Goal: Task Accomplishment & Management: Manage account settings

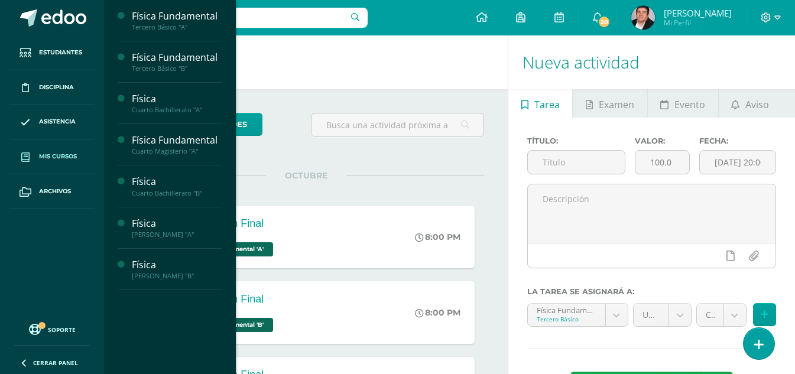
click at [61, 156] on span "Mis cursos" at bounding box center [58, 156] width 38 height 9
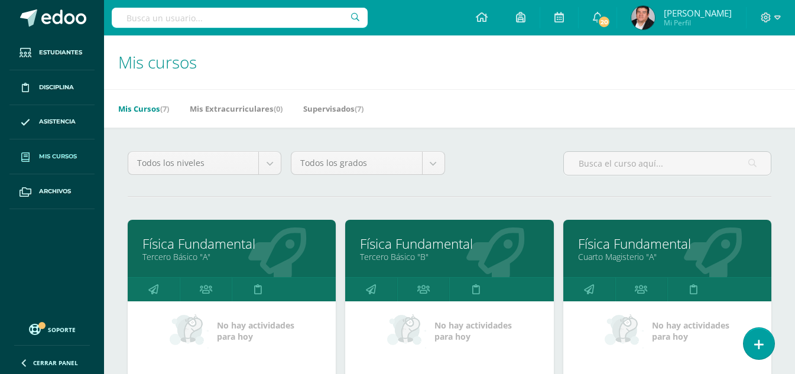
click at [538, 165] on div "Todos los niveles Todos los niveles Básico Preprimaria Bachillerato Magisterio …" at bounding box center [449, 168] width 653 height 34
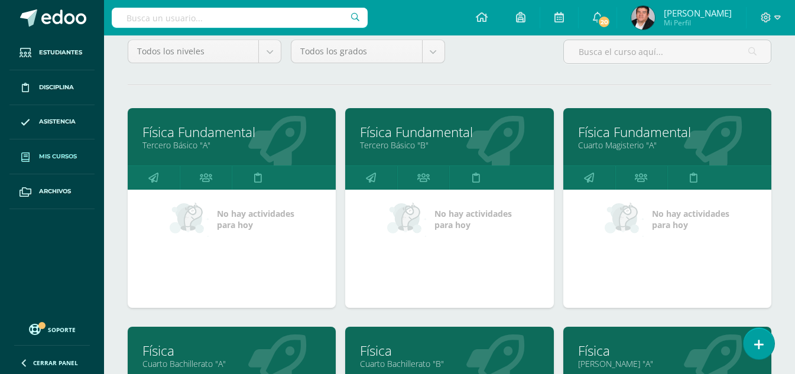
scroll to position [118, 0]
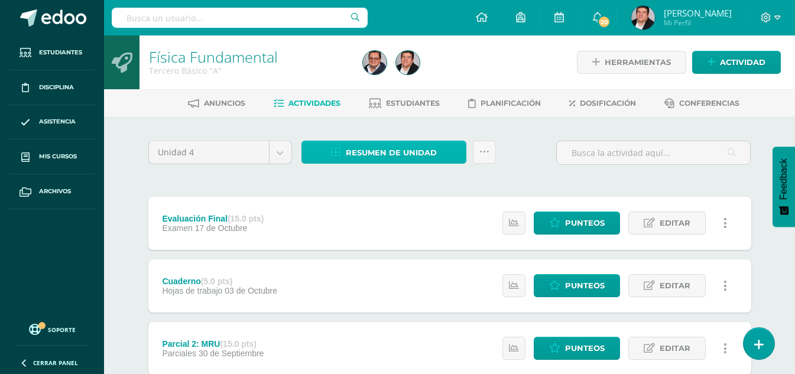
click at [374, 154] on span "Resumen de unidad" at bounding box center [391, 153] width 91 height 22
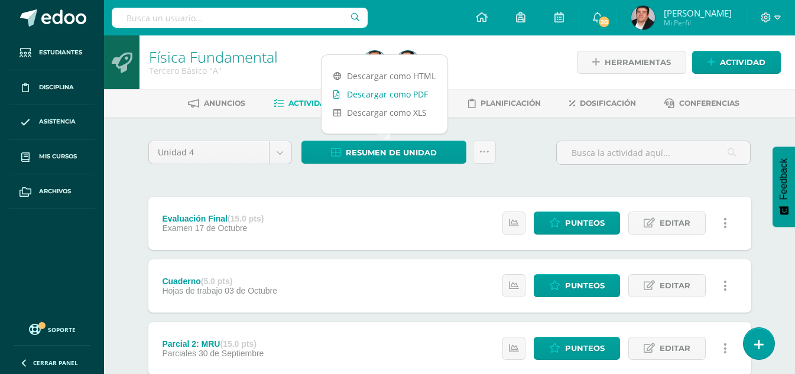
click at [367, 97] on link "Descargar como PDF" at bounding box center [385, 94] width 126 height 18
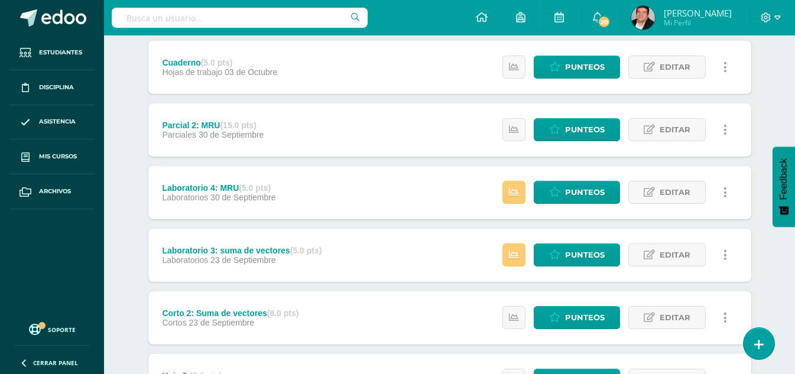
scroll to position [278, 0]
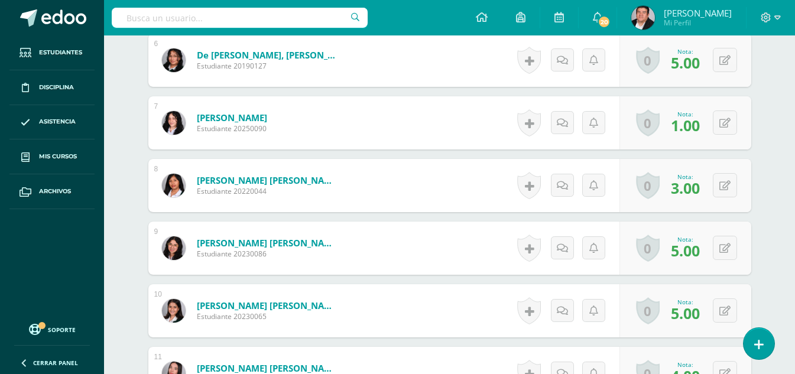
scroll to position [711, 0]
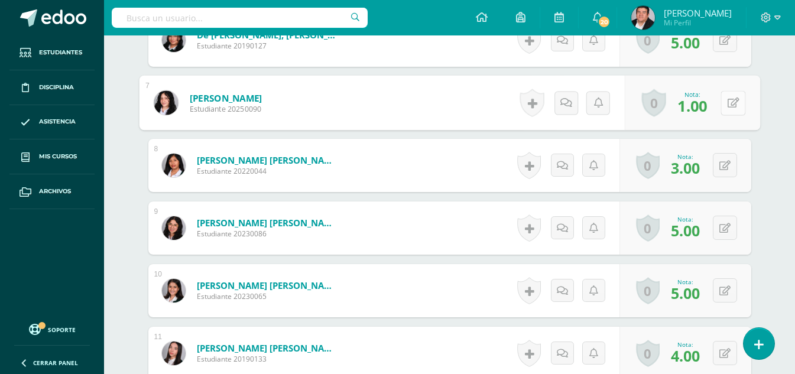
click at [726, 98] on button at bounding box center [733, 102] width 25 height 25
type input "3"
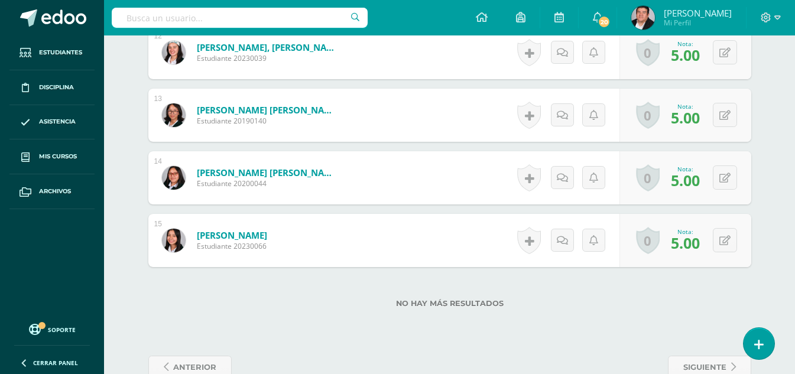
scroll to position [1103, 0]
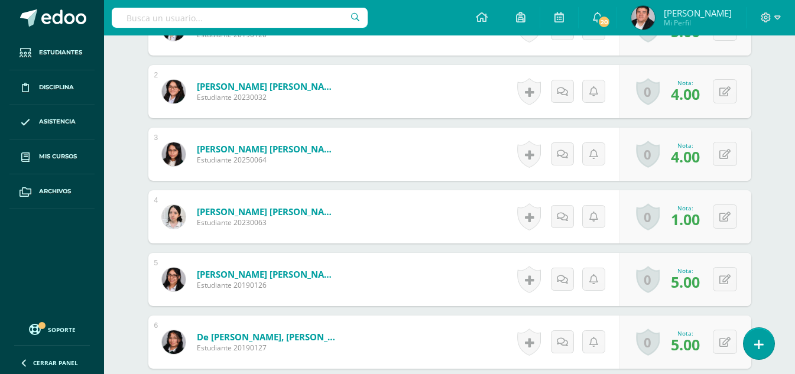
scroll to position [415, 0]
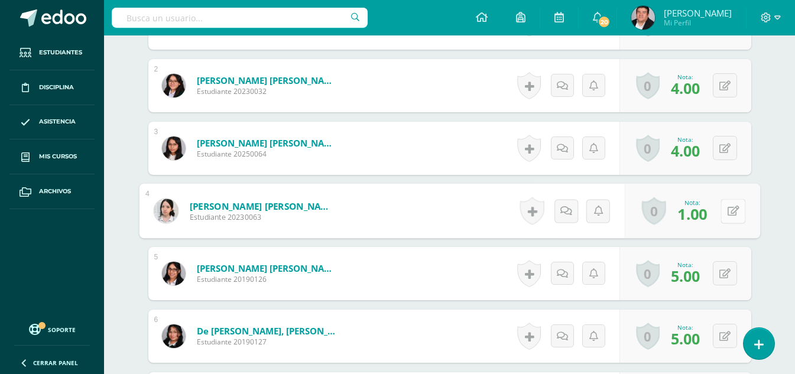
click at [727, 213] on icon at bounding box center [733, 211] width 12 height 10
type input "3"
click at [696, 215] on link at bounding box center [702, 215] width 24 height 24
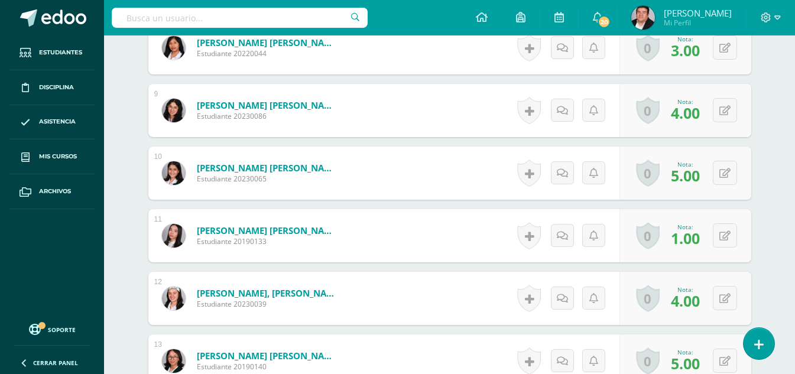
scroll to position [829, 0]
click at [720, 234] on button at bounding box center [725, 235] width 24 height 24
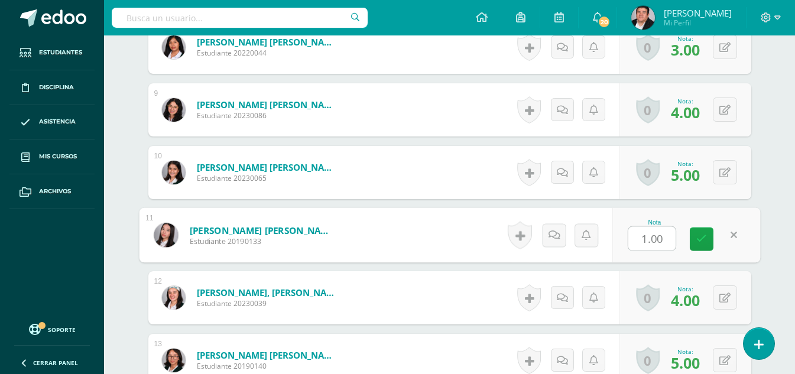
type input "5"
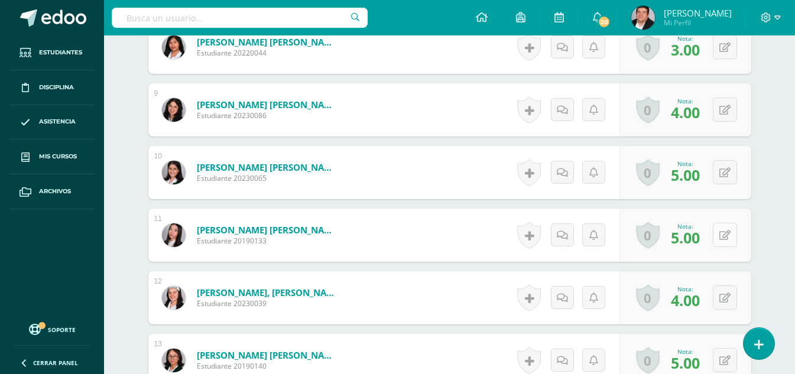
scroll to position [1103, 0]
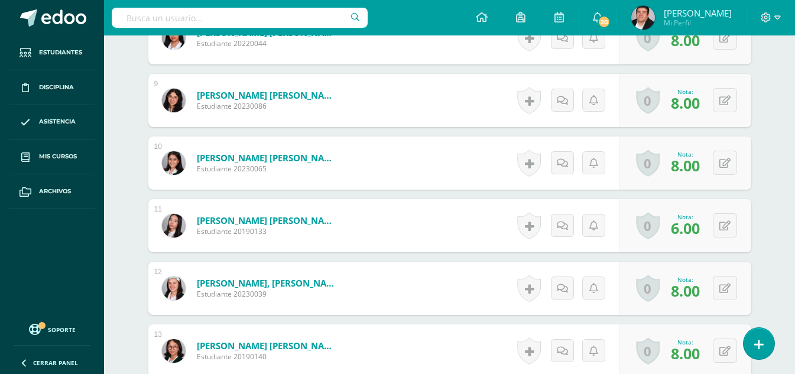
scroll to position [904, 0]
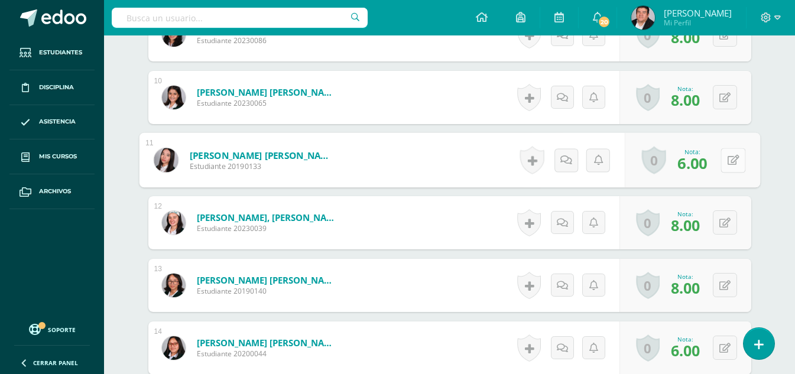
click at [723, 161] on button at bounding box center [733, 160] width 25 height 25
type input "8"
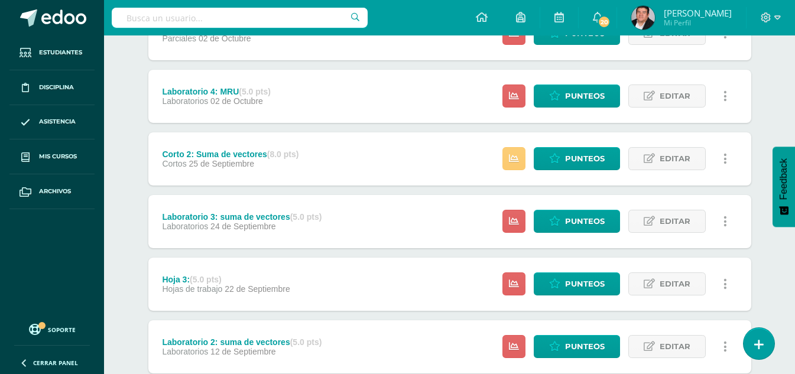
scroll to position [514, 0]
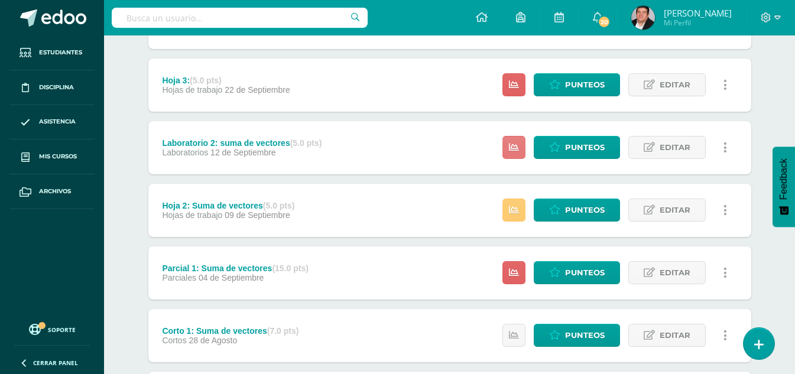
click at [523, 149] on link at bounding box center [514, 147] width 23 height 23
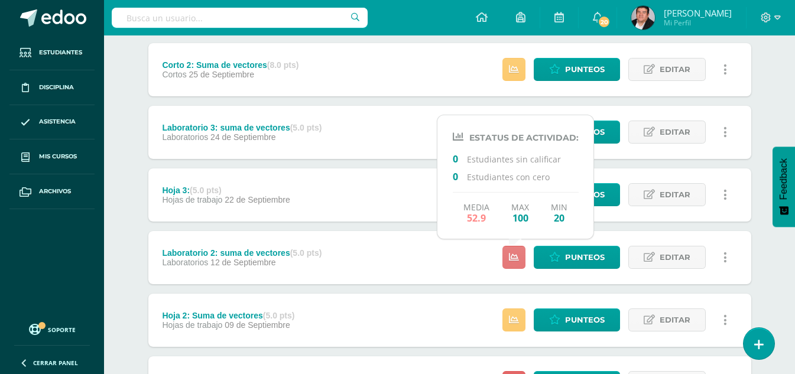
scroll to position [396, 0]
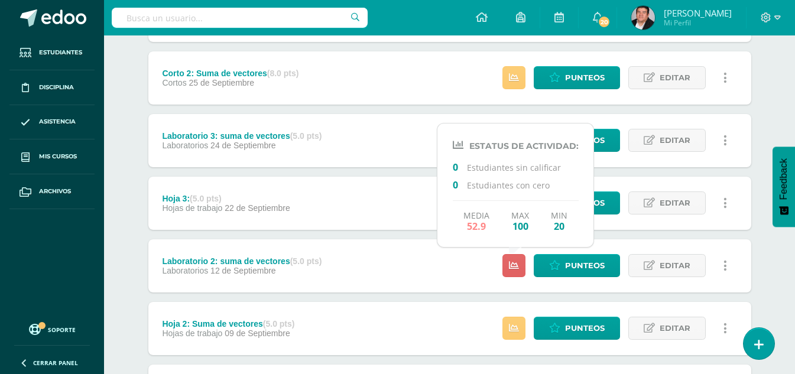
click at [377, 207] on div "Hoja 3: (5.0 pts) Hojas de trabajo 22 de Septiembre Estatus de Actividad: 17 Es…" at bounding box center [449, 203] width 603 height 53
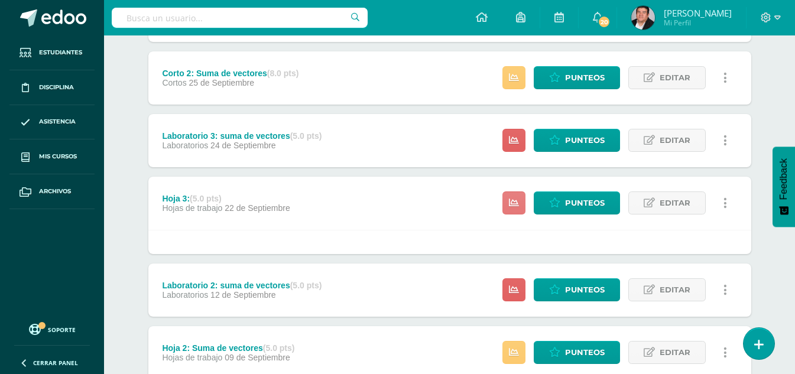
click at [513, 203] on icon at bounding box center [514, 203] width 10 height 10
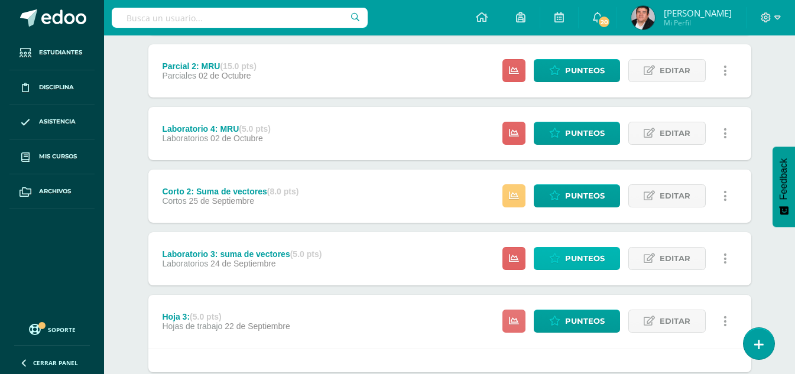
scroll to position [219, 0]
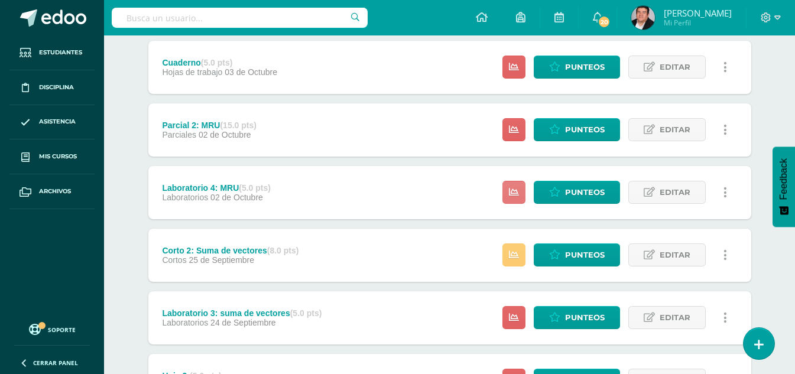
click at [517, 196] on icon at bounding box center [514, 192] width 10 height 10
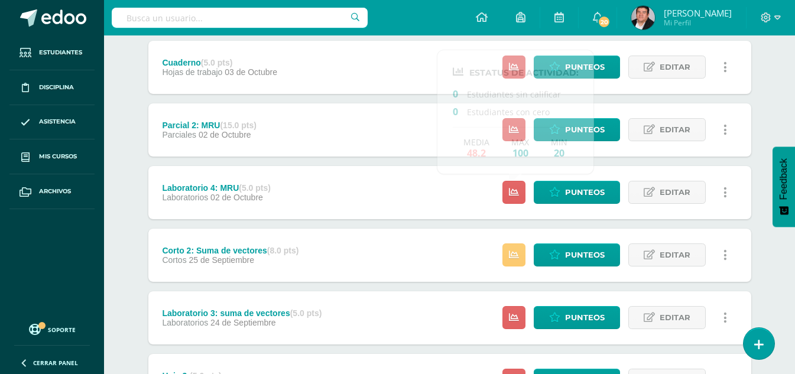
click at [465, 196] on div "Laboratorio 4: MRU (5.0 pts) Laboratorios 02 de Octubre Punteos Editar Historia…" at bounding box center [449, 192] width 603 height 53
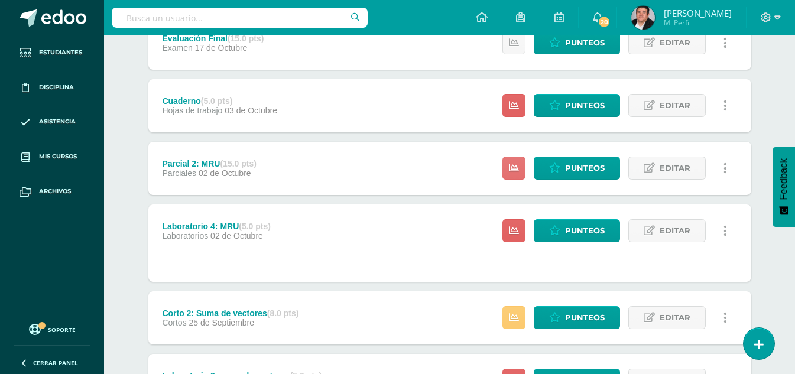
scroll to position [160, 0]
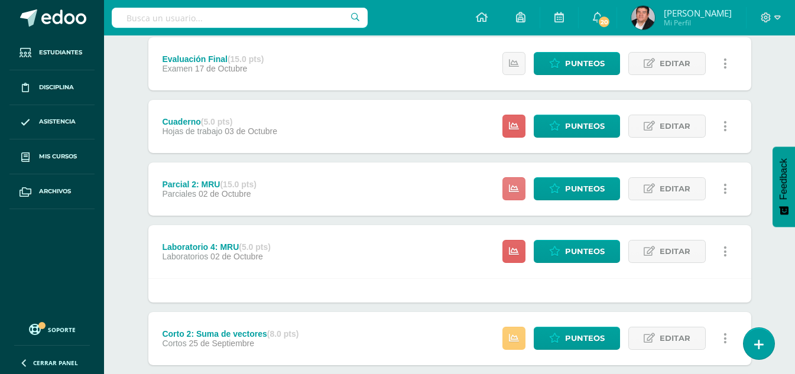
click at [512, 186] on icon at bounding box center [514, 189] width 10 height 10
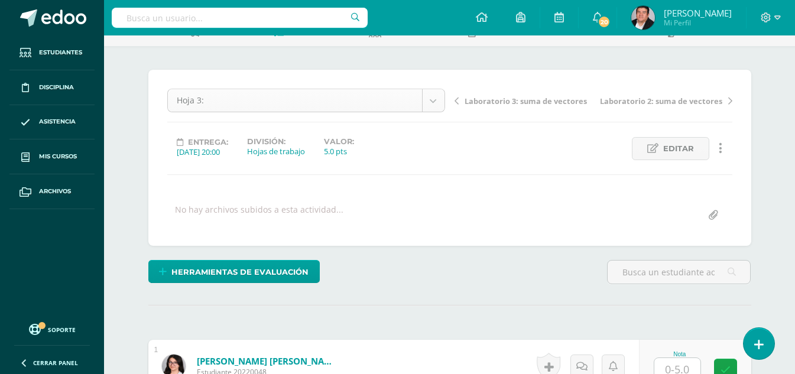
scroll to position [177, 0]
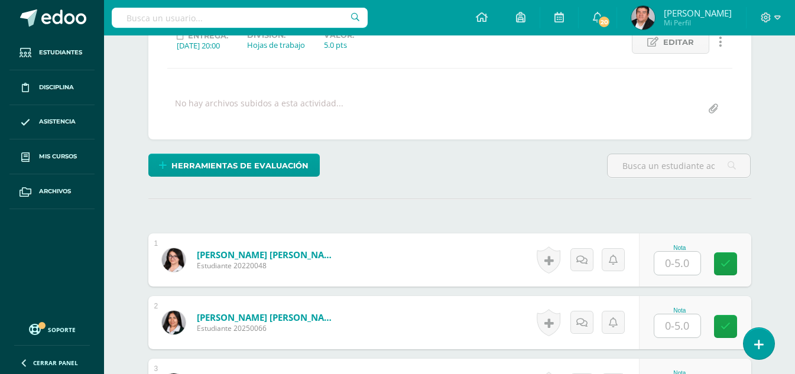
click at [678, 260] on input "text" at bounding box center [678, 263] width 46 height 23
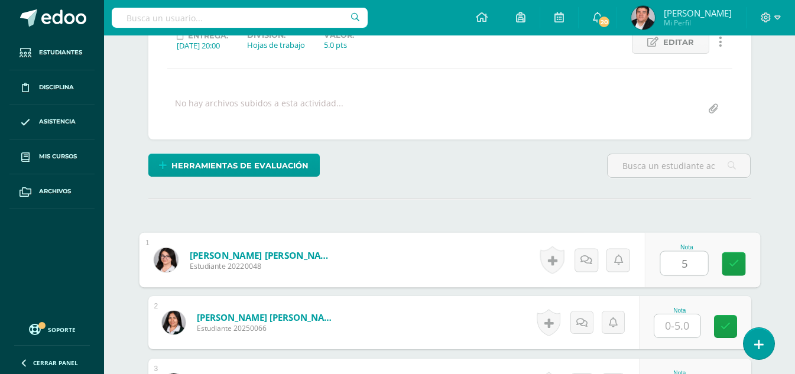
type input "5"
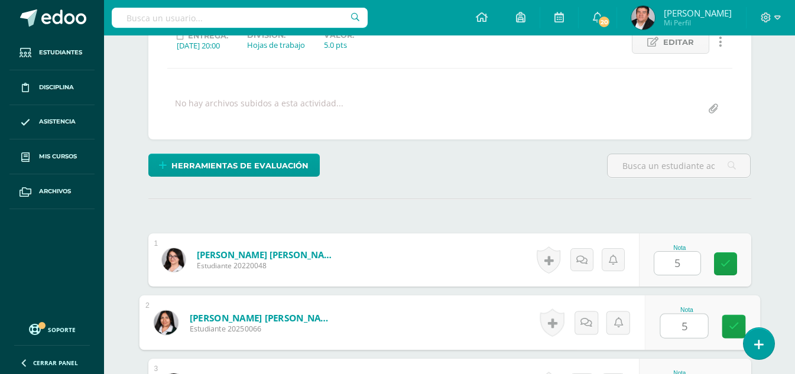
type input "5"
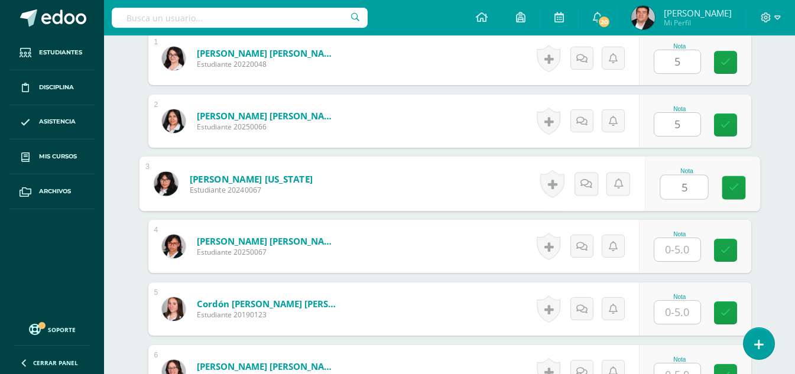
type input "5"
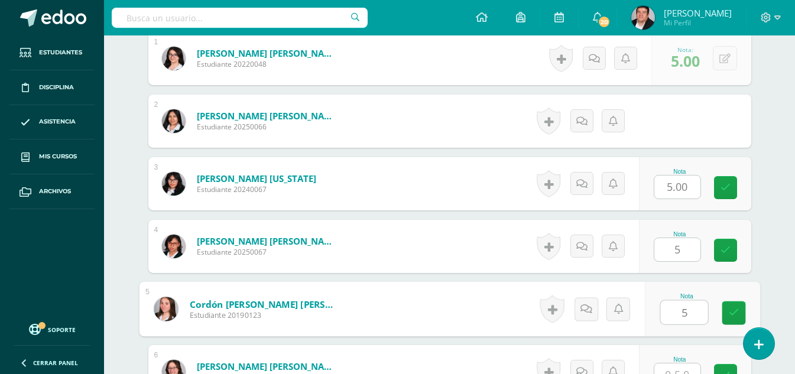
type input "5"
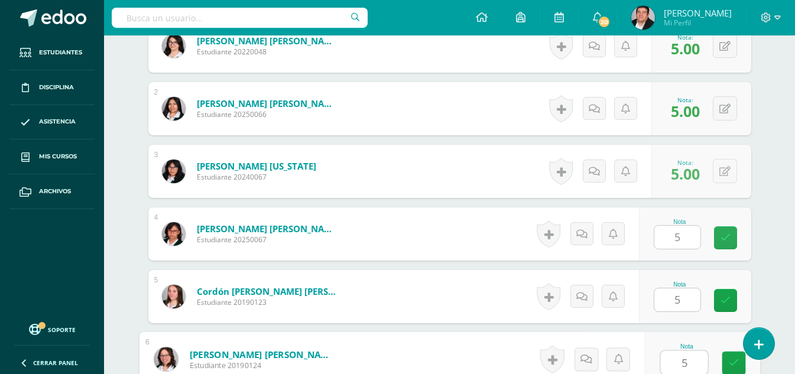
type input "5"
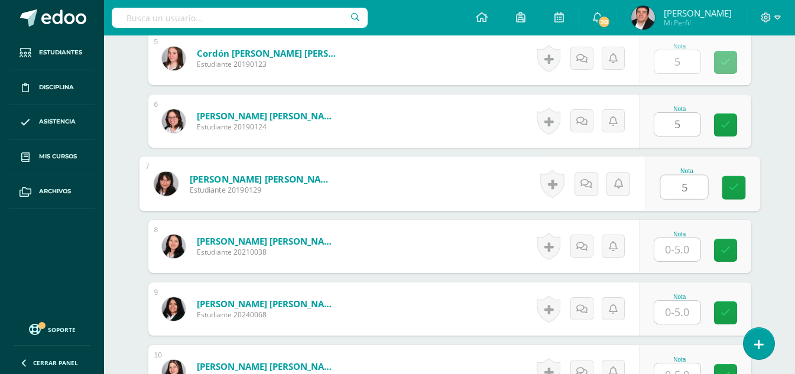
type input "5"
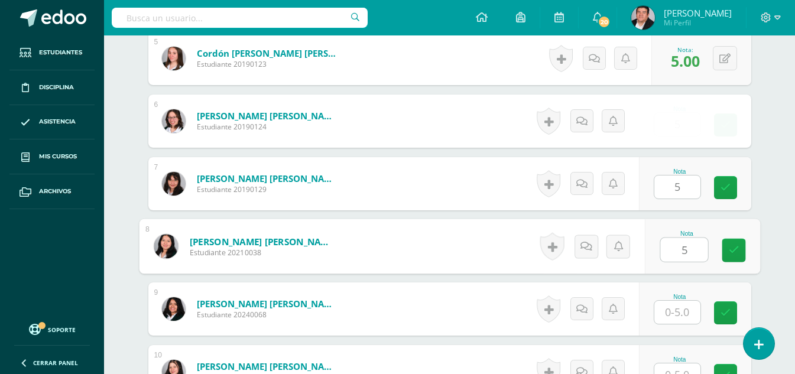
type input "5"
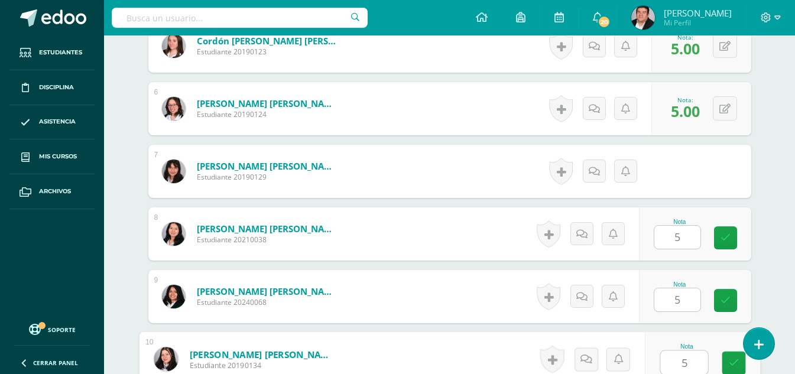
type input "5"
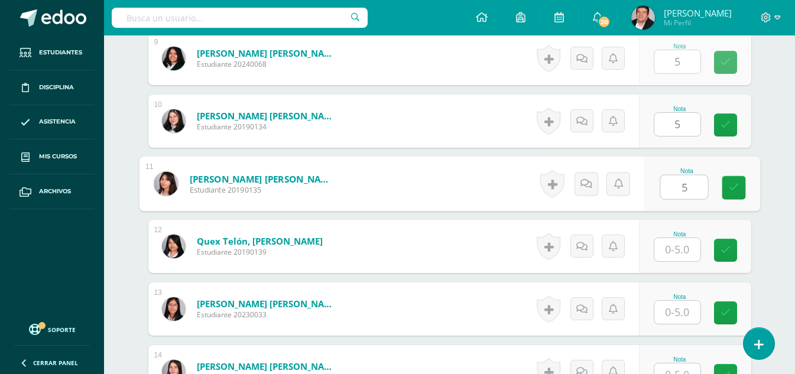
type input "5"
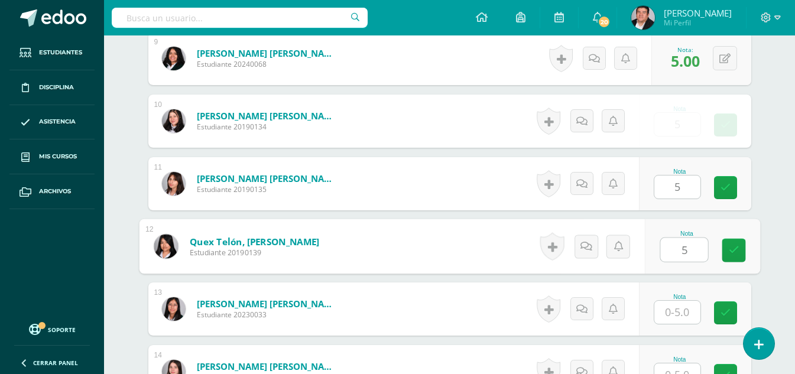
type input "5"
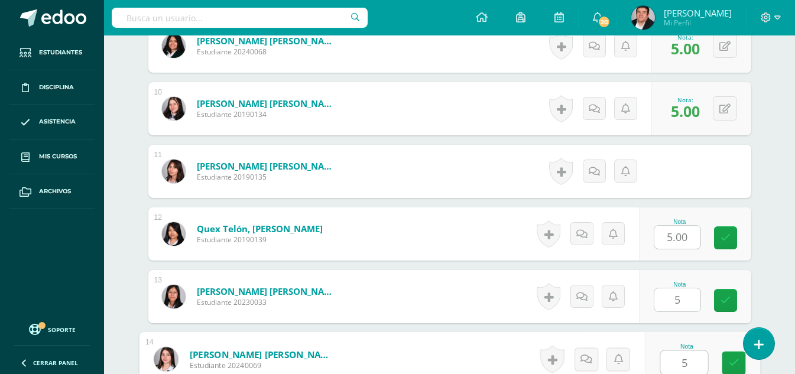
type input "5"
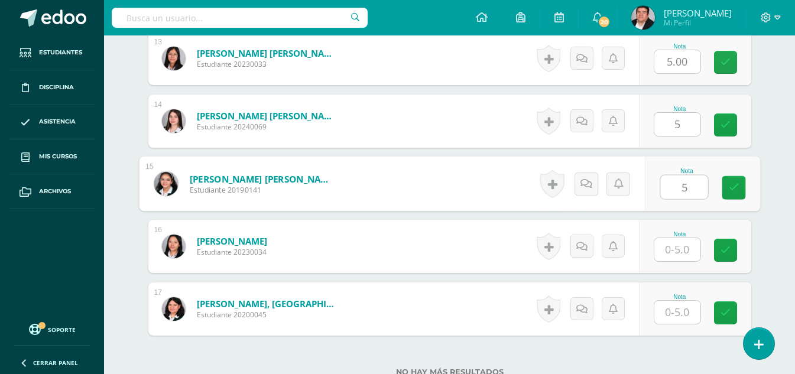
type input "5"
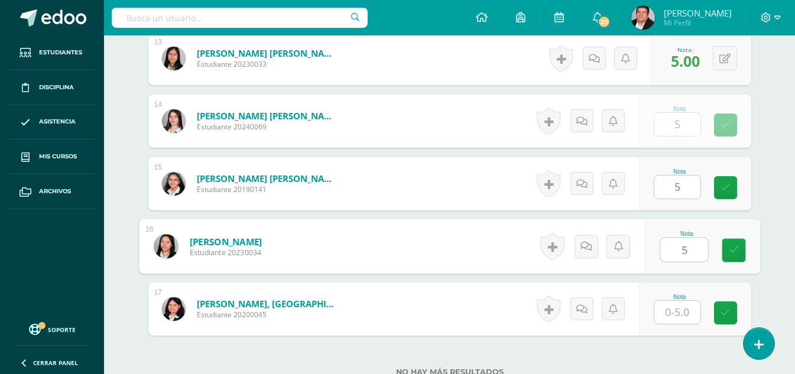
type input "5"
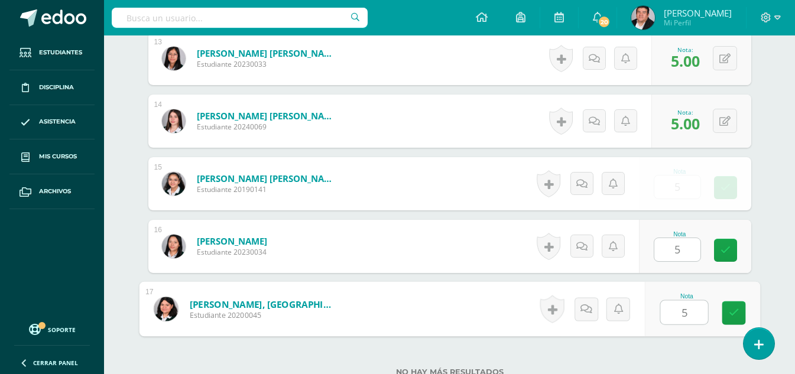
type input "5"
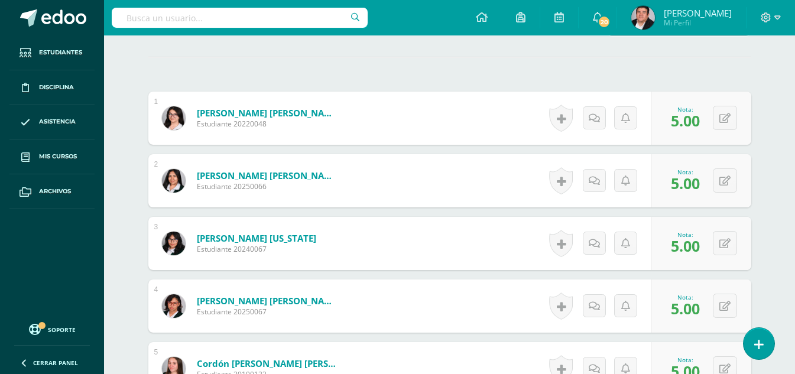
scroll to position [164, 0]
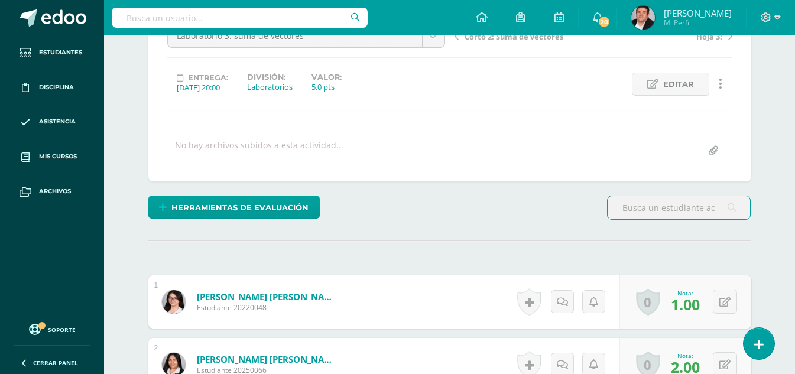
scroll to position [60, 0]
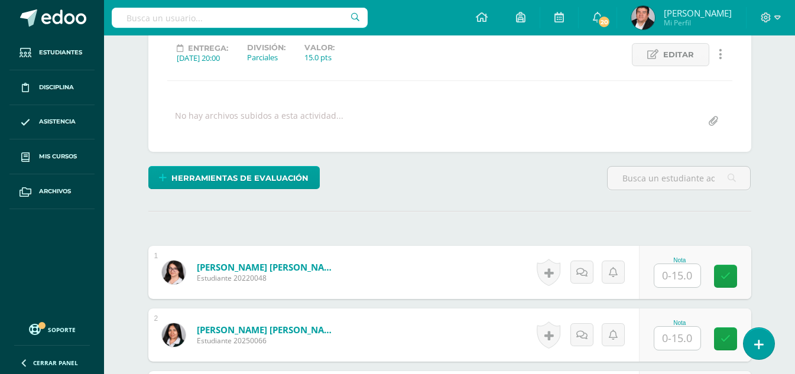
scroll to position [166, 0]
click at [681, 276] on input "text" at bounding box center [678, 275] width 46 height 23
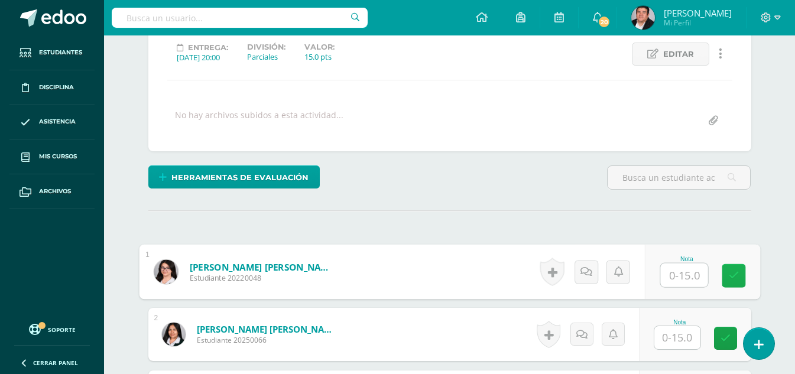
scroll to position [166, 0]
type input "15"
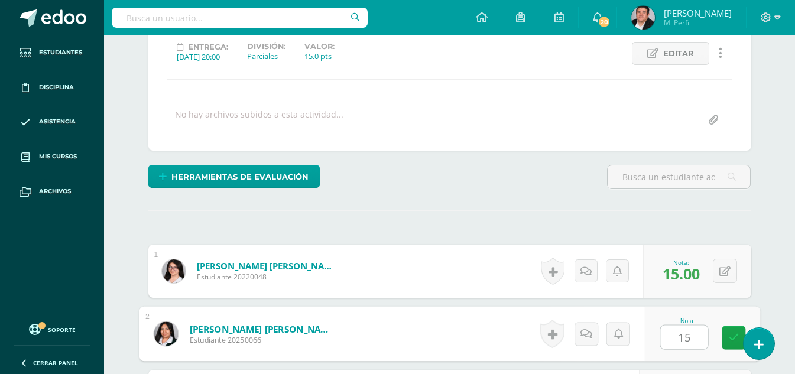
type input "15"
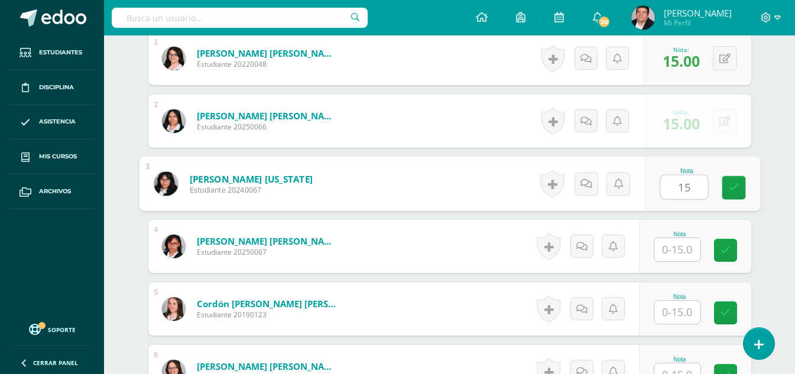
type input "15"
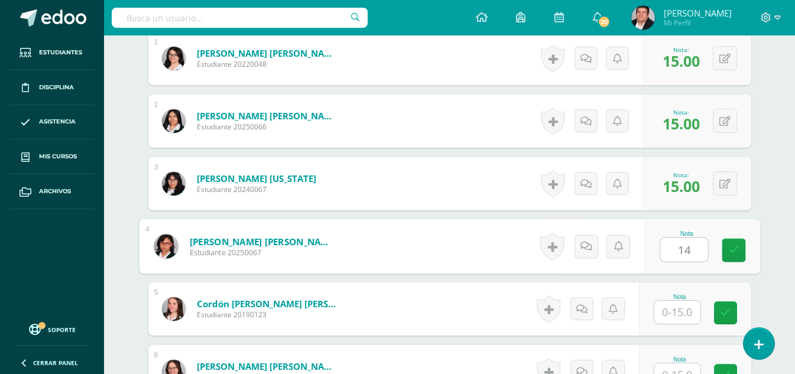
type input "14"
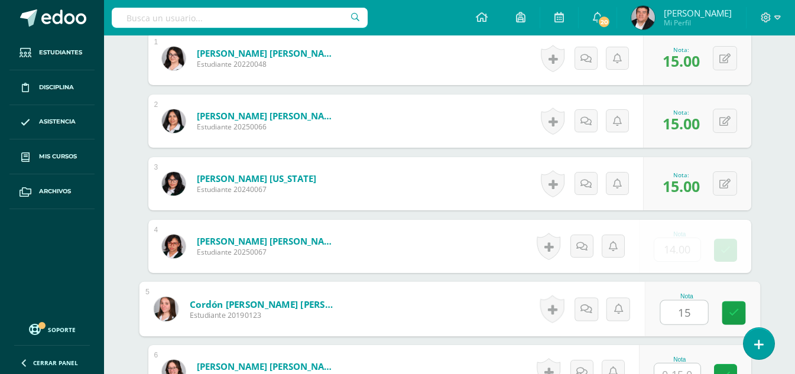
type input "15"
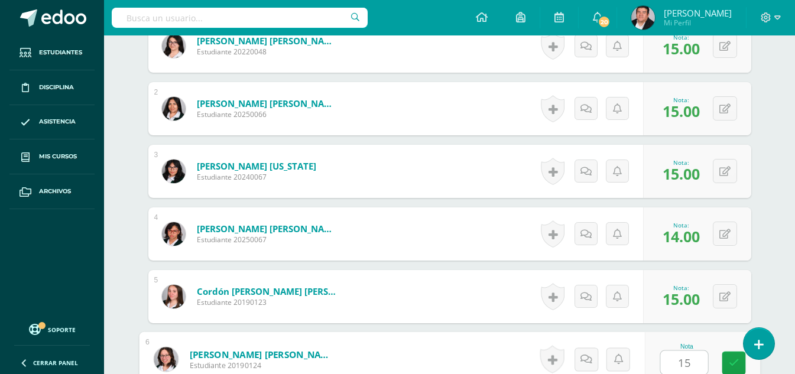
type input "15"
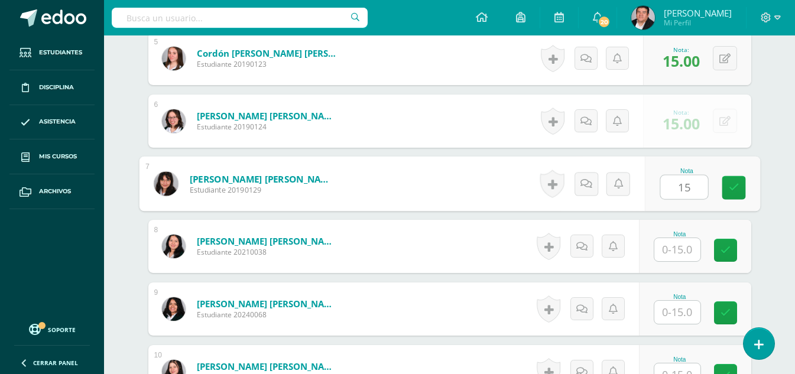
type input "15"
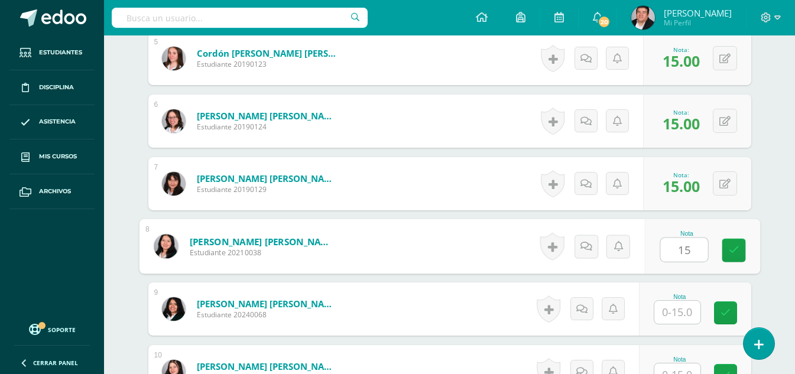
type input "15"
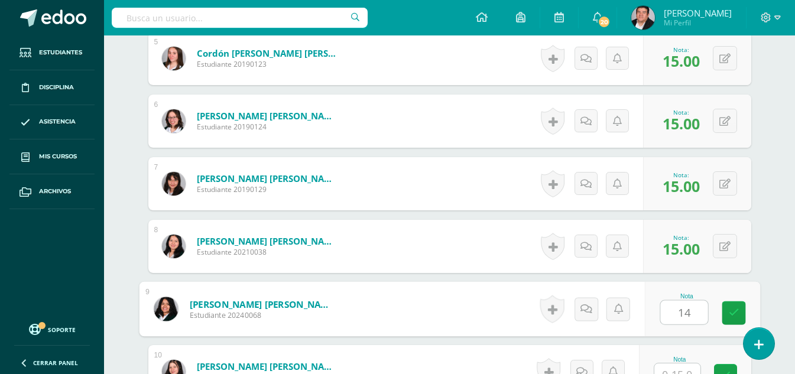
type input "14"
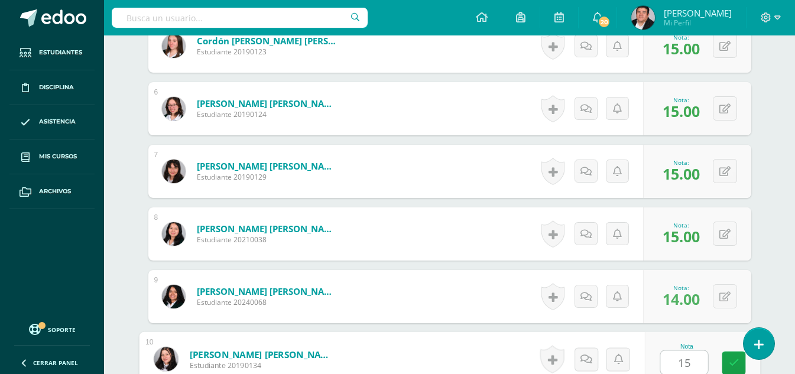
type input "15"
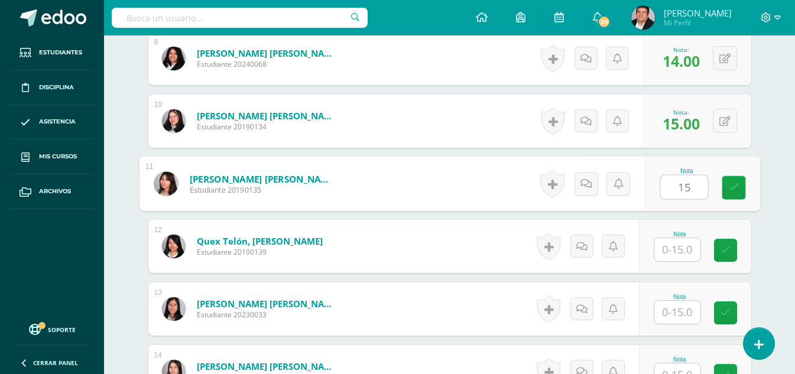
type input "15"
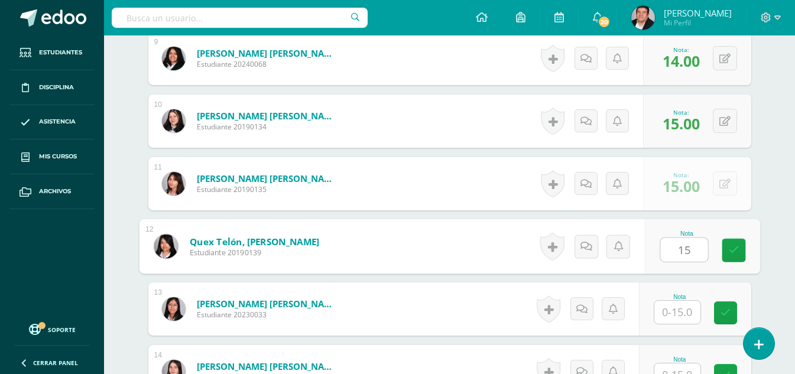
type input "15"
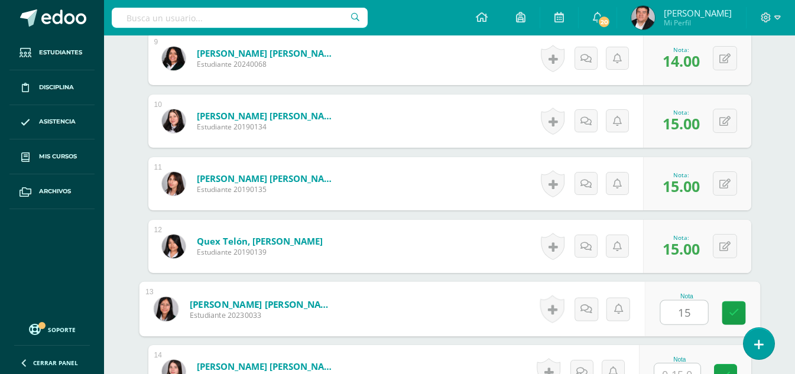
type input "15"
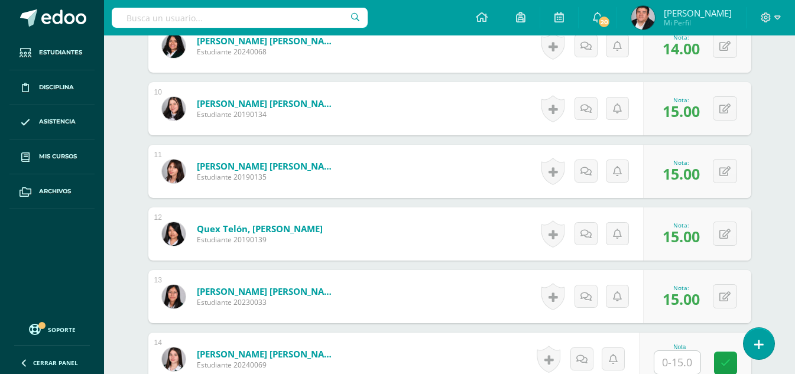
scroll to position [1131, 0]
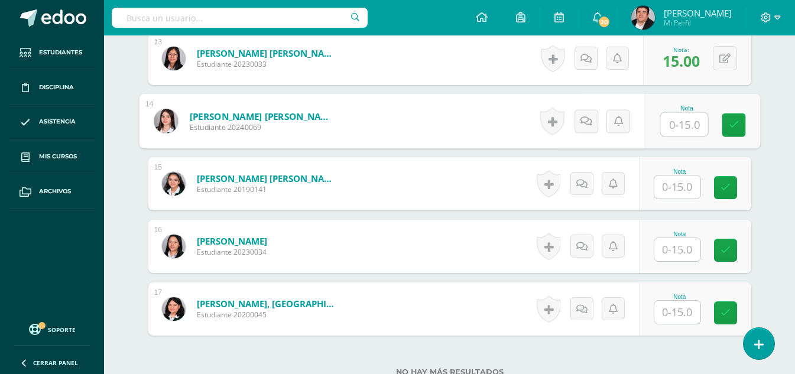
click at [682, 127] on input "text" at bounding box center [684, 125] width 47 height 24
type input "1"
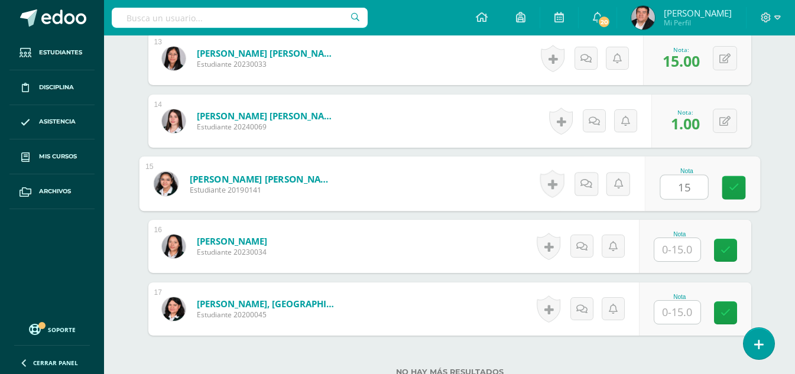
type input "15"
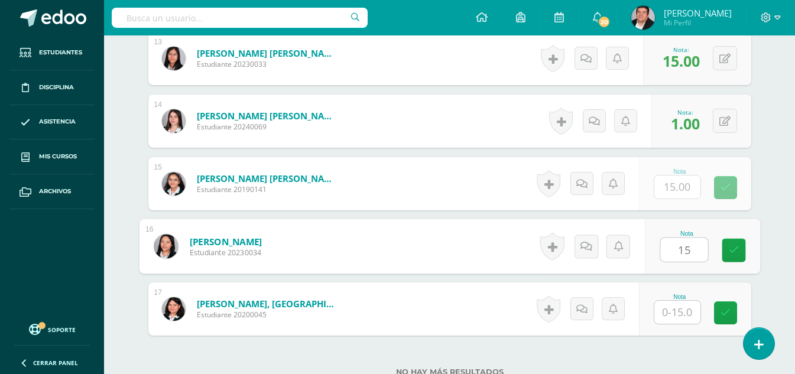
type input "15"
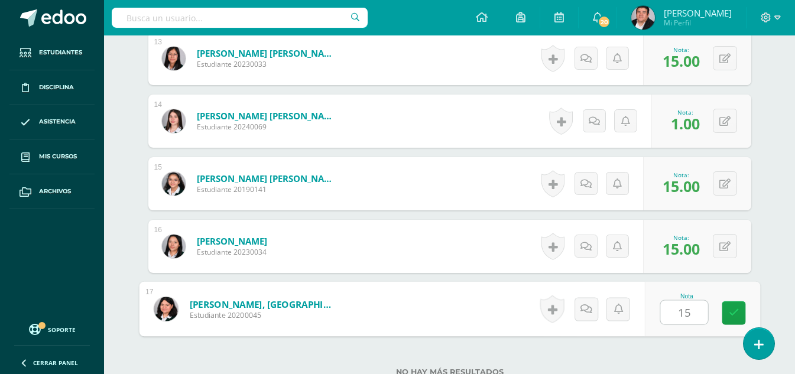
type input "15"
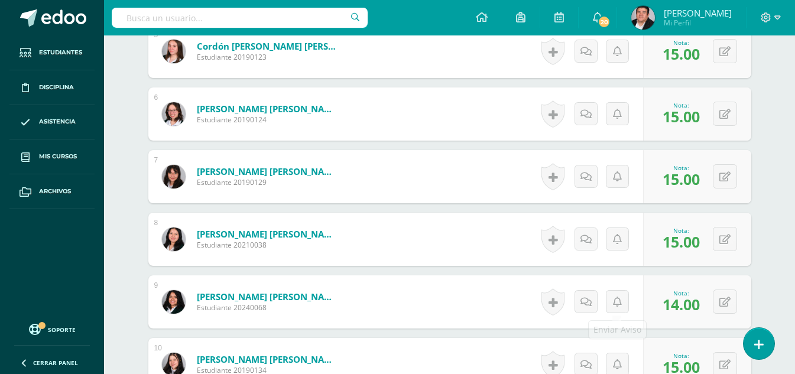
scroll to position [400, 0]
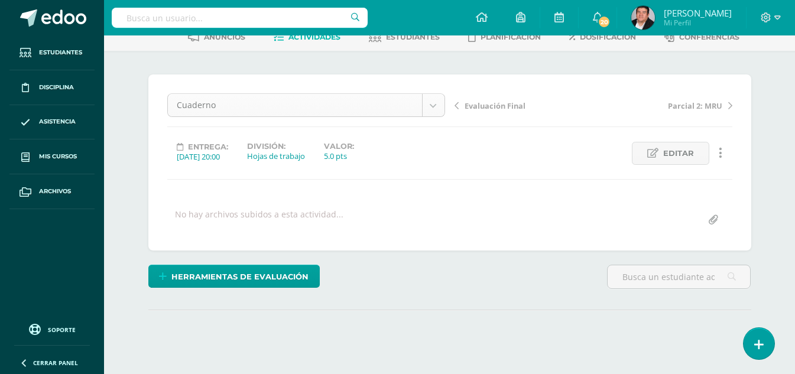
scroll to position [165, 0]
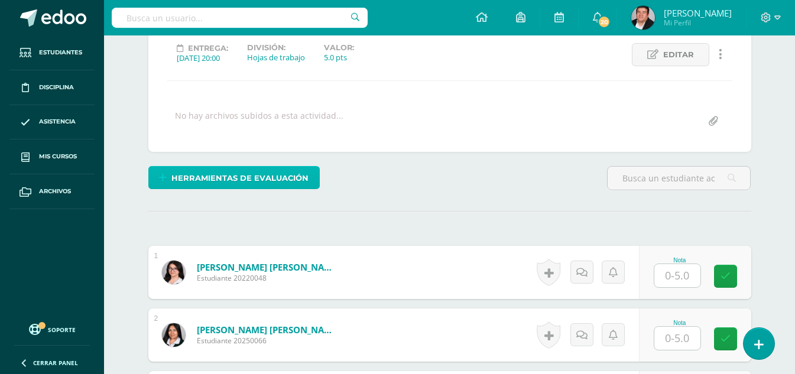
click at [251, 173] on span "Herramientas de evaluación" at bounding box center [239, 178] width 137 height 22
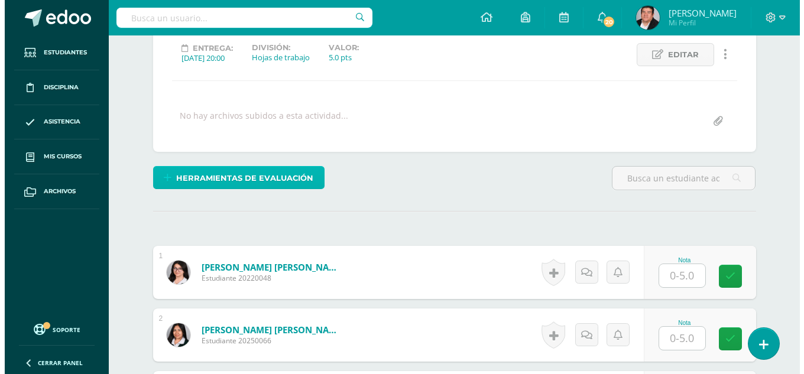
scroll to position [166, 0]
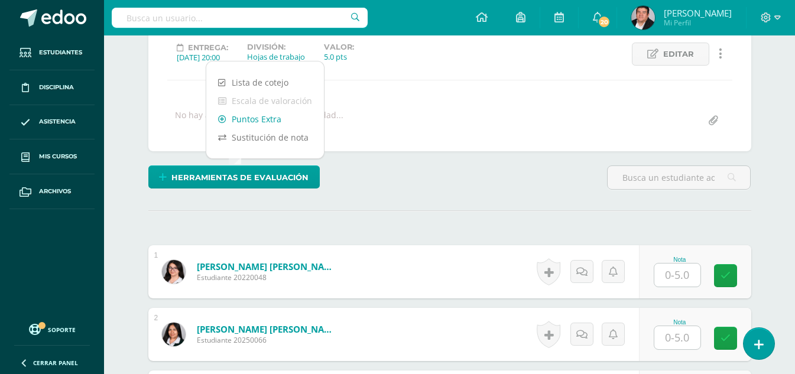
click at [260, 112] on link "Puntos Extra" at bounding box center [265, 119] width 118 height 18
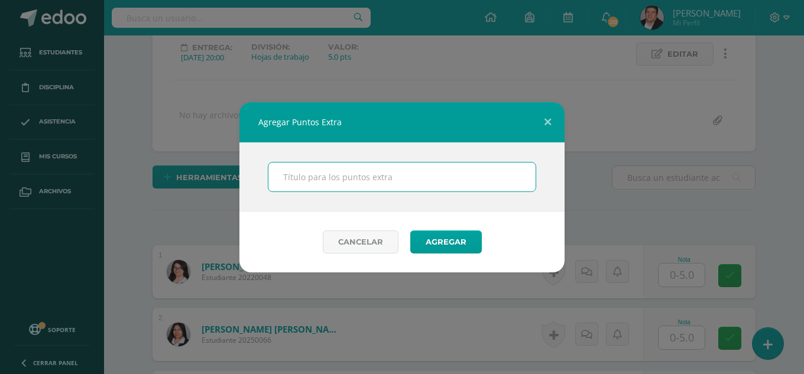
click at [411, 185] on input "text" at bounding box center [401, 177] width 267 height 29
type input "Puntos extra"
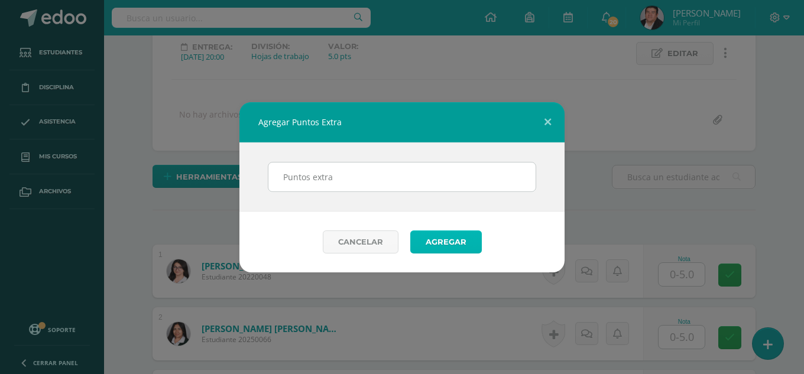
click at [450, 242] on button "Agregar" at bounding box center [446, 242] width 72 height 23
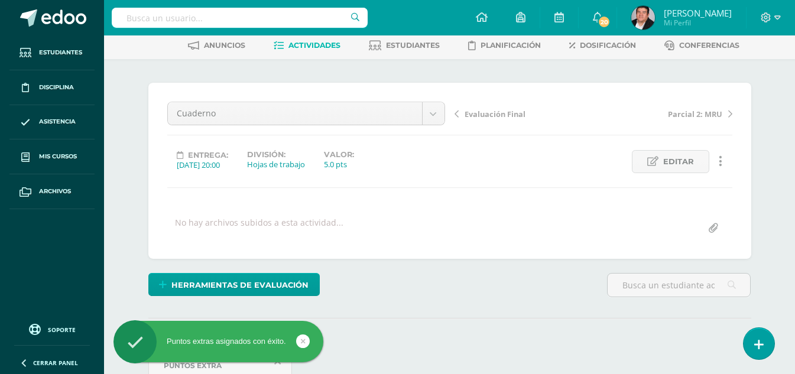
scroll to position [177, 0]
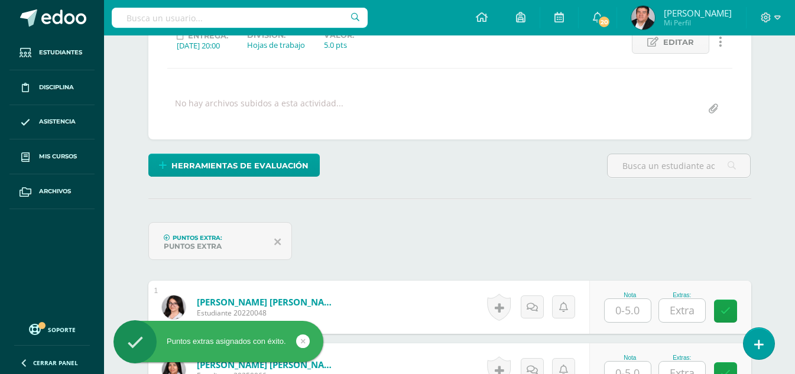
click at [630, 316] on input "text" at bounding box center [628, 310] width 46 height 23
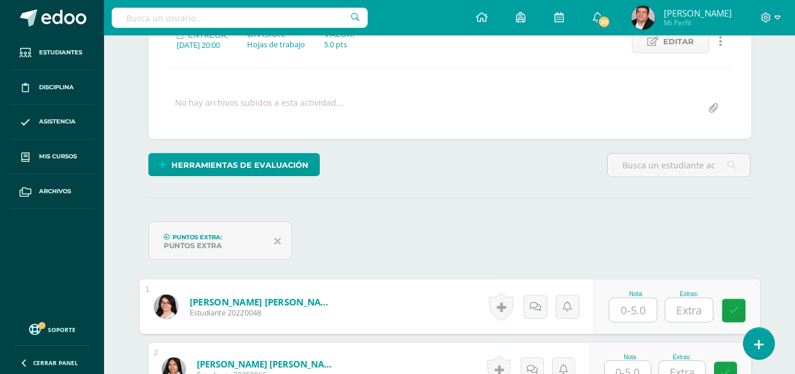
scroll to position [179, 0]
type input "5"
type input "2"
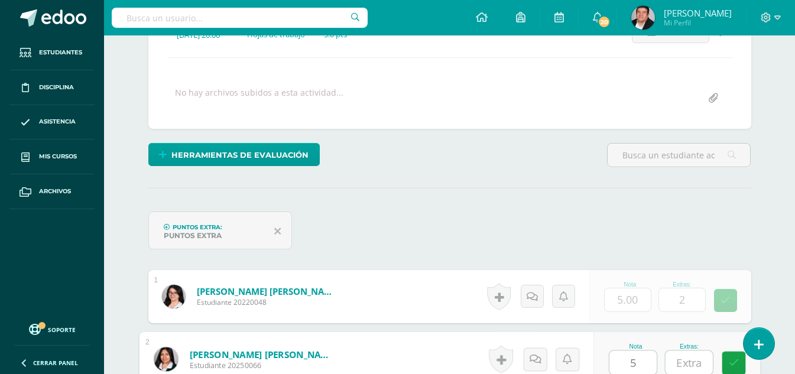
type input "5"
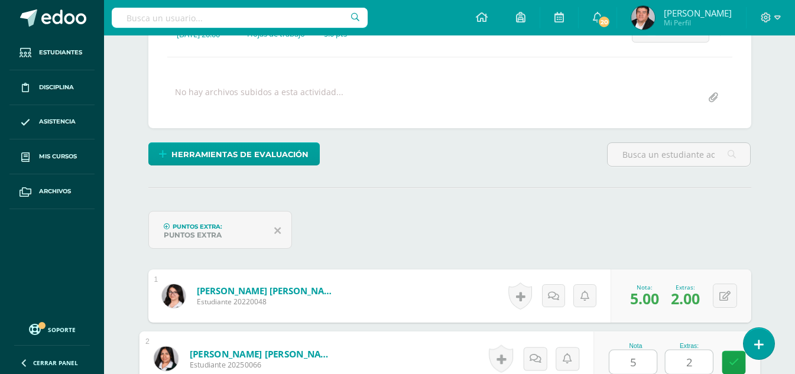
type input "2"
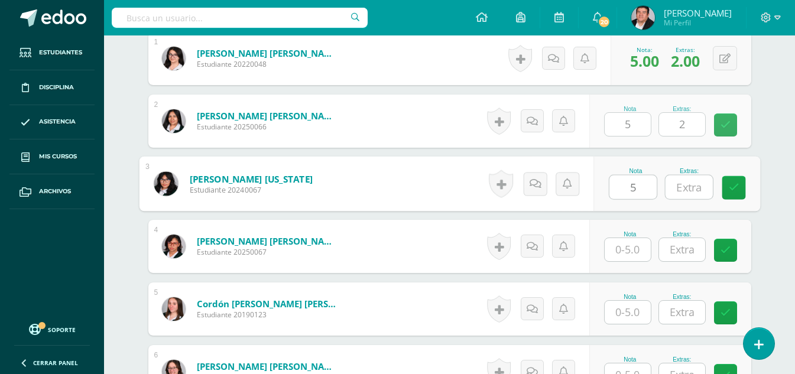
type input "5"
type input "2"
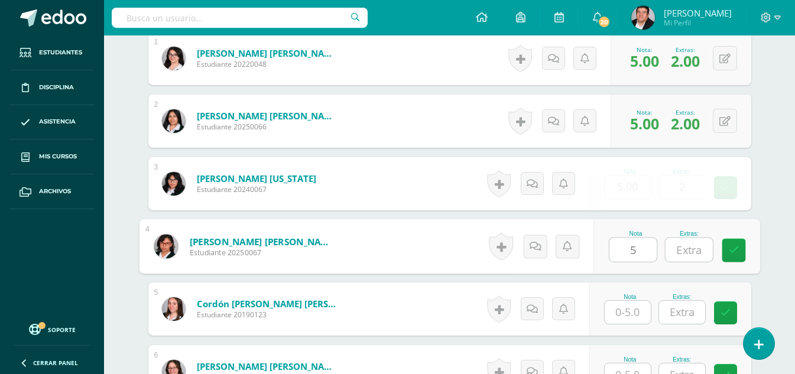
type input "5"
type input "2"
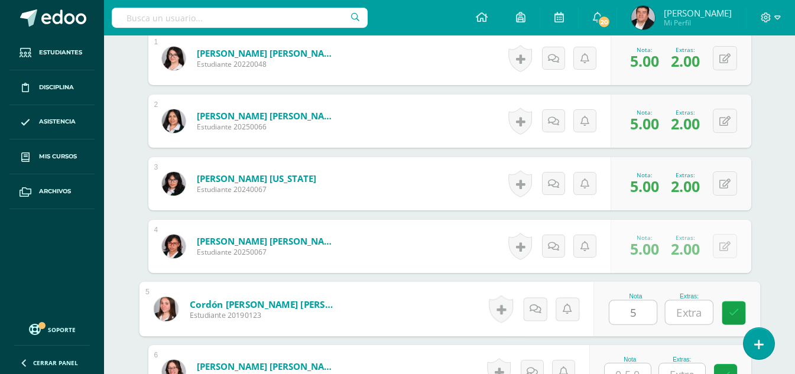
type input "5"
type input "2"
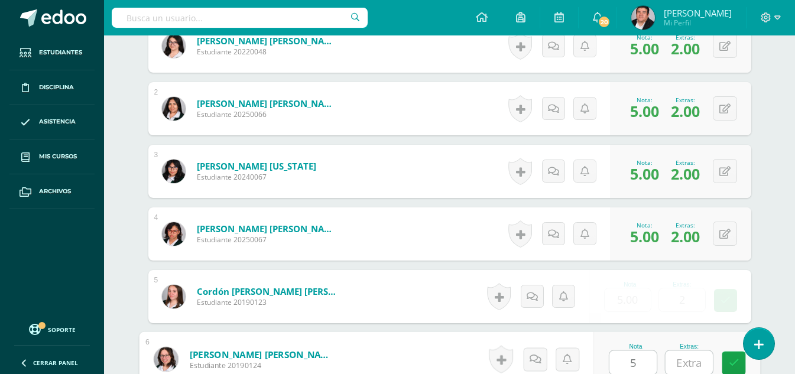
type input "5"
type input "2"
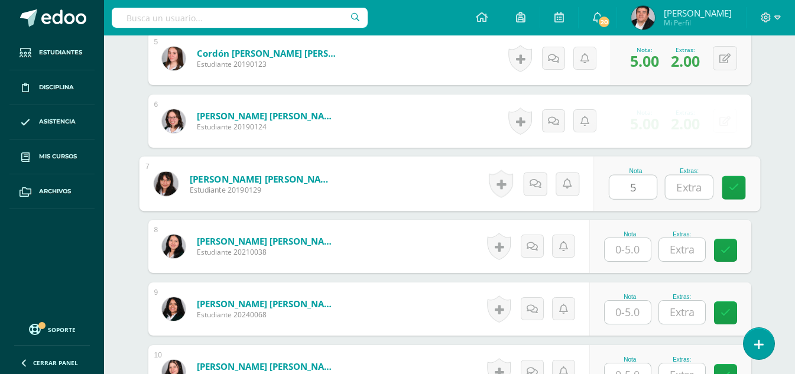
type input "5"
type input "2"
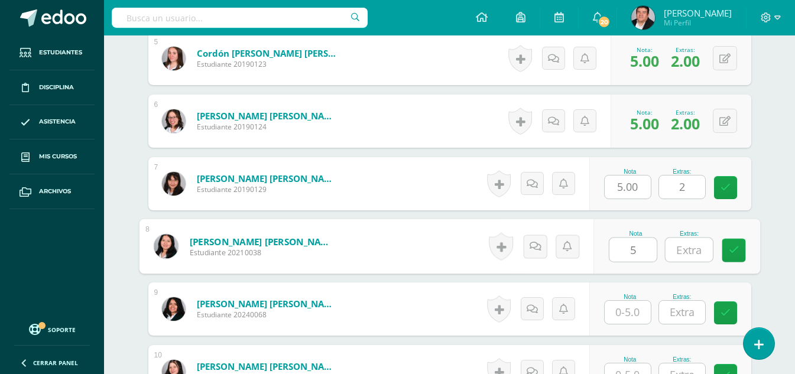
type input "5"
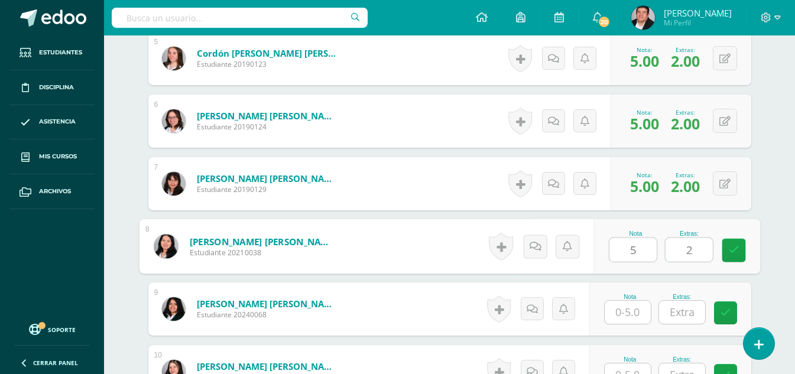
type input "2"
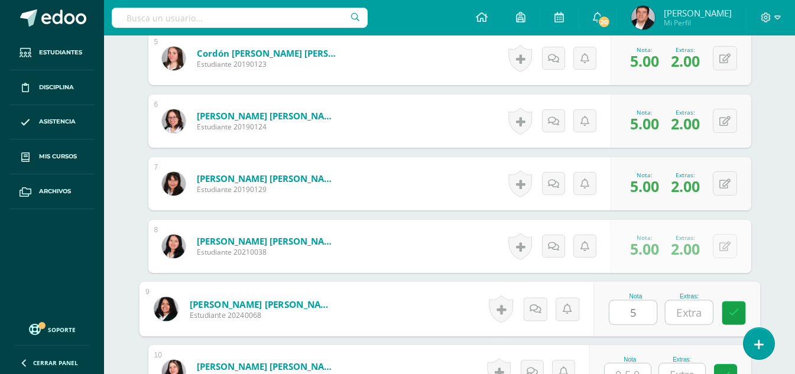
type input "5"
type input "2"
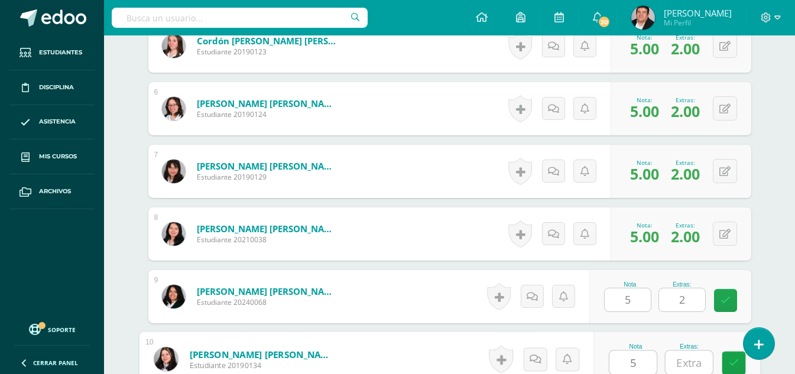
type input "5"
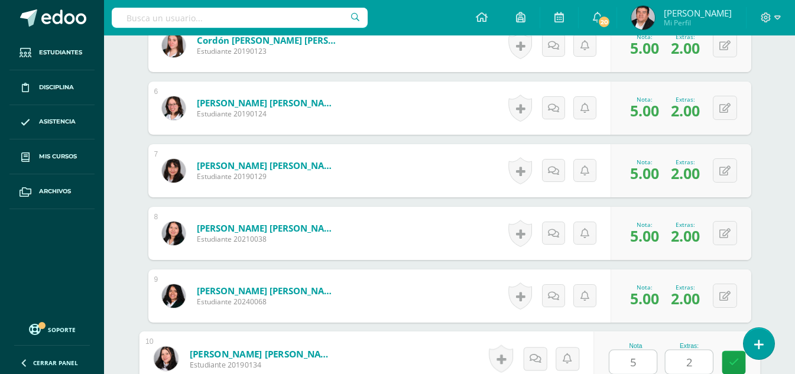
type input "2"
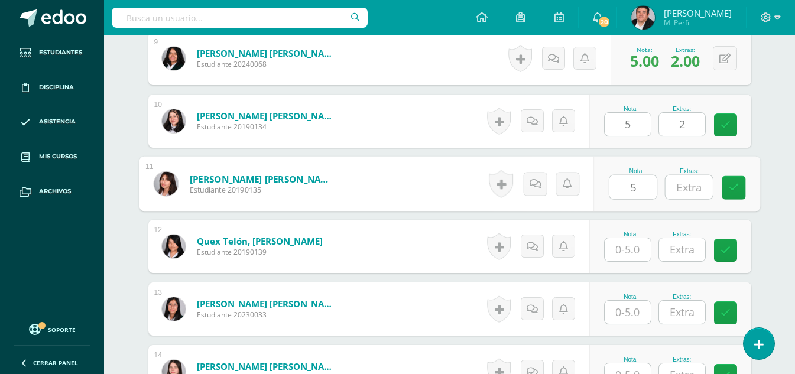
type input "5"
type input "2"
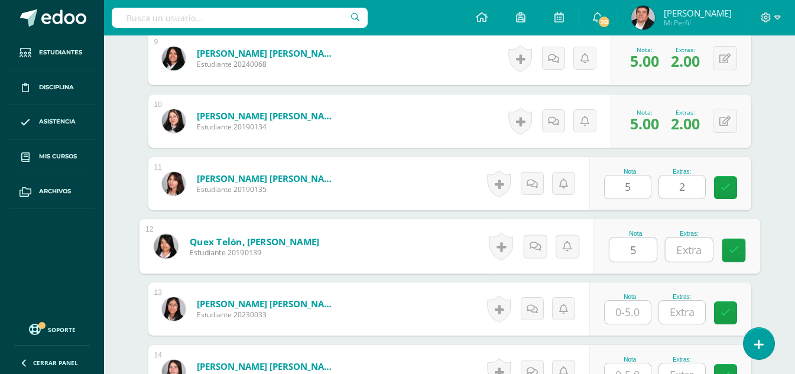
type input "5"
type input "2"
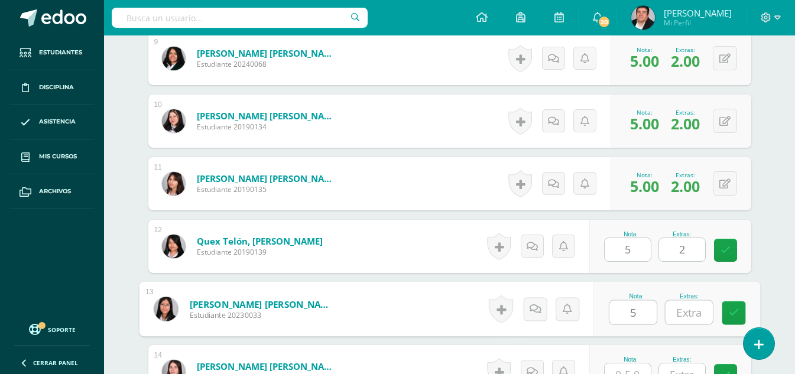
type input "5"
type input "2"
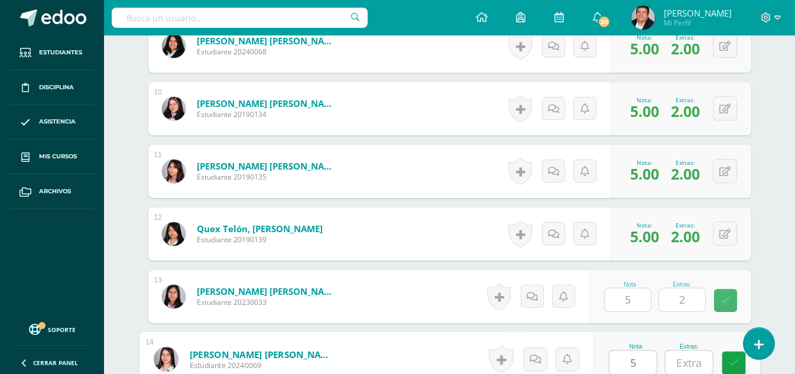
type input "5"
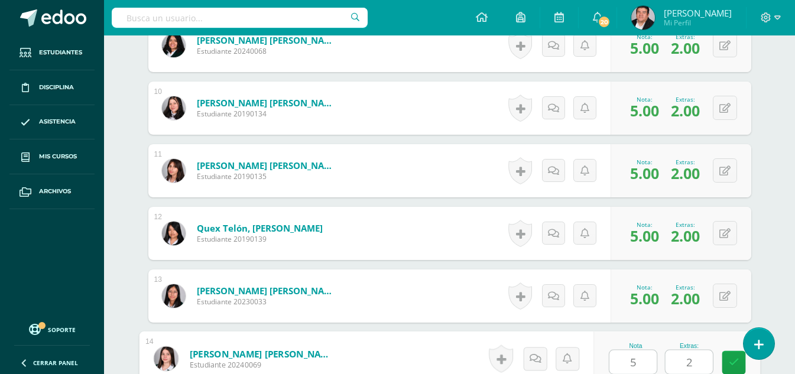
type input "2"
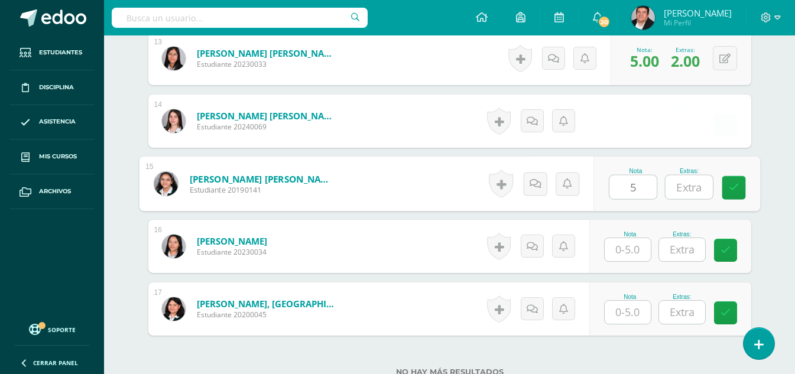
type input "5"
type input "2"
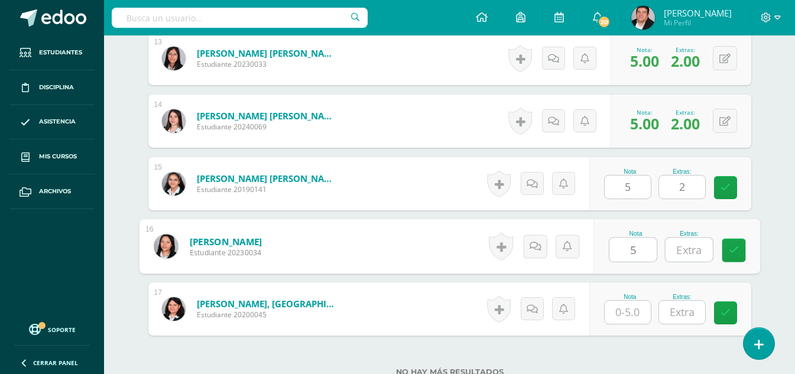
type input "5"
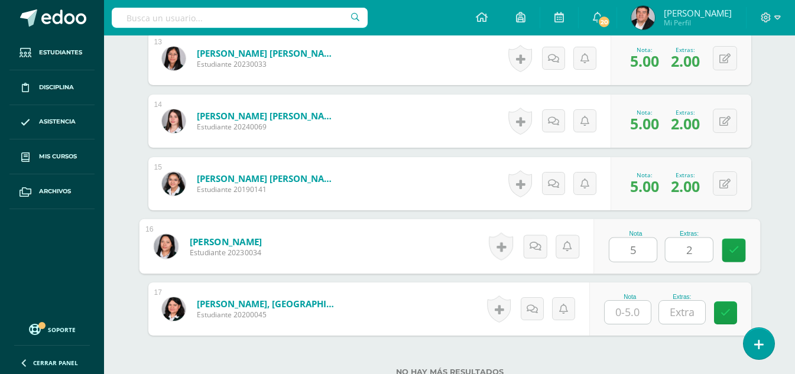
type input "2"
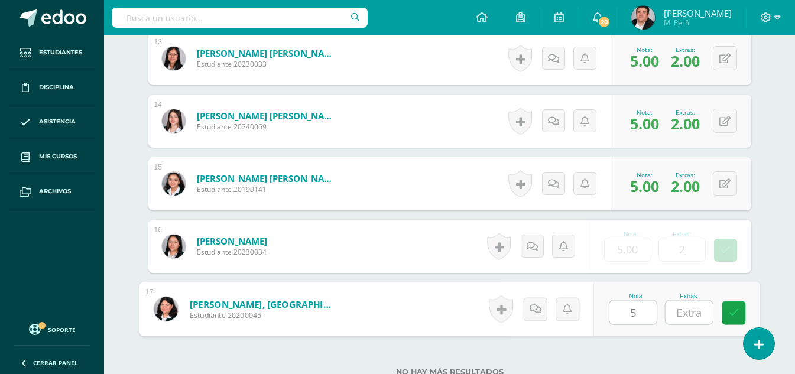
type input "5"
type input "2"
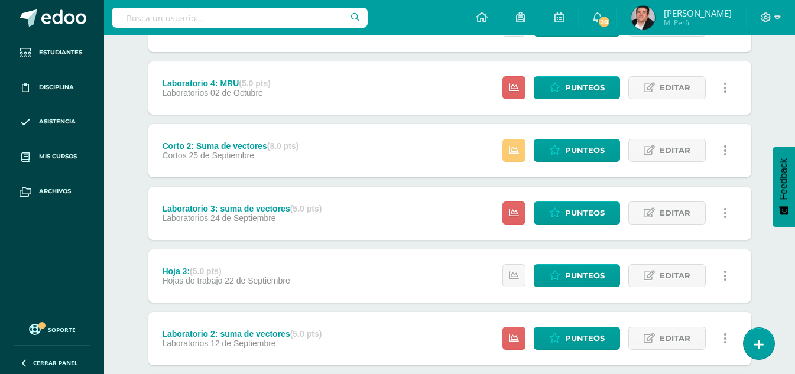
scroll to position [514, 0]
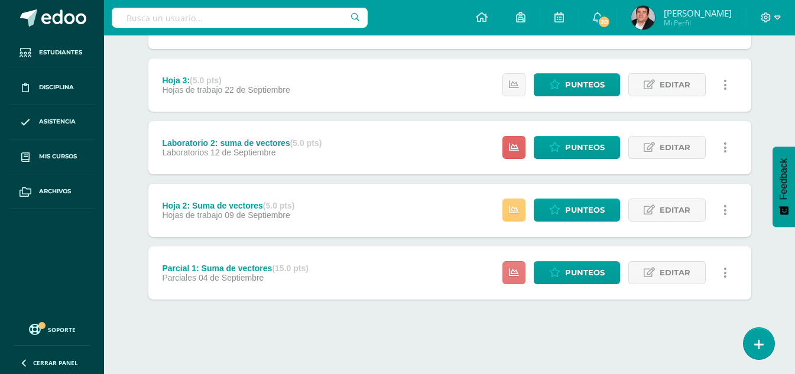
click at [519, 273] on icon at bounding box center [514, 273] width 10 height 10
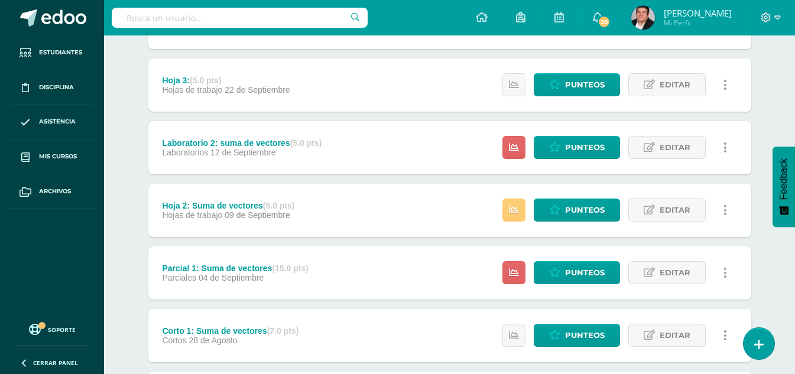
click at [354, 271] on div "Parcial 1: Suma de vectores (15.0 pts) Parciales 04 de Septiembre Punteos Edita…" at bounding box center [449, 273] width 603 height 53
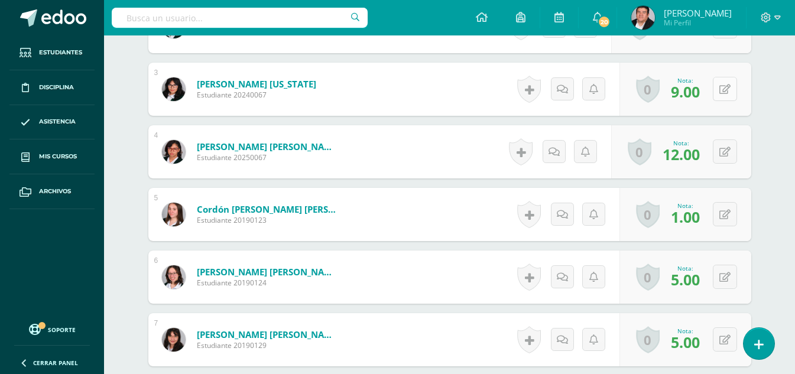
scroll to position [474, 0]
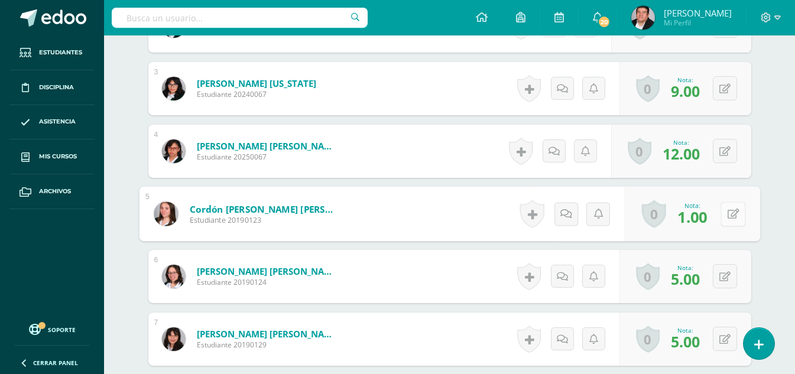
click at [726, 211] on button at bounding box center [733, 214] width 25 height 25
type input "10"
click at [731, 275] on button at bounding box center [725, 276] width 24 height 24
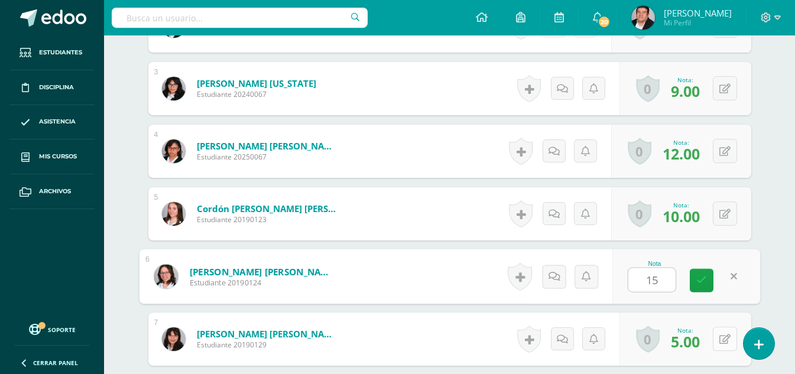
type input "15"
click at [726, 337] on button at bounding box center [725, 339] width 24 height 24
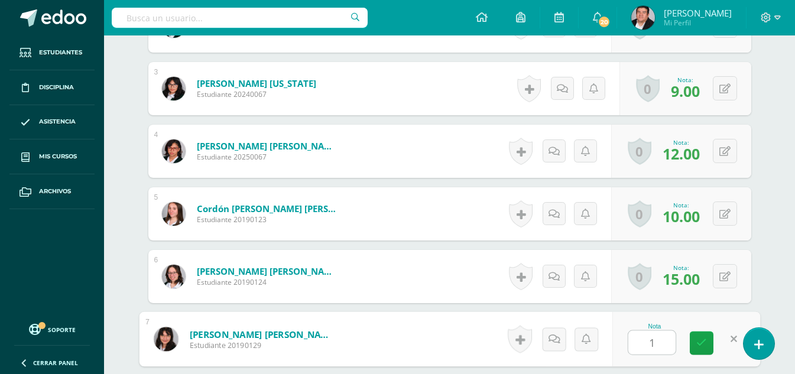
type input "15"
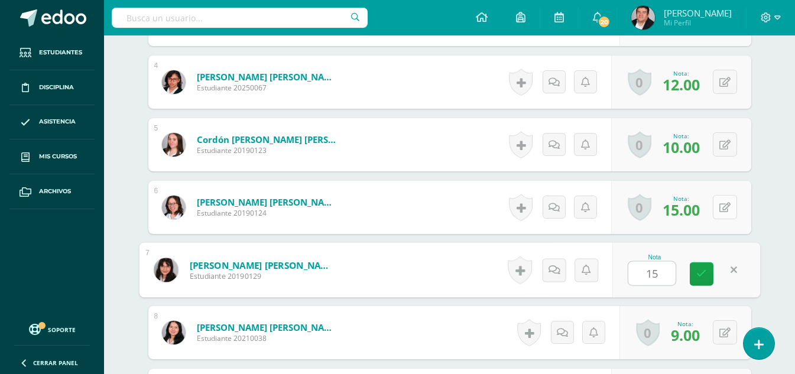
scroll to position [593, 0]
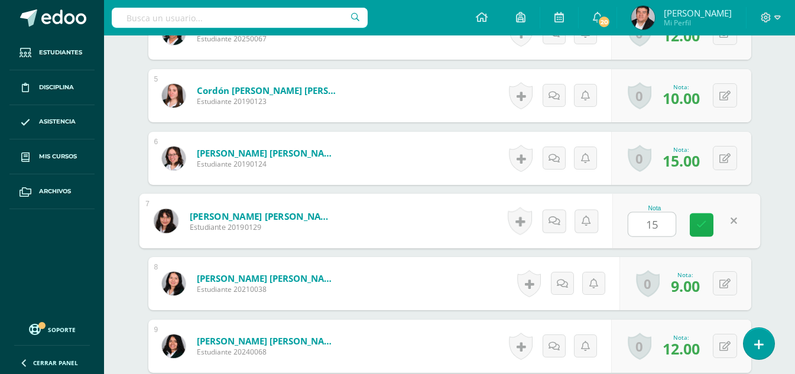
click at [703, 231] on link at bounding box center [702, 225] width 24 height 24
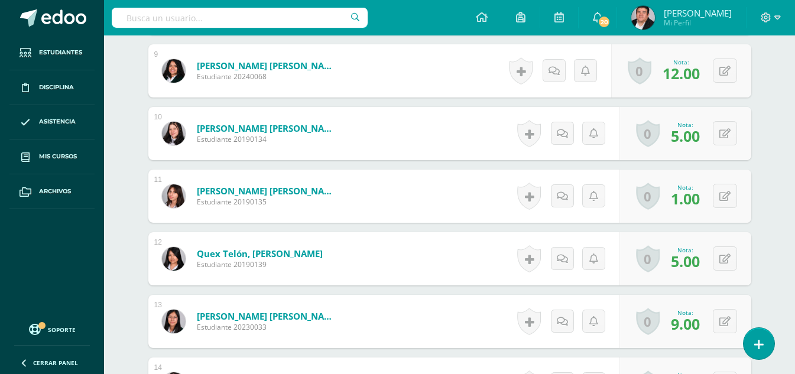
scroll to position [888, 0]
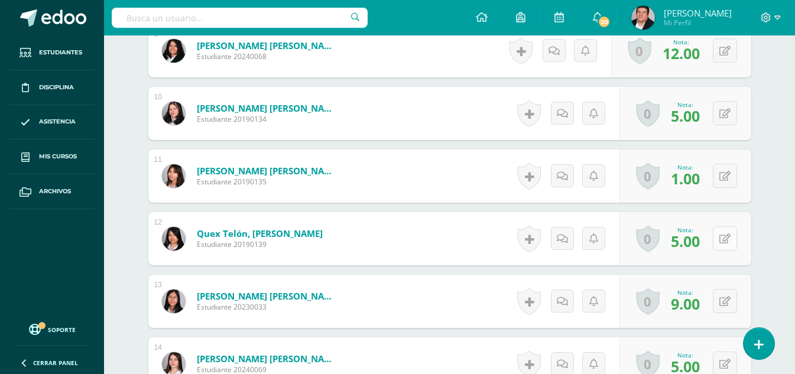
click at [726, 237] on button at bounding box center [725, 238] width 24 height 24
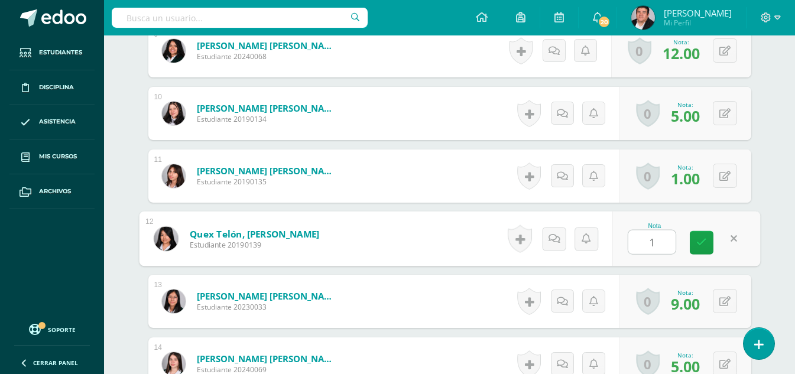
type input "10"
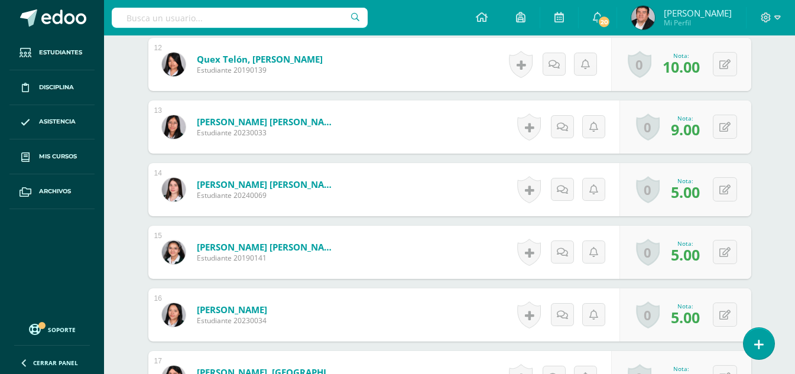
scroll to position [1066, 0]
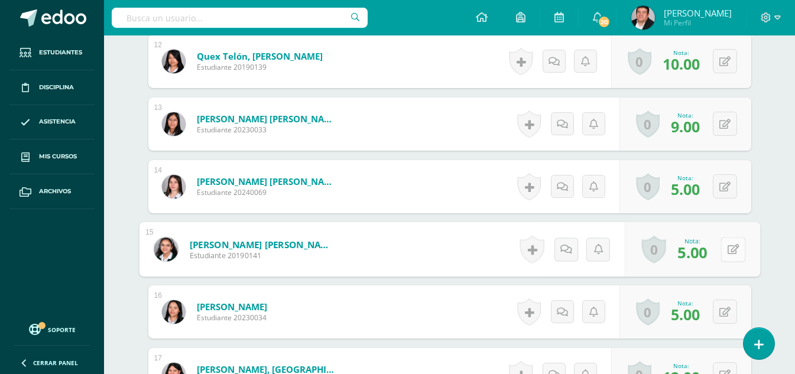
click at [721, 251] on button at bounding box center [733, 249] width 25 height 25
type input "15"
click at [730, 313] on icon at bounding box center [725, 312] width 11 height 10
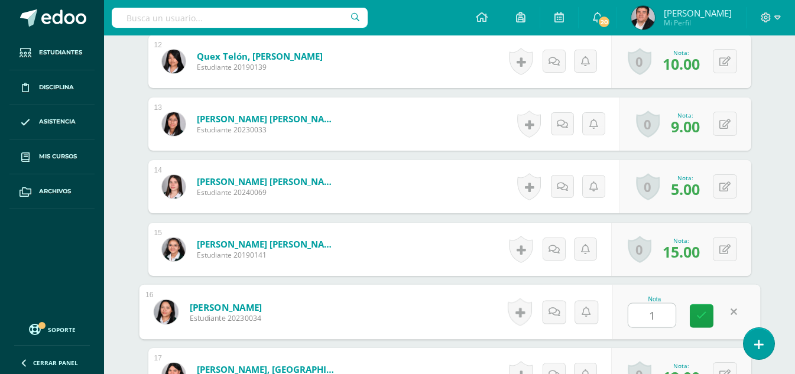
type input "15"
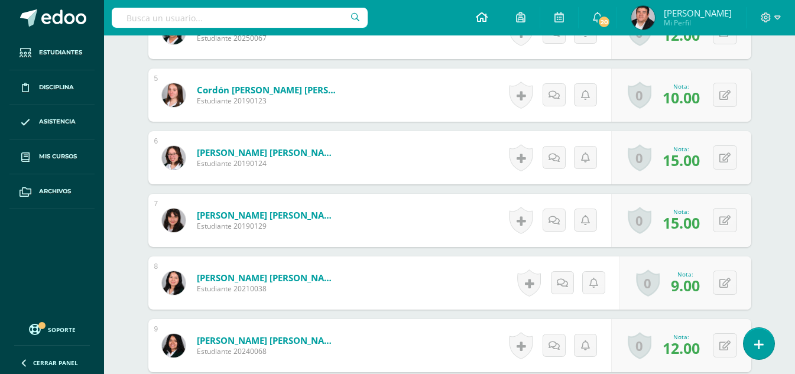
scroll to position [519, 0]
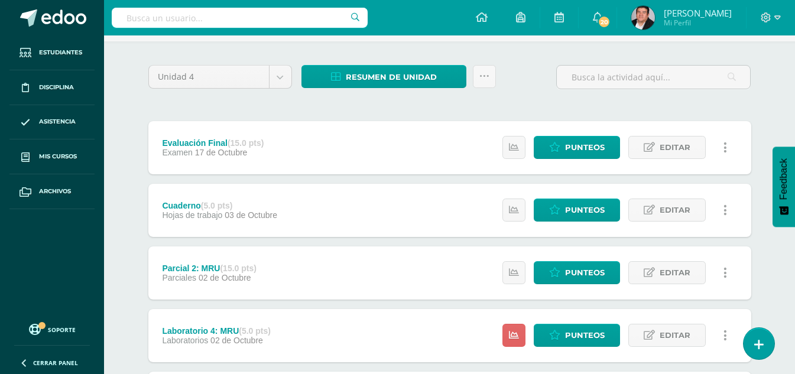
scroll to position [177, 0]
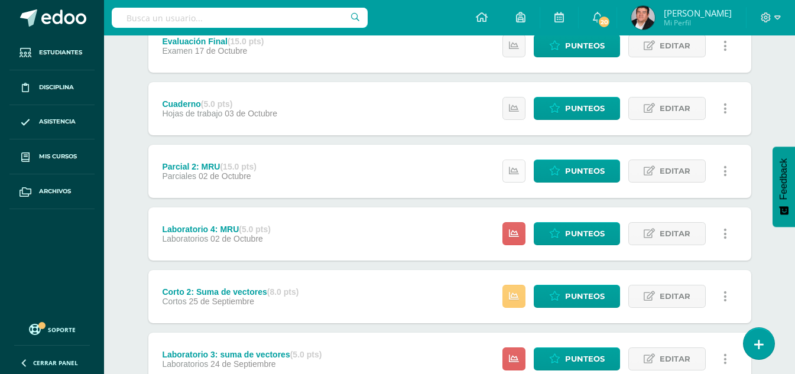
click at [510, 169] on icon at bounding box center [514, 171] width 10 height 10
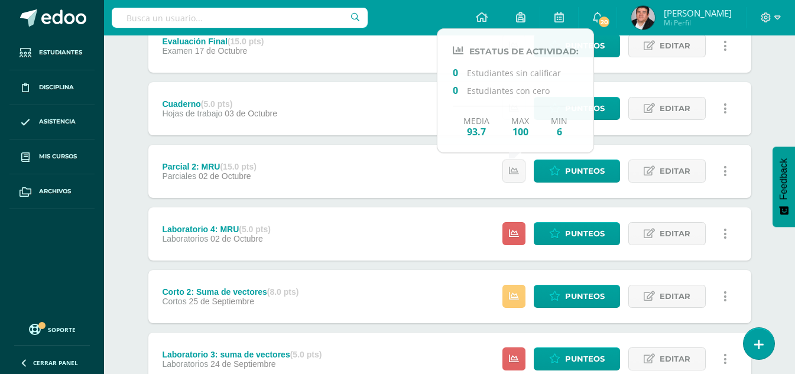
click at [390, 132] on div "Cuaderno (5.0 pts) Hojas de trabajo [DATE] Estatus de Actividad: 0 Estudiantes …" at bounding box center [449, 108] width 603 height 53
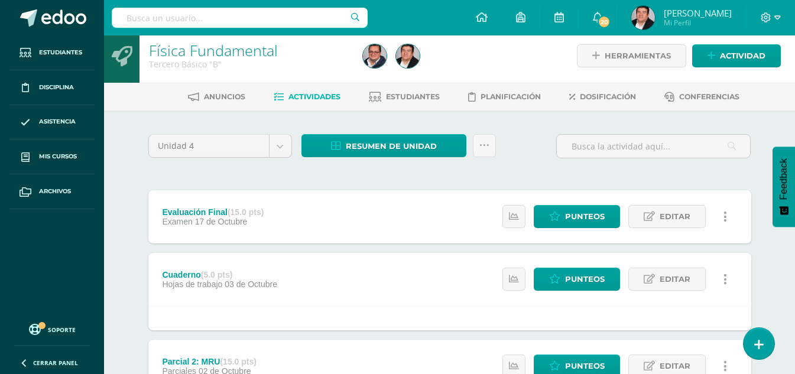
scroll to position [0, 0]
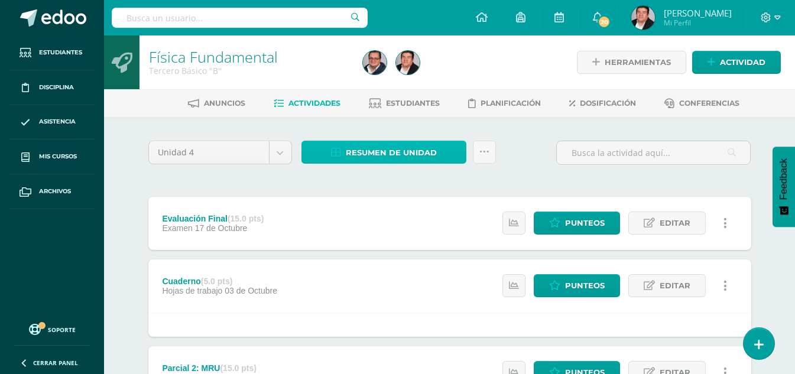
click at [384, 151] on span "Resumen de unidad" at bounding box center [391, 153] width 91 height 22
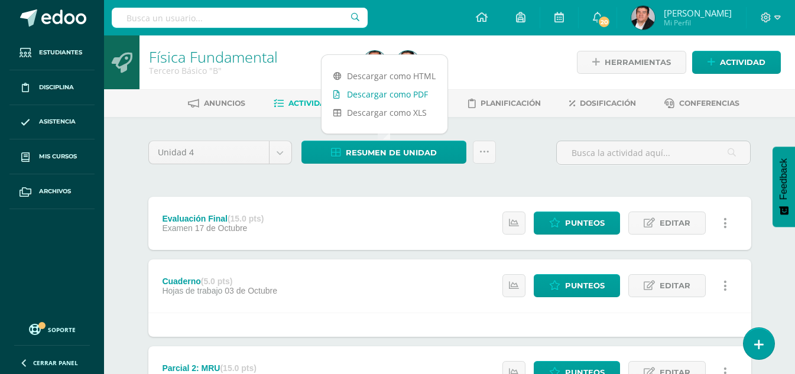
click at [384, 95] on link "Descargar como PDF" at bounding box center [385, 94] width 126 height 18
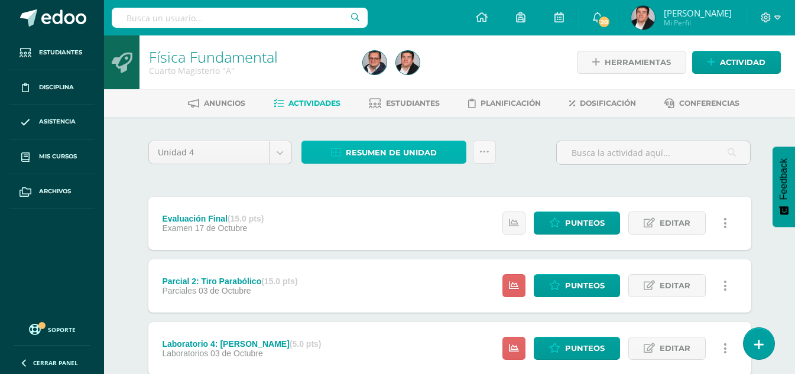
click at [377, 157] on span "Resumen de unidad" at bounding box center [391, 153] width 91 height 22
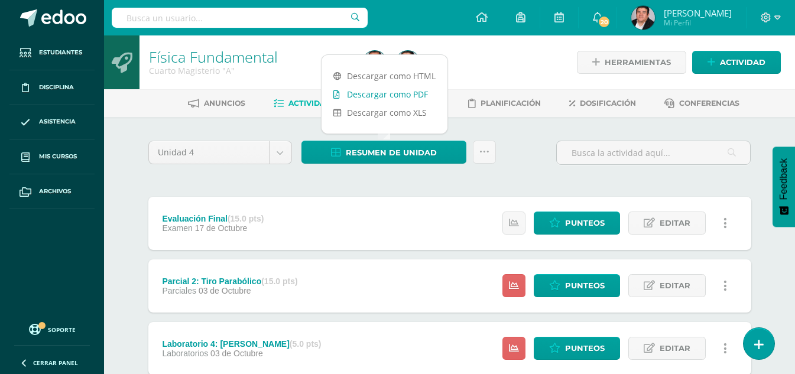
click at [374, 95] on link "Descargar como PDF" at bounding box center [385, 94] width 126 height 18
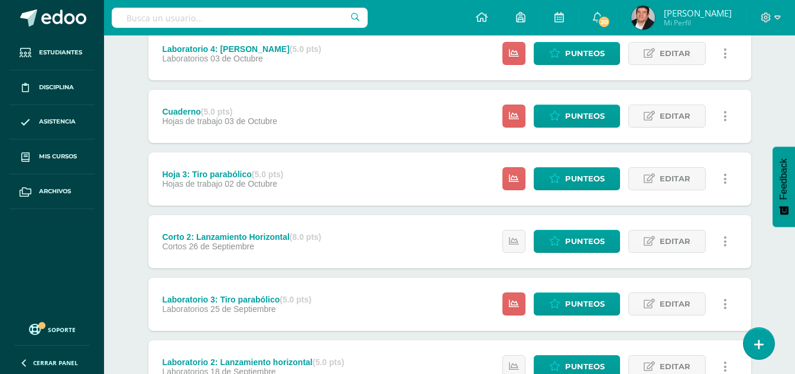
scroll to position [296, 0]
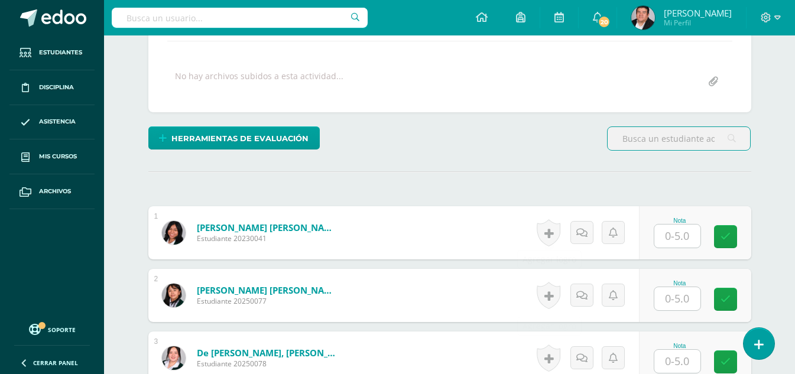
scroll to position [225, 0]
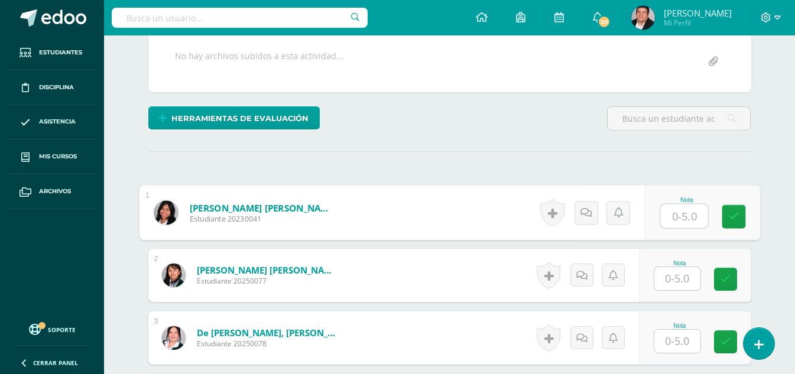
click at [685, 218] on input "text" at bounding box center [684, 217] width 47 height 24
click at [683, 215] on input "text" at bounding box center [684, 217] width 47 height 24
type input "5"
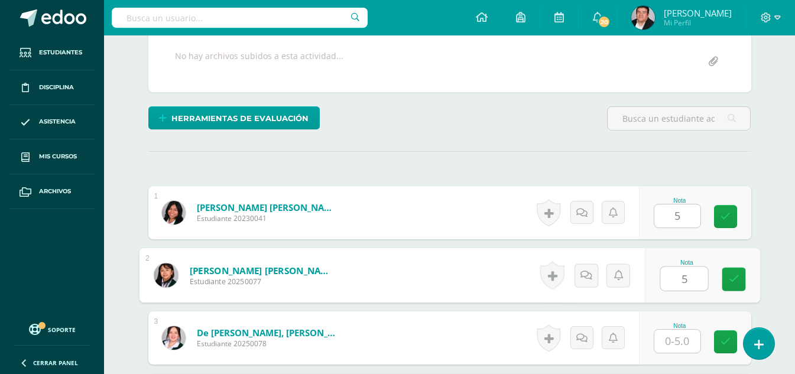
type input "5"
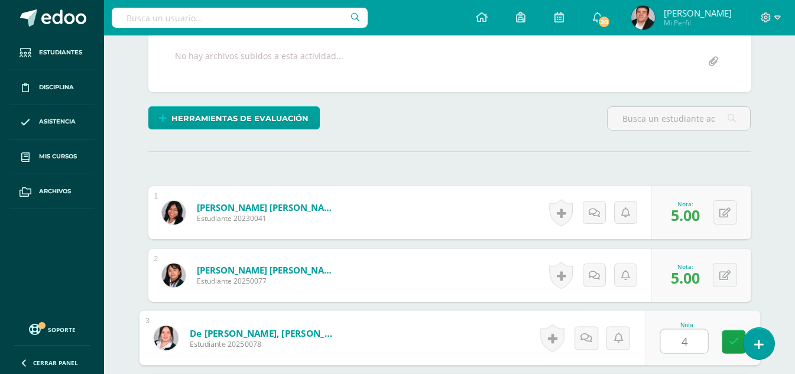
type input "4"
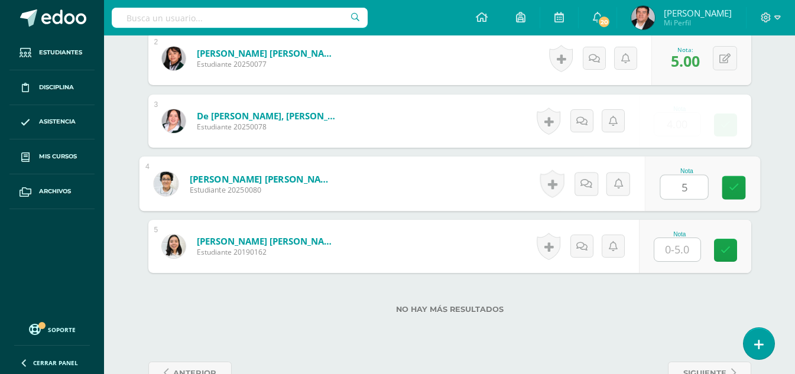
type input "5"
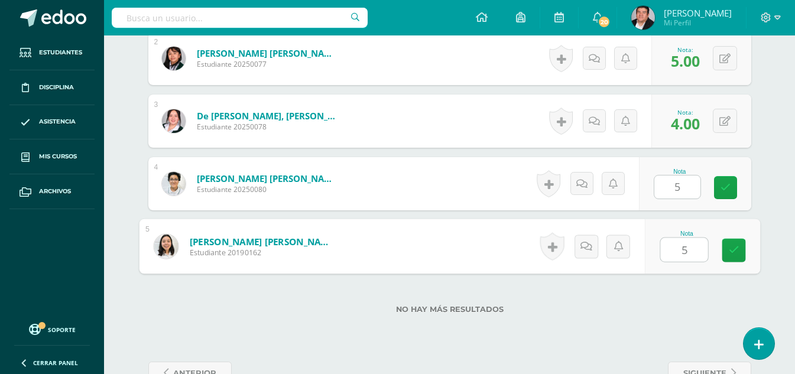
type input "5"
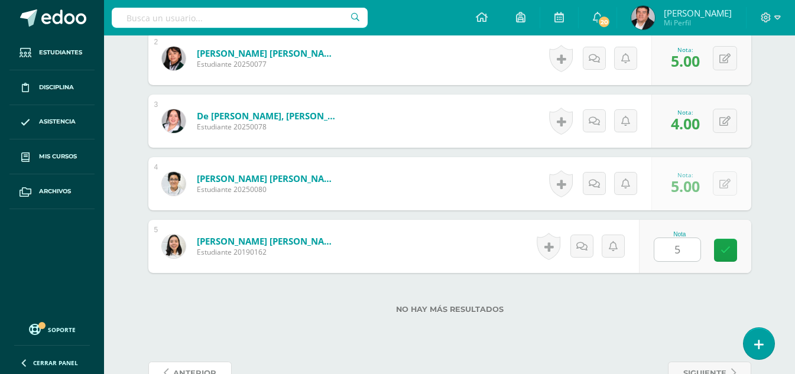
scroll to position [452, 0]
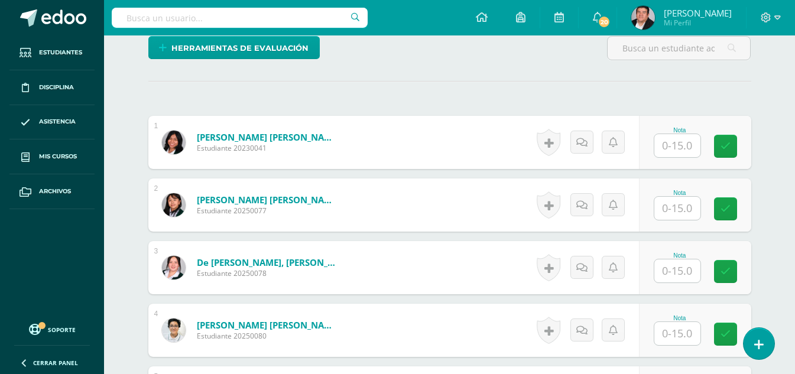
scroll to position [296, 0]
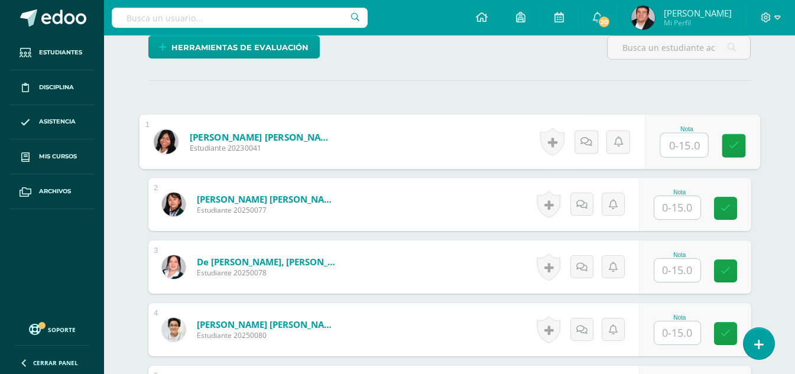
click at [674, 148] on input "text" at bounding box center [684, 146] width 47 height 24
type input "1"
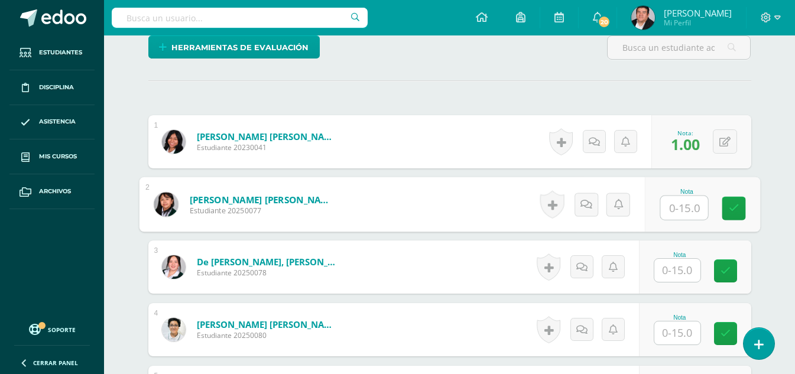
click at [668, 211] on input "text" at bounding box center [684, 208] width 47 height 24
type input "2"
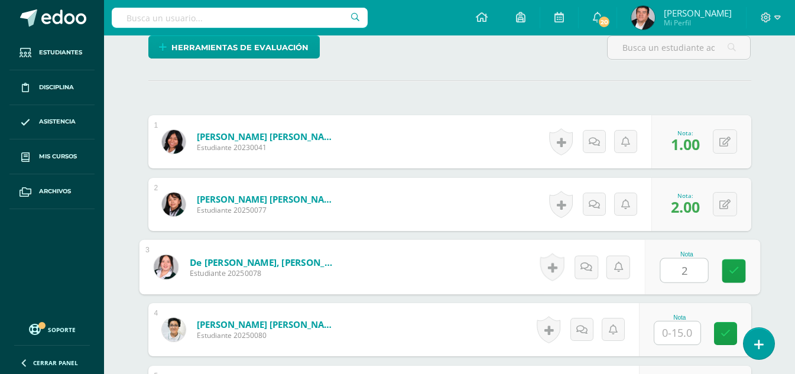
type input "2"
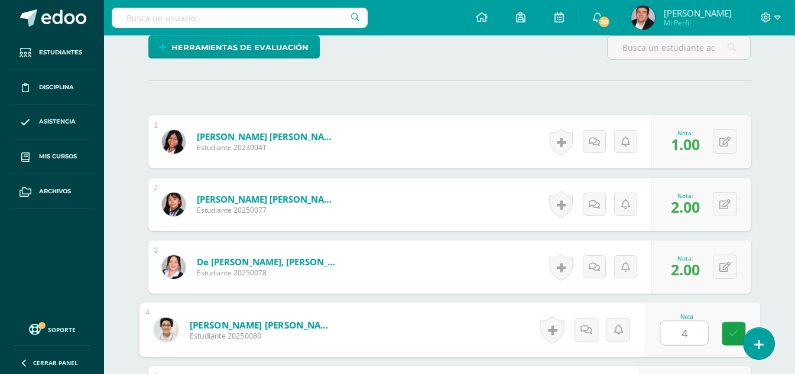
type input "4"
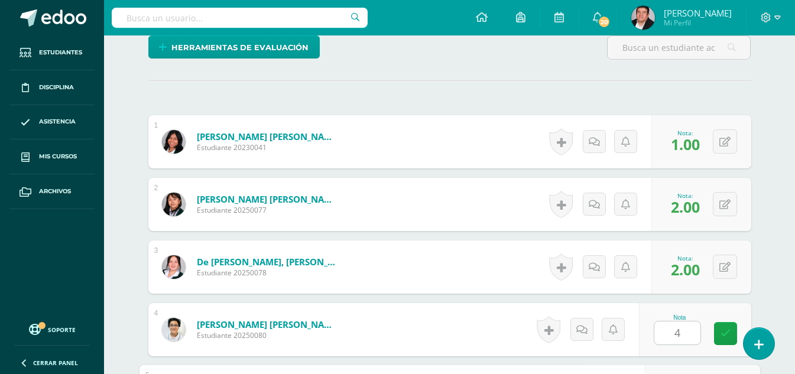
scroll to position [476, 0]
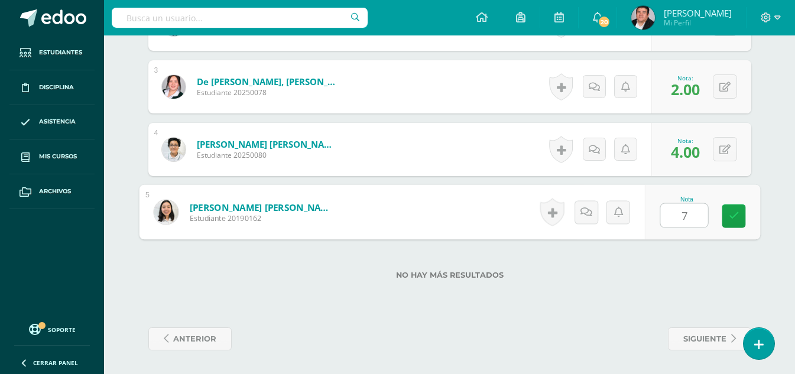
type input "7"
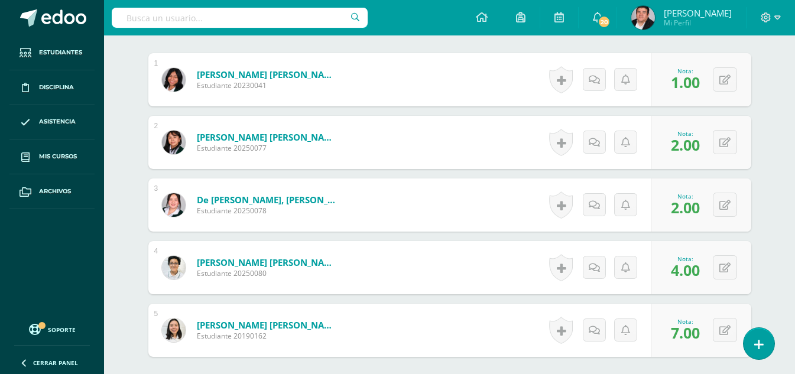
scroll to position [299, 0]
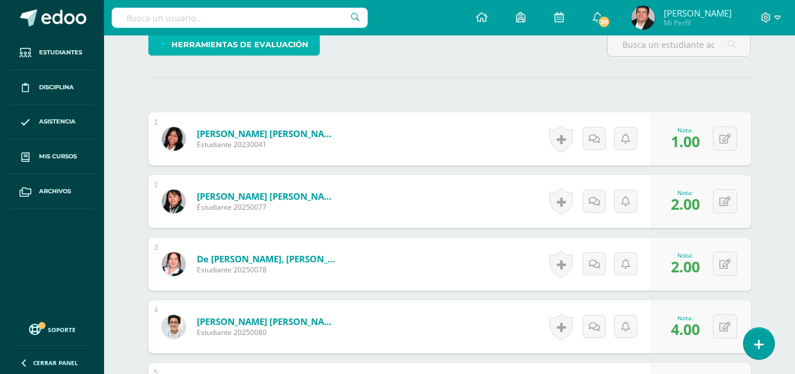
click at [258, 45] on span "Herramientas de evaluación" at bounding box center [239, 45] width 137 height 22
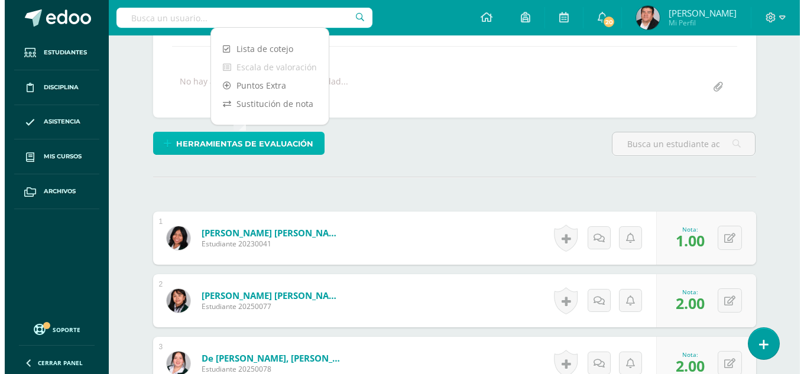
scroll to position [180, 0]
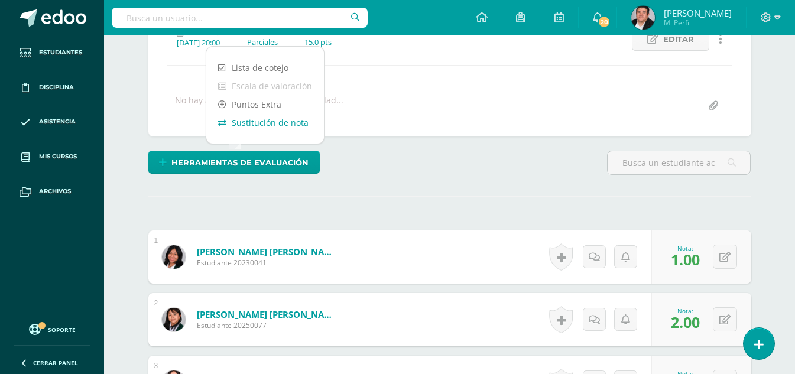
click at [271, 122] on link "Sustitución de nota" at bounding box center [265, 123] width 118 height 18
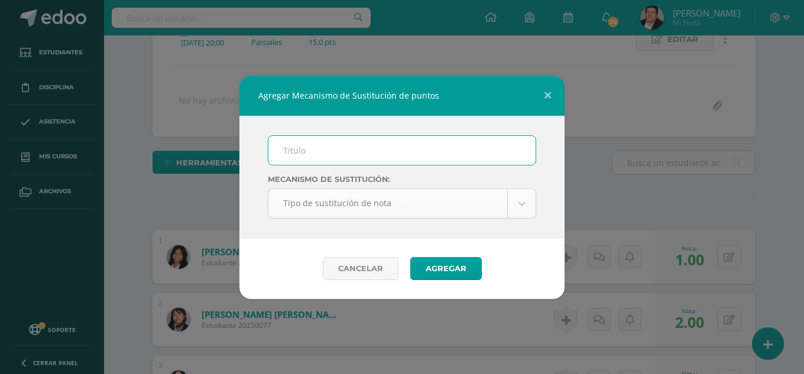
click at [403, 208] on body "Agregar Mecanismo de Sustitución de puntos Mecanismo de sustitución: Tipo de su…" at bounding box center [402, 245] width 804 height 850
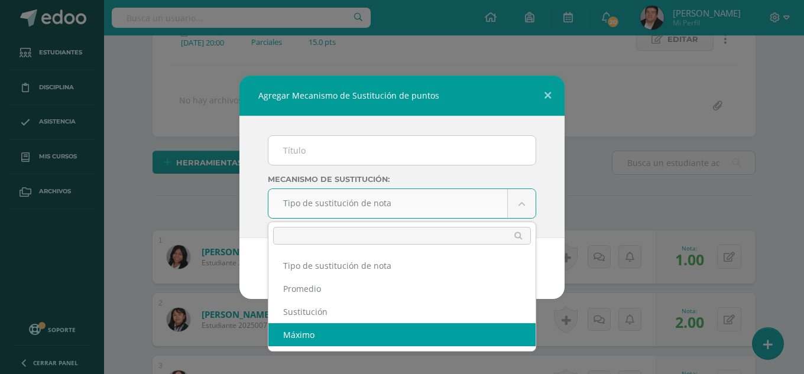
select select "maximum"
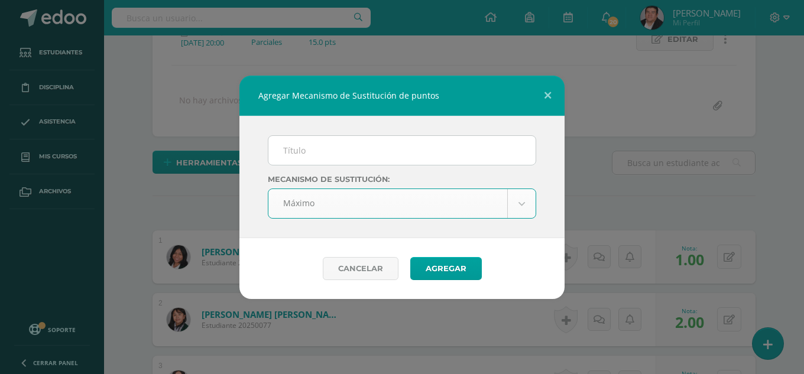
click at [348, 155] on input "text" at bounding box center [401, 150] width 267 height 29
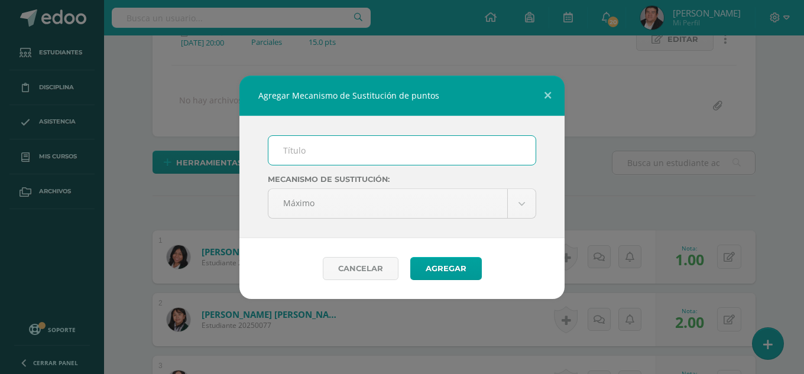
type input "Mejora de parcial"
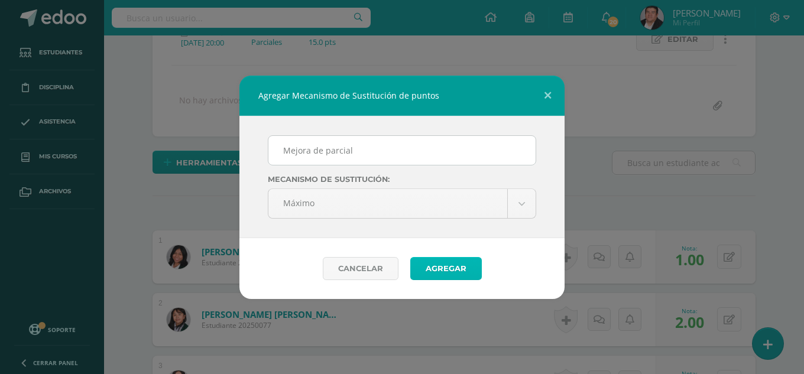
click at [442, 276] on button "Agregar" at bounding box center [446, 268] width 72 height 23
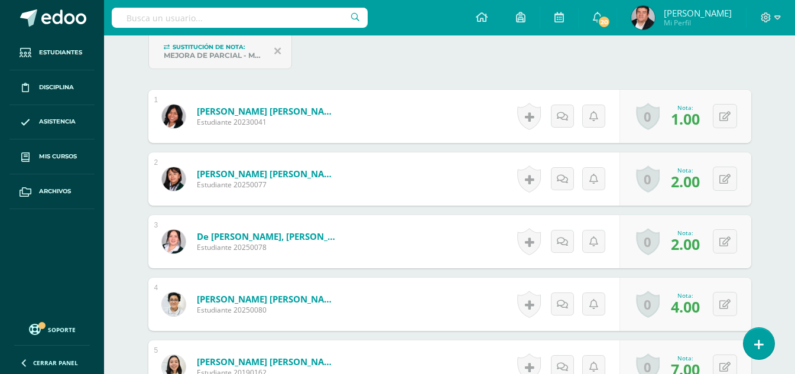
scroll to position [355, 0]
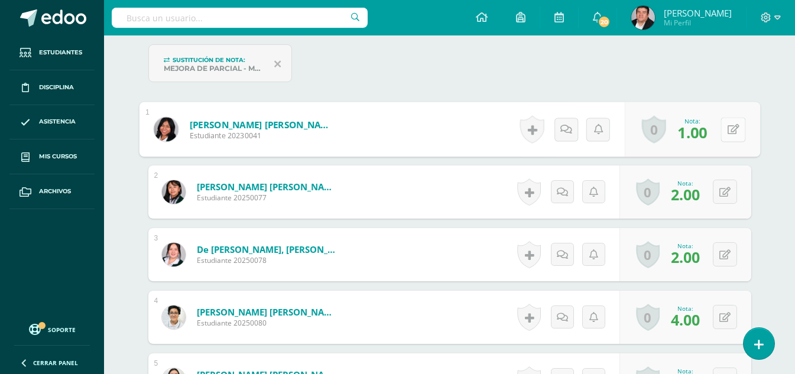
click at [731, 130] on button at bounding box center [733, 129] width 25 height 25
type input "9"
click at [731, 196] on button at bounding box center [725, 192] width 24 height 24
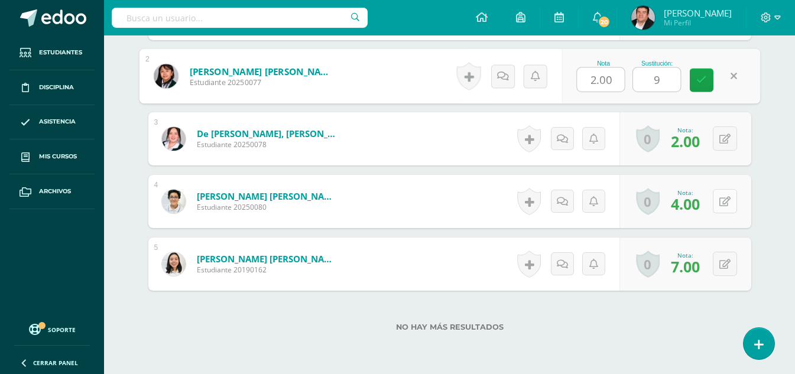
scroll to position [474, 0]
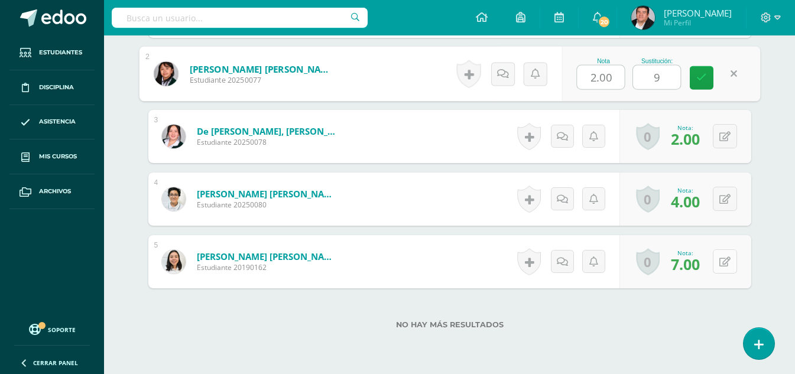
type input "9"
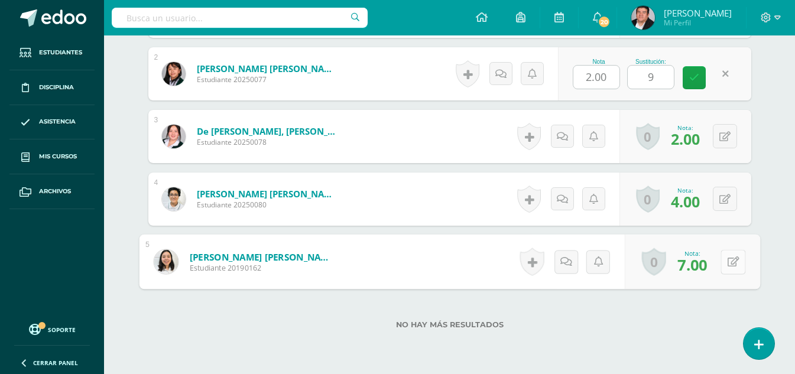
click at [729, 260] on icon at bounding box center [733, 262] width 12 height 10
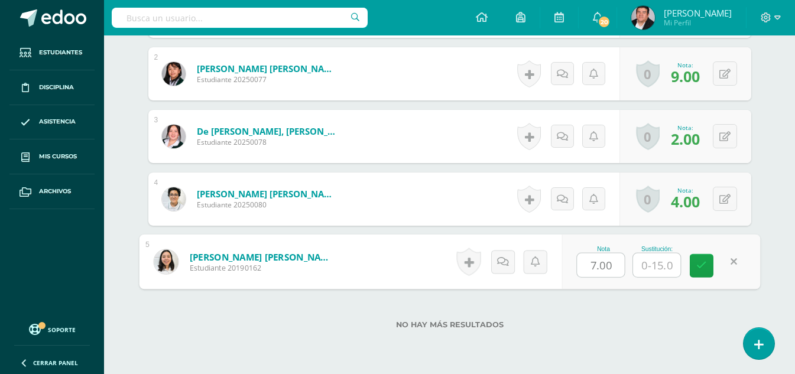
type input "9"
click at [707, 262] on link at bounding box center [702, 266] width 24 height 24
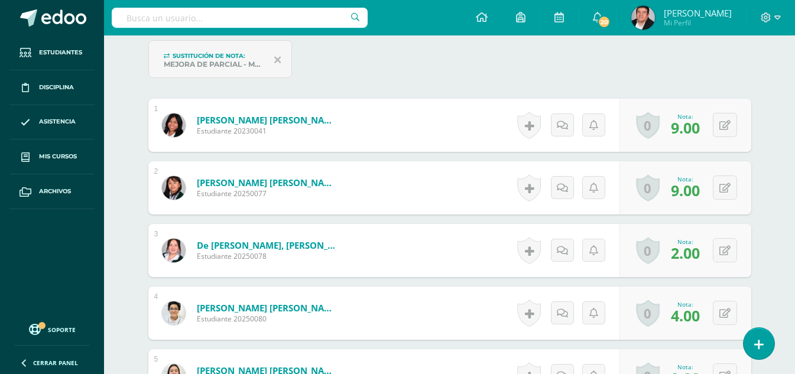
scroll to position [296, 0]
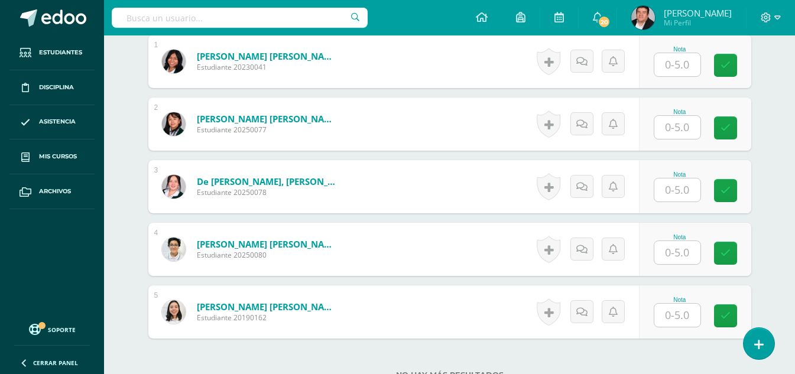
scroll to position [355, 0]
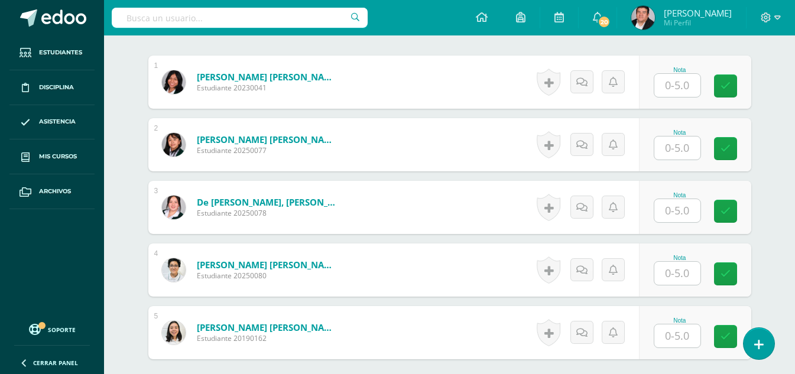
click at [677, 81] on input "text" at bounding box center [678, 85] width 46 height 23
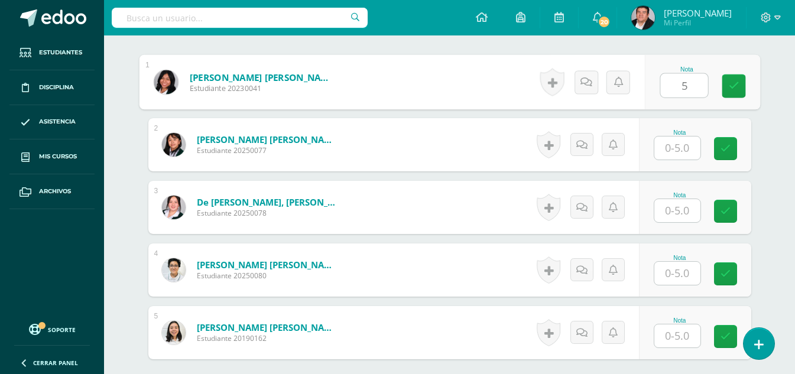
type input "5"
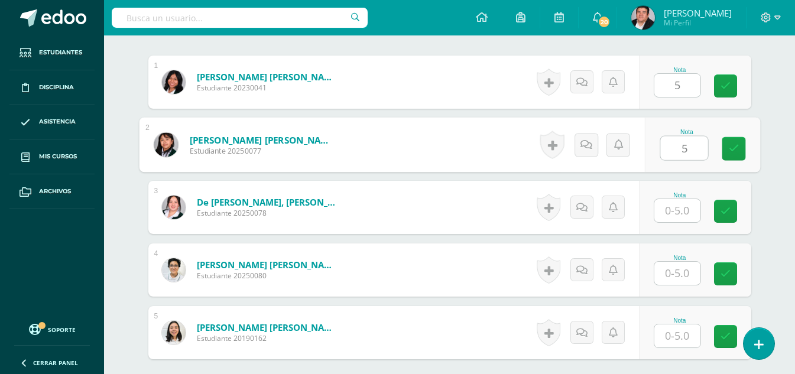
type input "5"
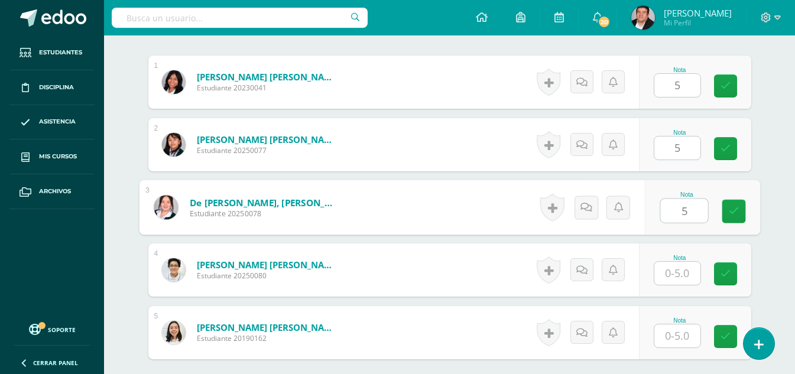
type input "5"
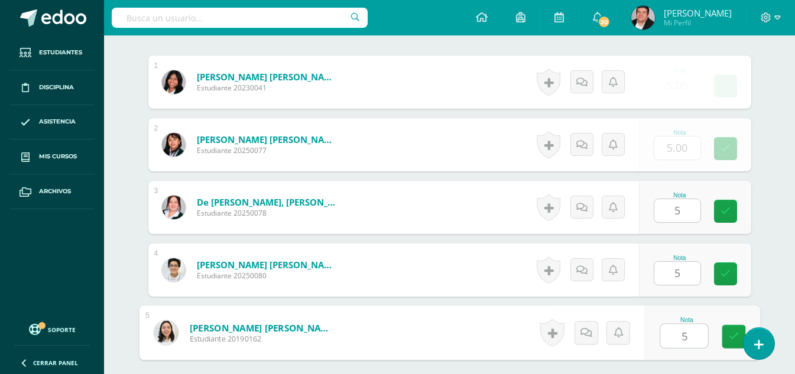
type input "5"
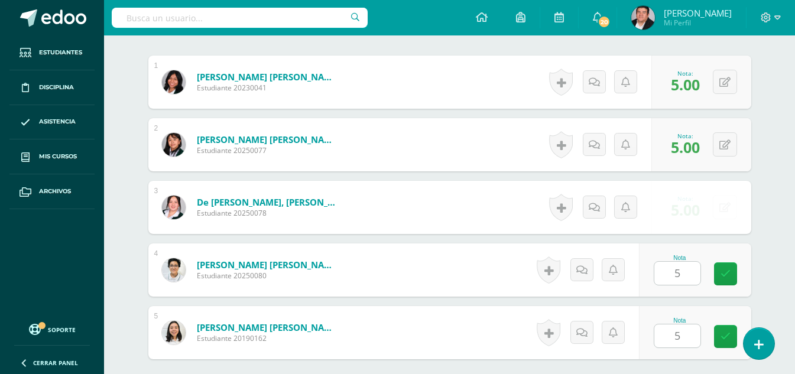
scroll to position [476, 0]
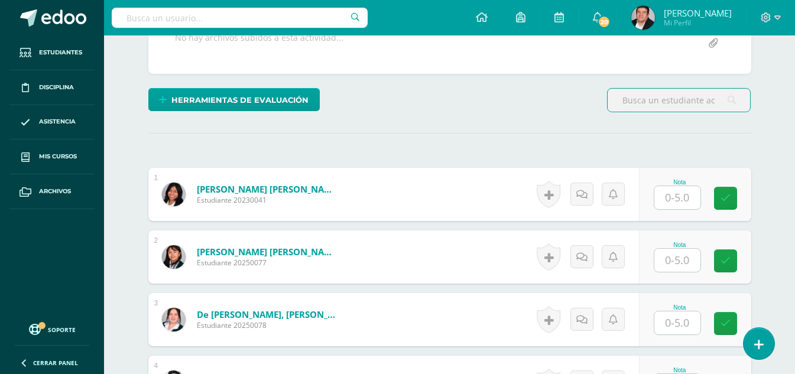
scroll to position [296, 0]
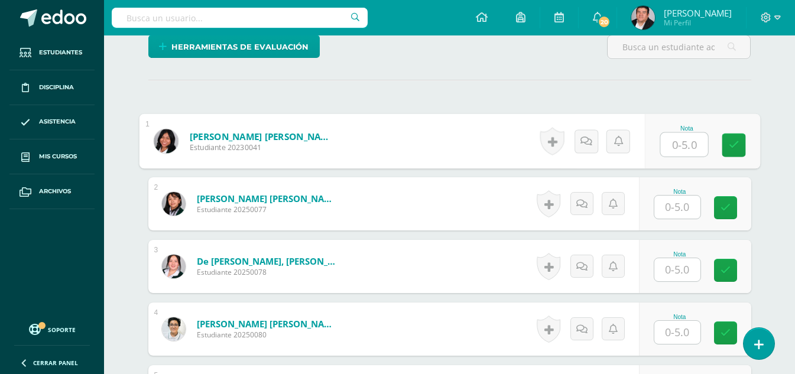
click at [682, 136] on input "text" at bounding box center [684, 145] width 47 height 24
type input "5"
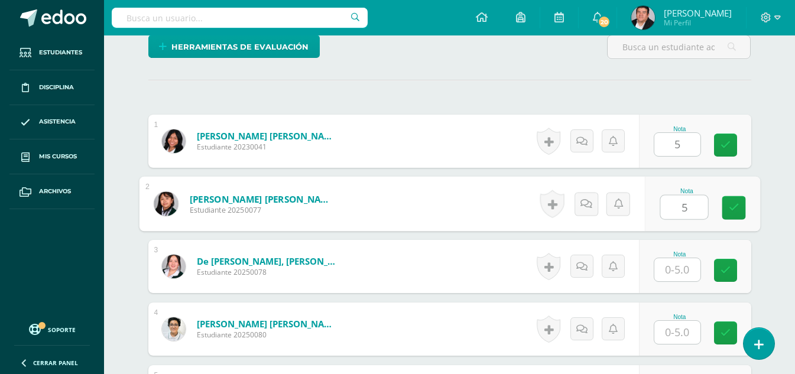
type input "5"
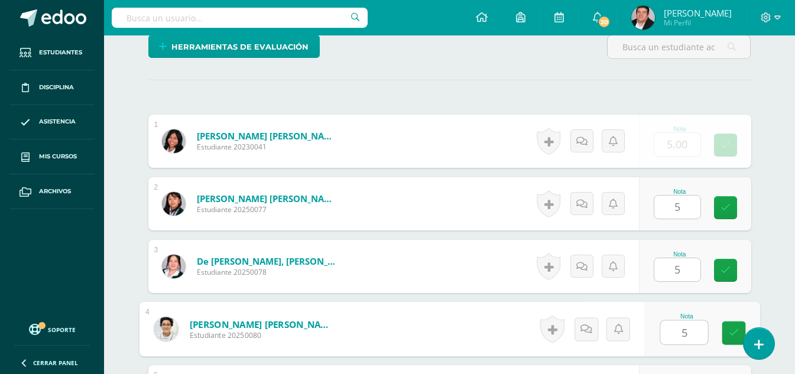
type input "5"
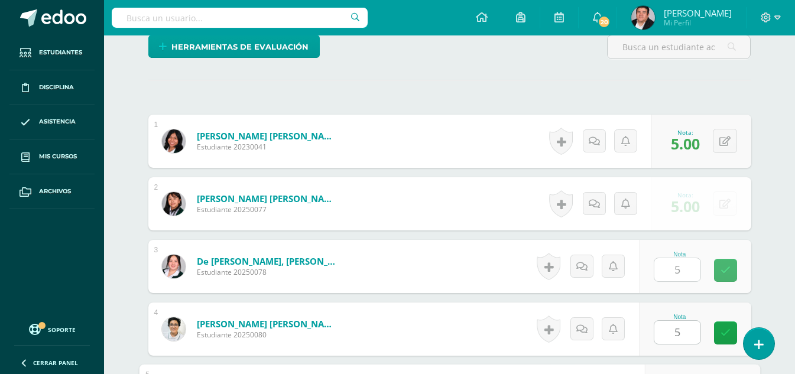
scroll to position [476, 0]
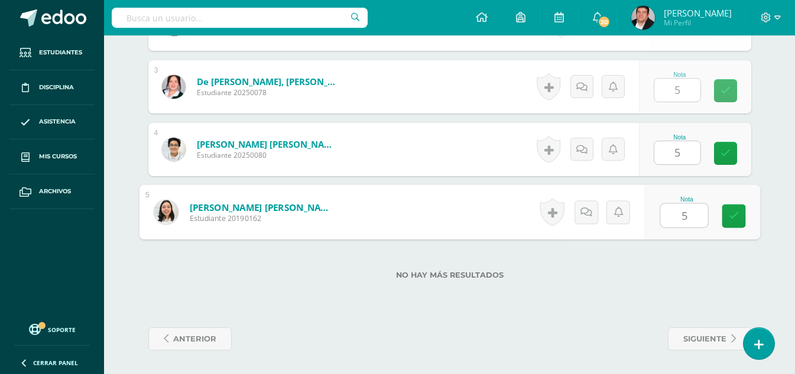
type input "5"
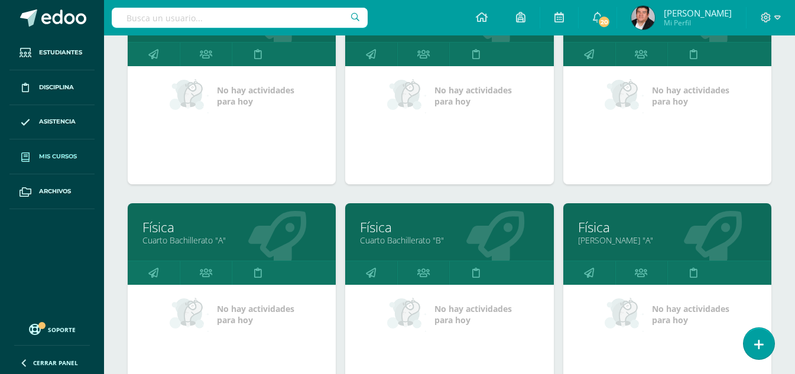
scroll to position [237, 0]
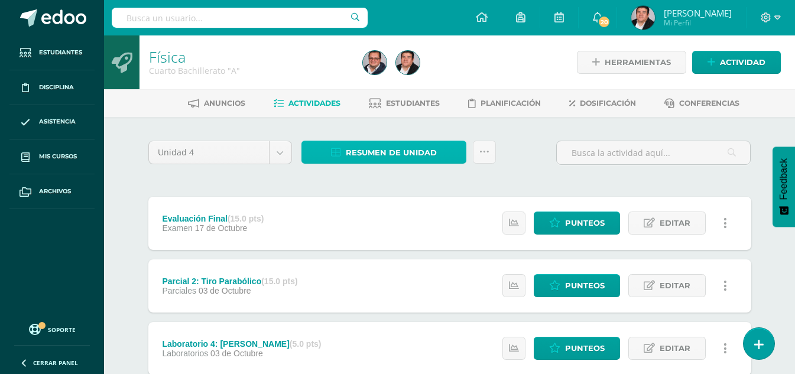
click at [377, 151] on span "Resumen de unidad" at bounding box center [391, 153] width 91 height 22
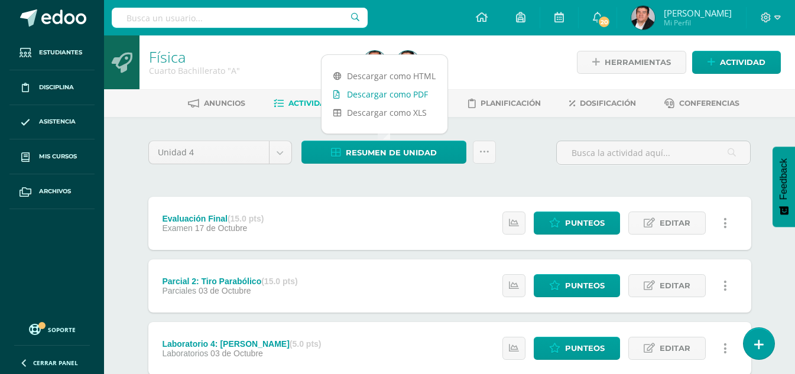
click at [386, 93] on link "Descargar como PDF" at bounding box center [385, 94] width 126 height 18
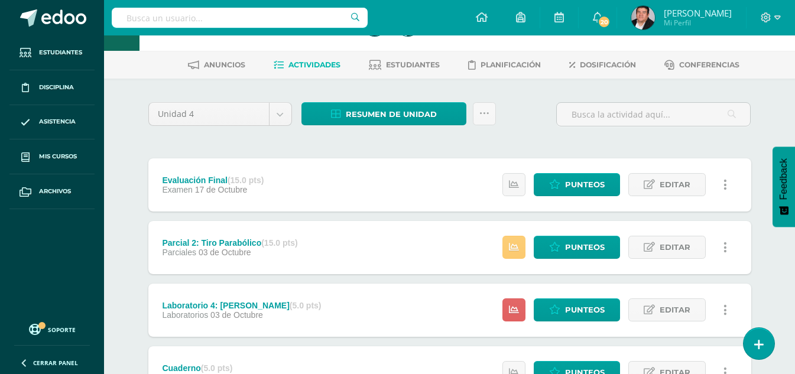
scroll to position [59, 0]
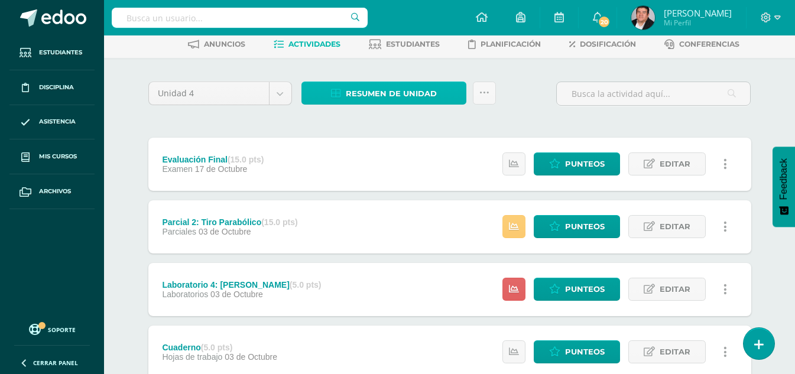
click at [400, 94] on span "Resumen de unidad" at bounding box center [391, 94] width 91 height 22
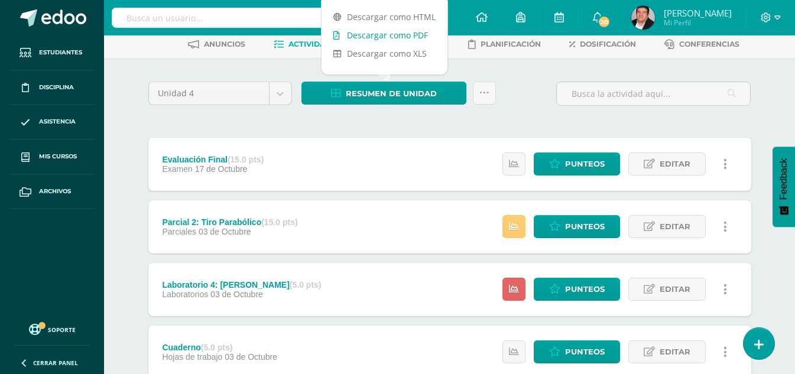
click at [401, 34] on link "Descargar como PDF" at bounding box center [385, 35] width 126 height 18
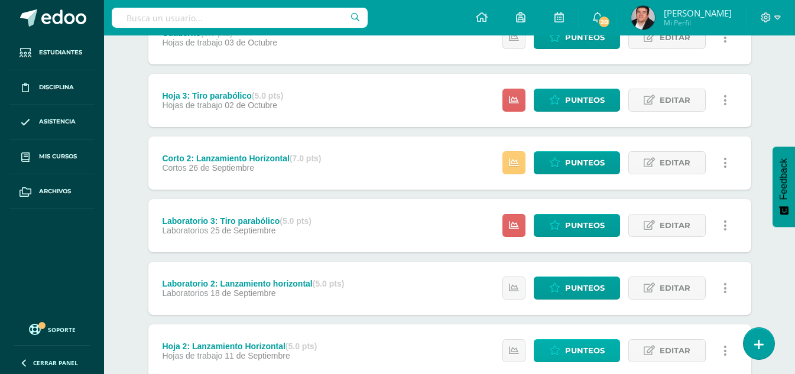
scroll to position [355, 0]
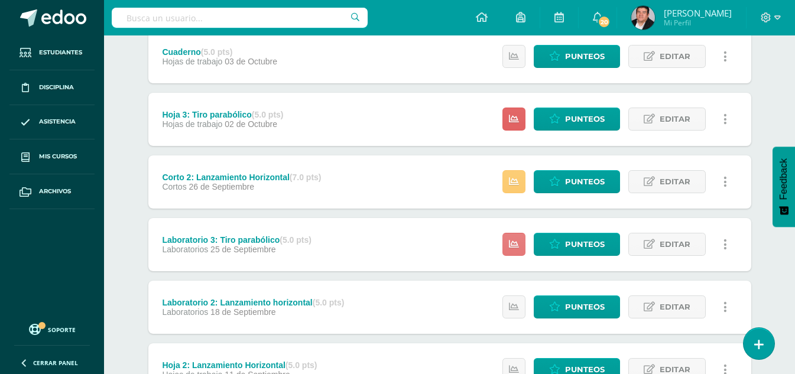
click at [516, 250] on link at bounding box center [514, 244] width 23 height 23
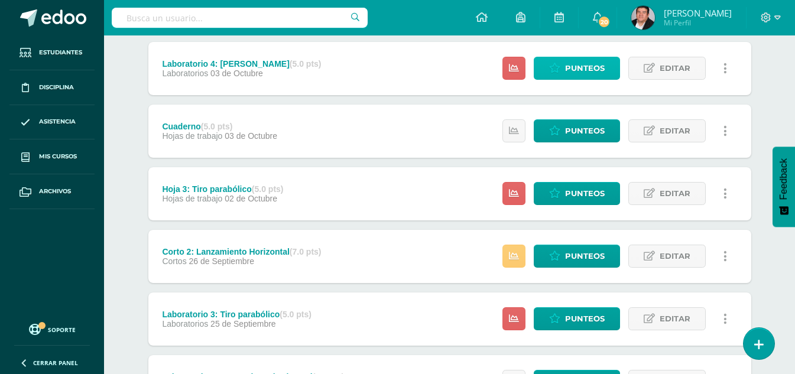
scroll to position [296, 0]
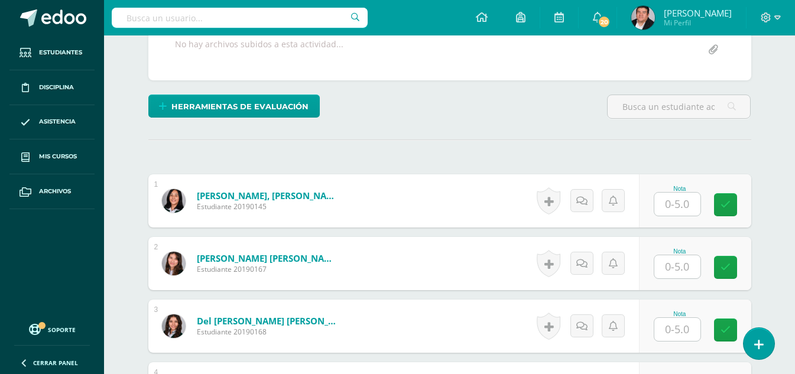
scroll to position [237, 0]
click at [682, 204] on input "text" at bounding box center [678, 203] width 46 height 23
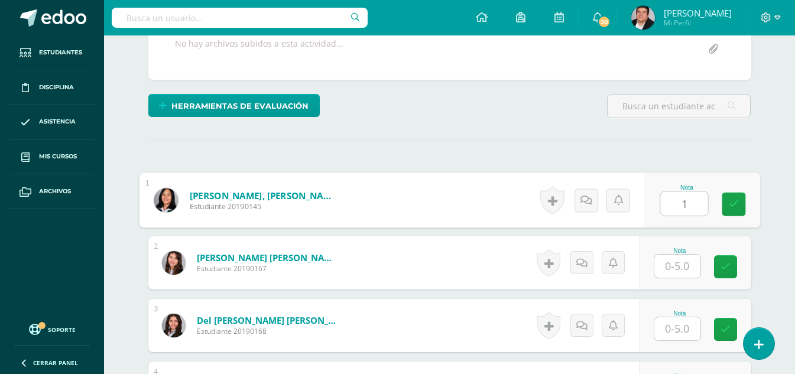
type input "1"
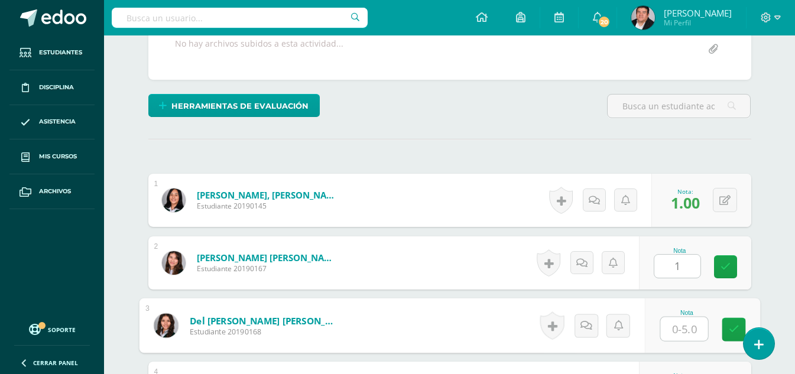
scroll to position [238, 0]
drag, startPoint x: 685, startPoint y: 203, endPoint x: 686, endPoint y: 247, distance: 43.8
click at [685, 202] on span "1.00" at bounding box center [685, 202] width 29 height 20
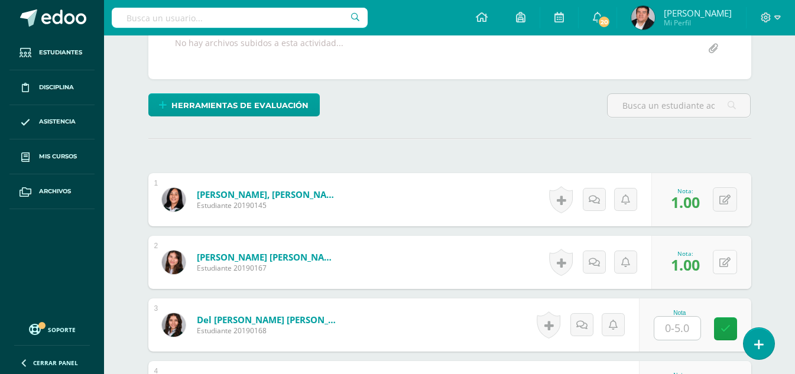
click at [724, 263] on icon at bounding box center [725, 263] width 11 height 10
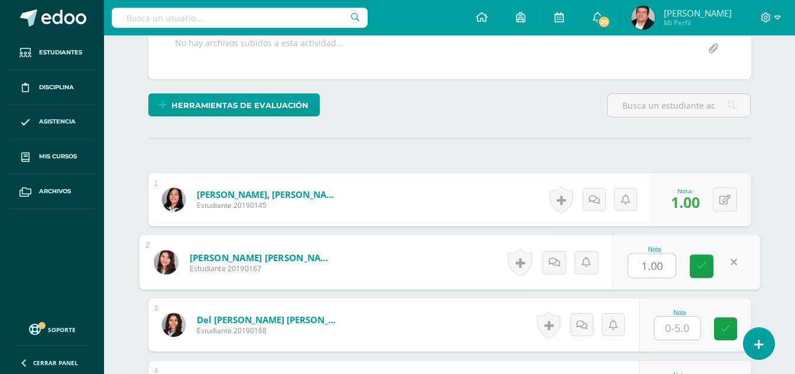
scroll to position [238, 0]
type input "5"
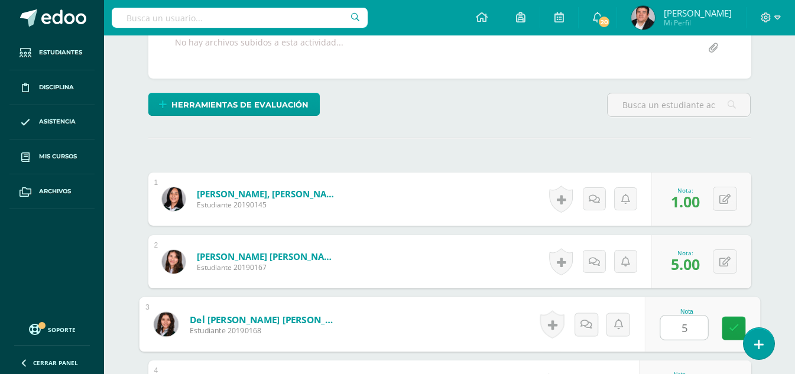
type input "5"
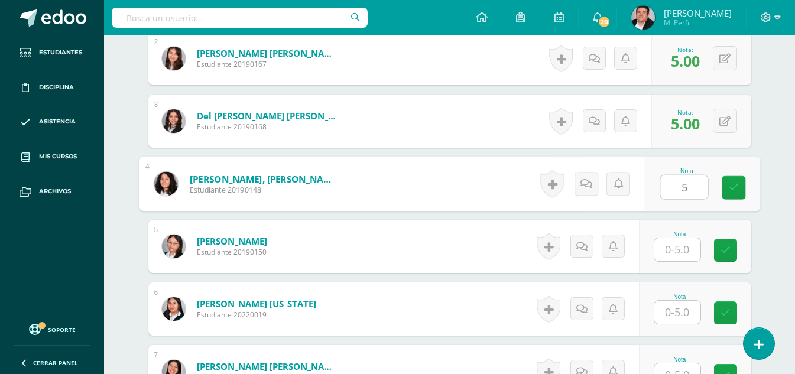
type input "5"
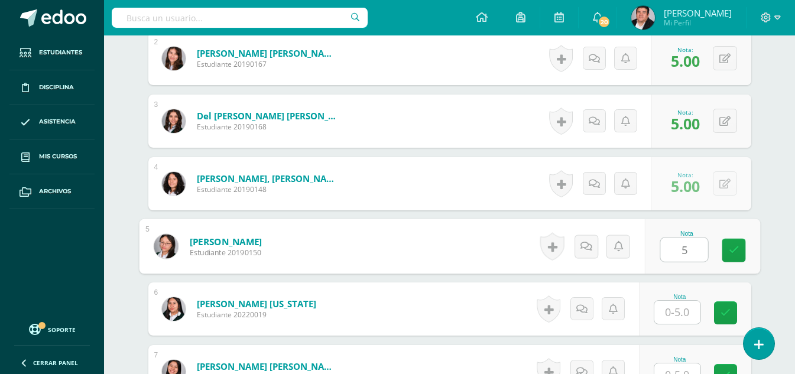
type input "5"
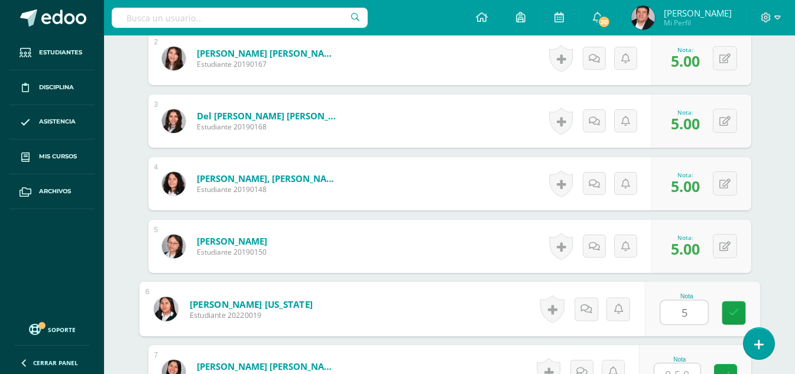
type input "5"
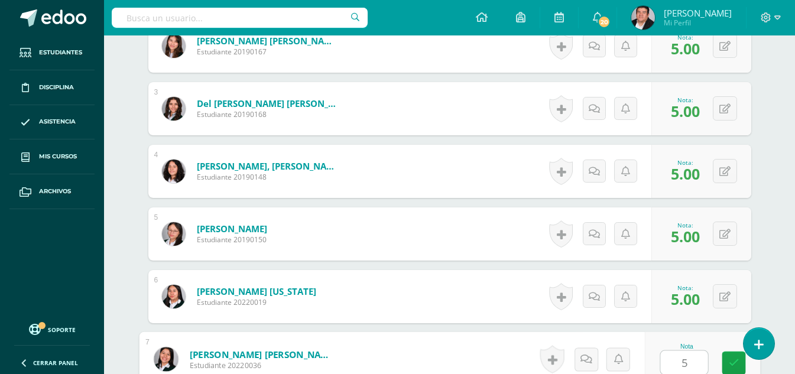
type input "5"
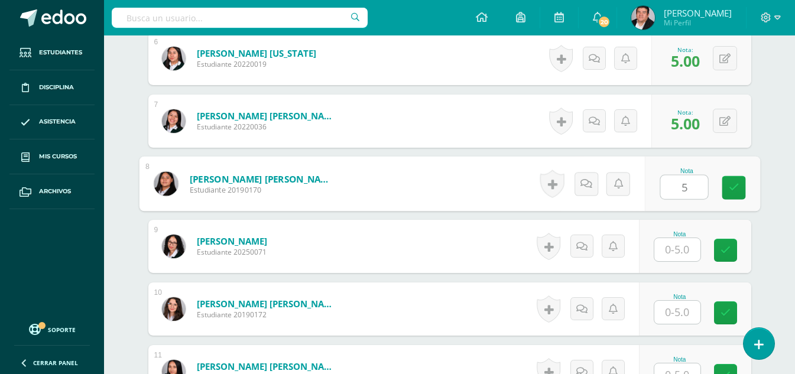
type input "5"
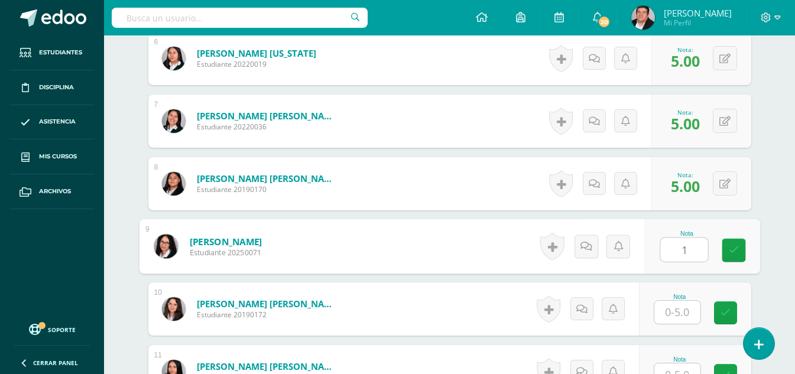
type input "1"
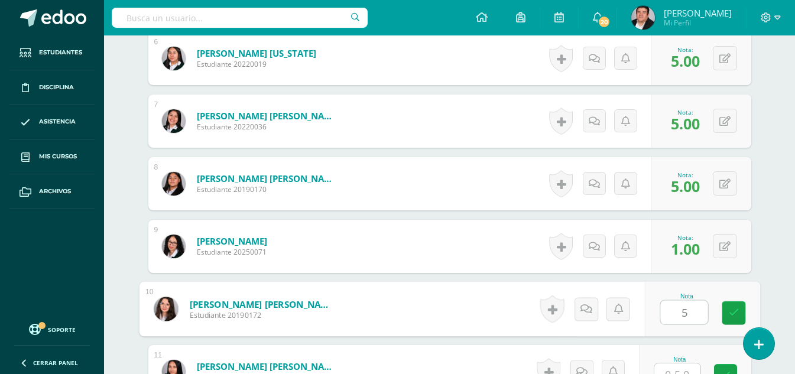
type input "5"
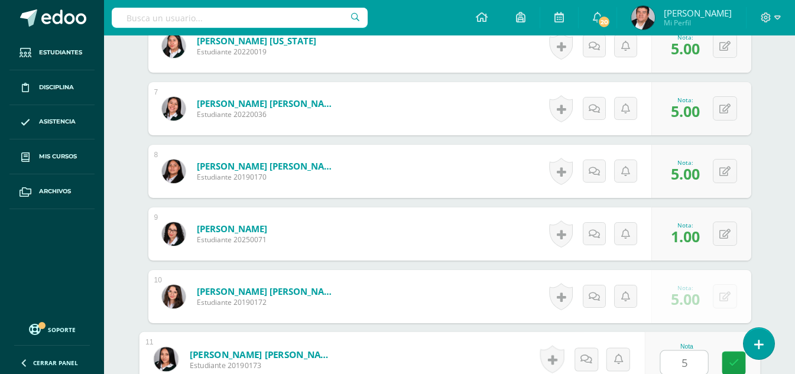
type input "5"
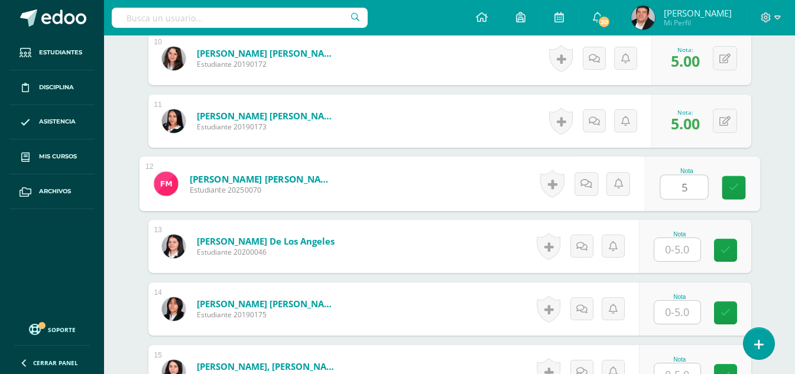
type input "5"
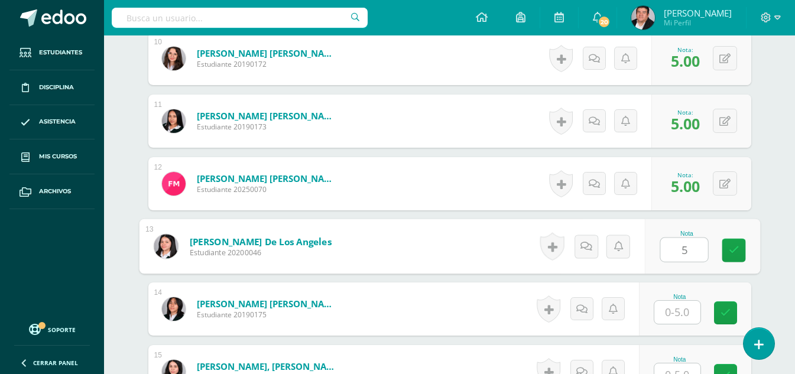
type input "5"
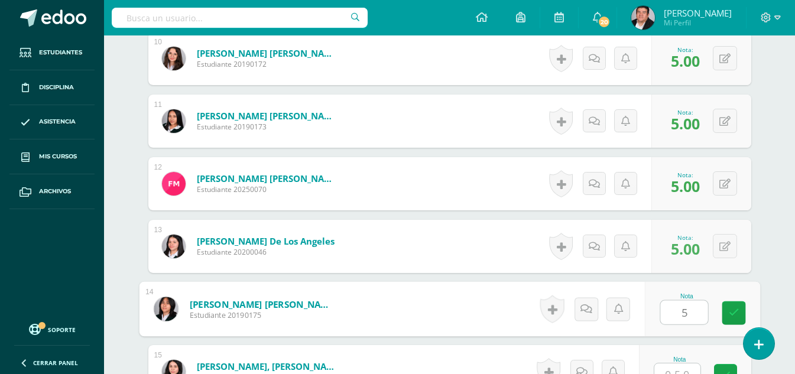
type input "5"
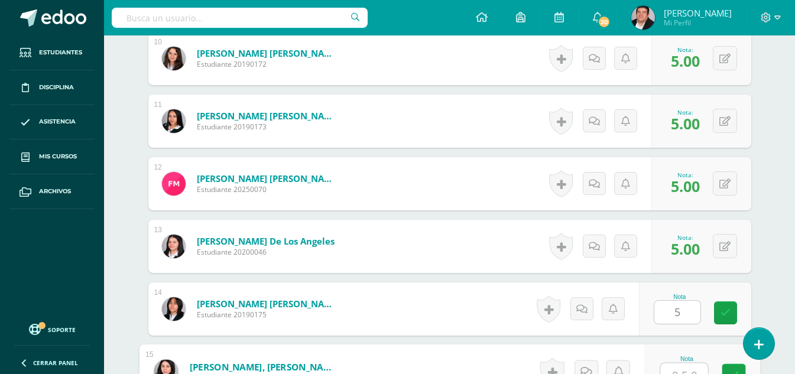
scroll to position [956, 0]
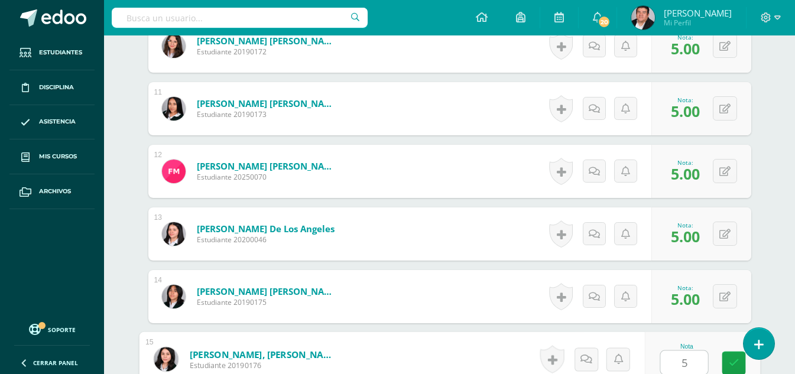
type input "5"
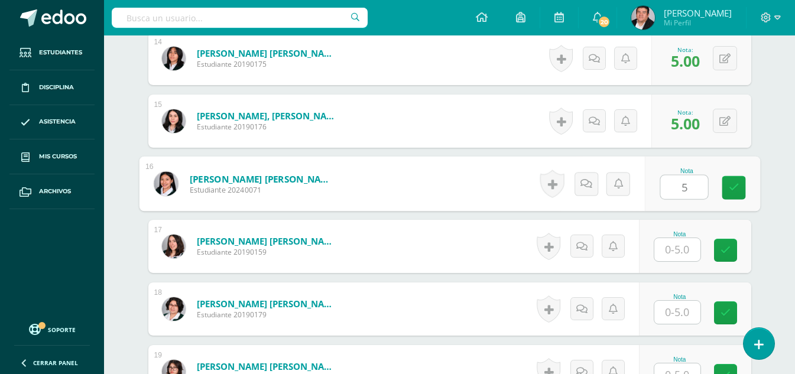
type input "5"
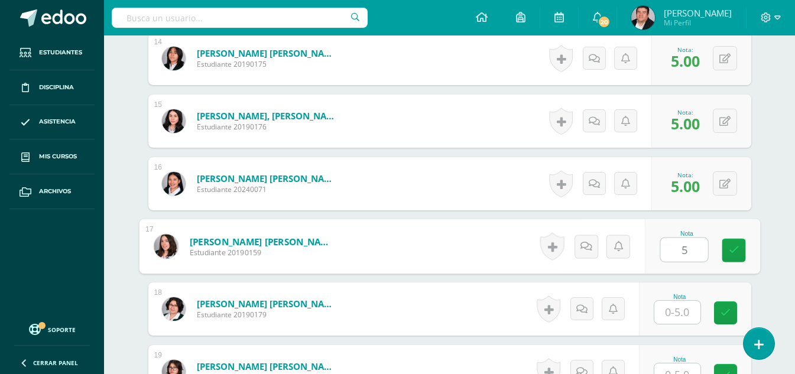
type input "5"
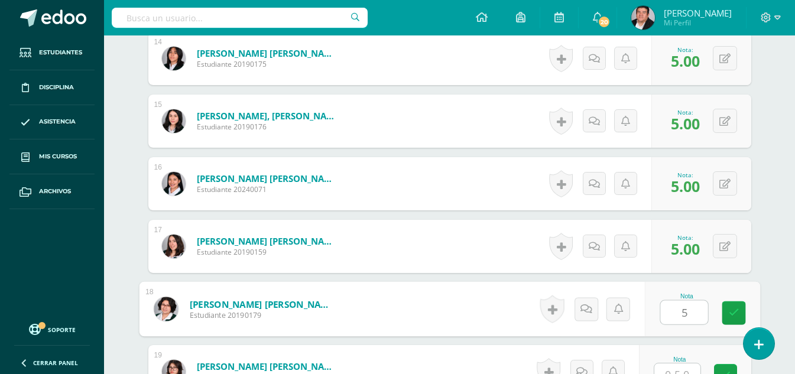
type input "5"
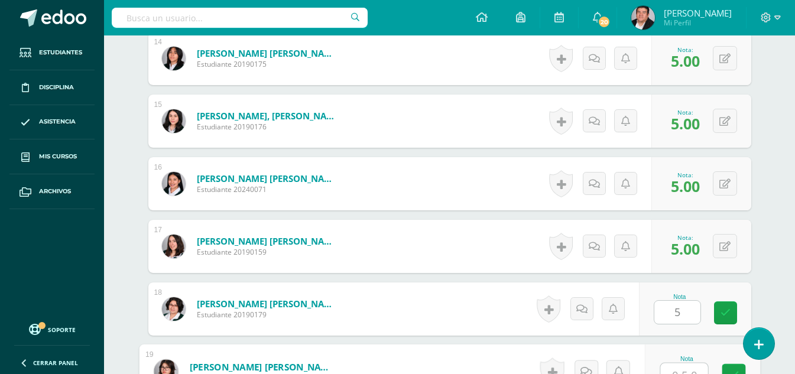
scroll to position [1206, 0]
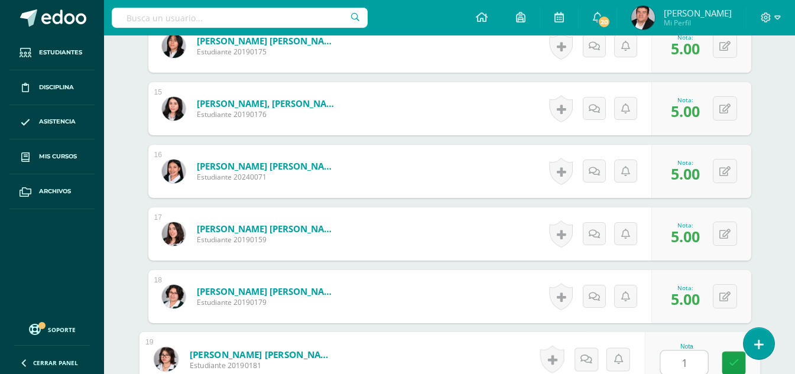
type input "1"
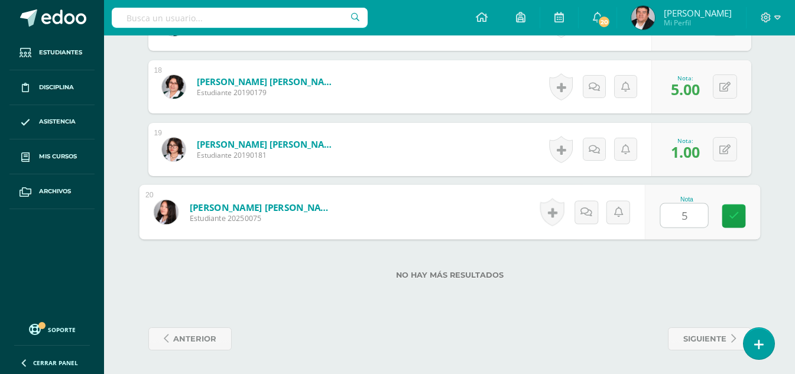
type input "5"
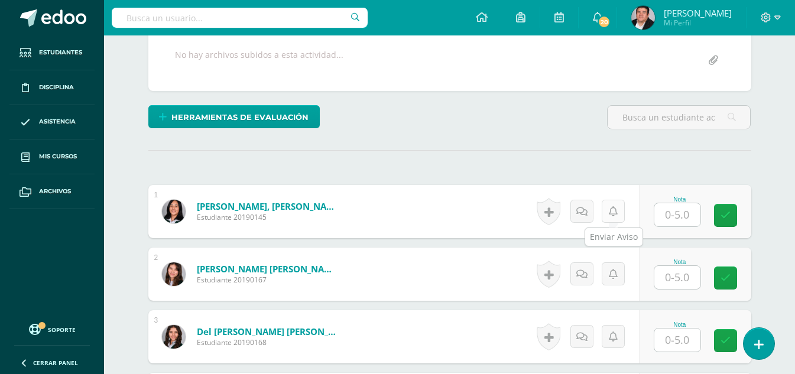
scroll to position [285, 0]
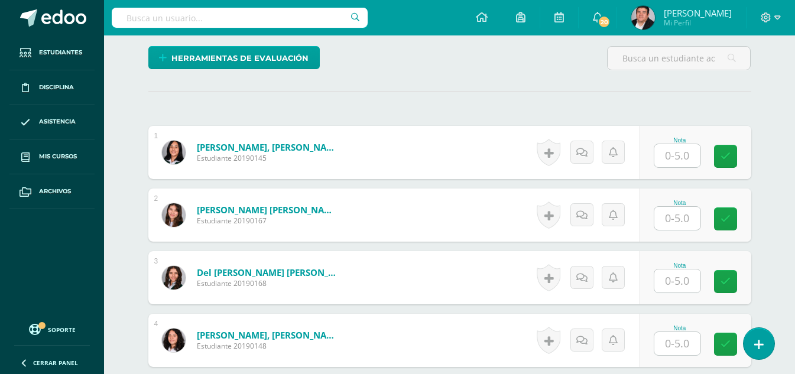
click at [682, 158] on input "text" at bounding box center [678, 155] width 46 height 23
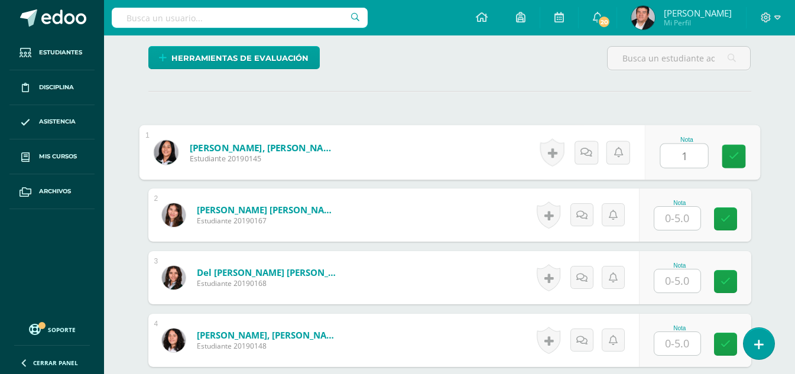
type input "1"
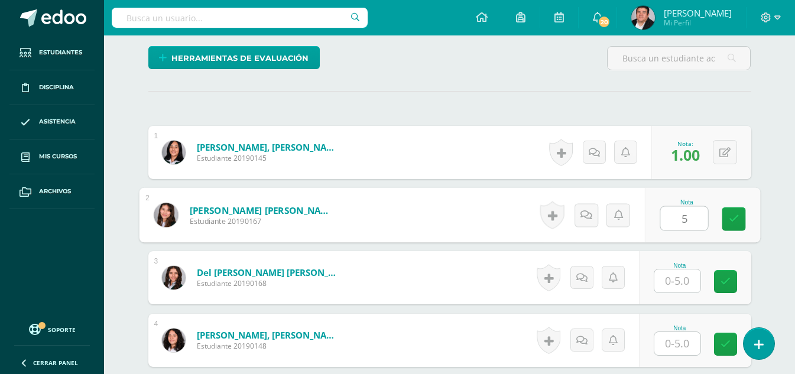
type input "5"
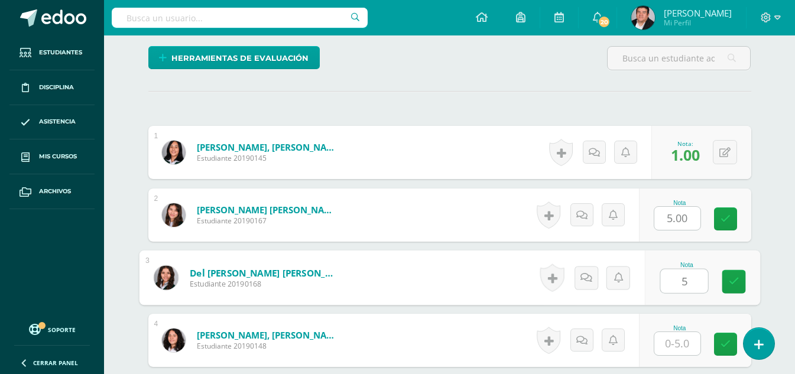
type input "5"
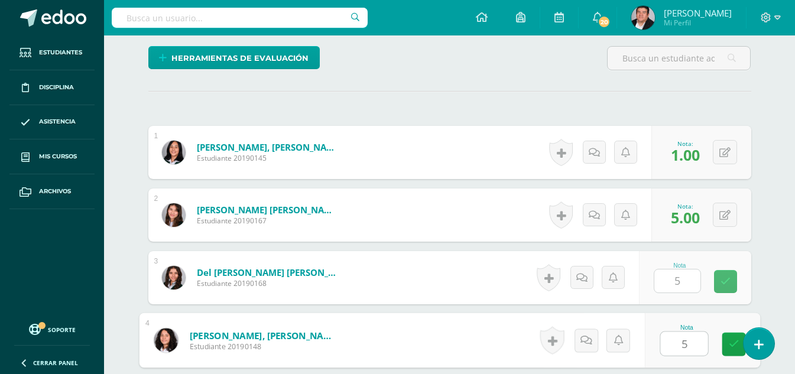
type input "5"
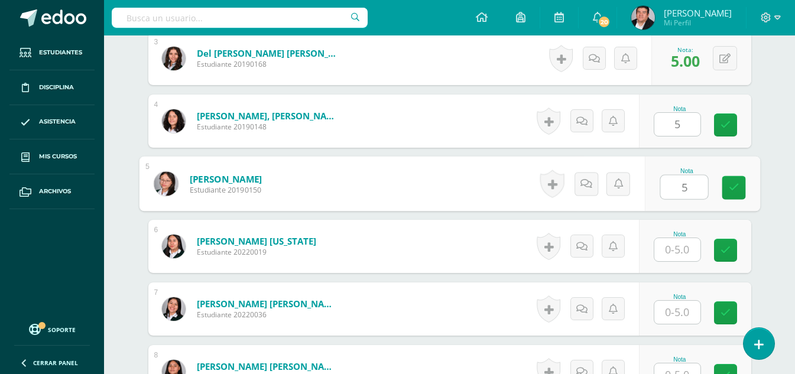
type input "5"
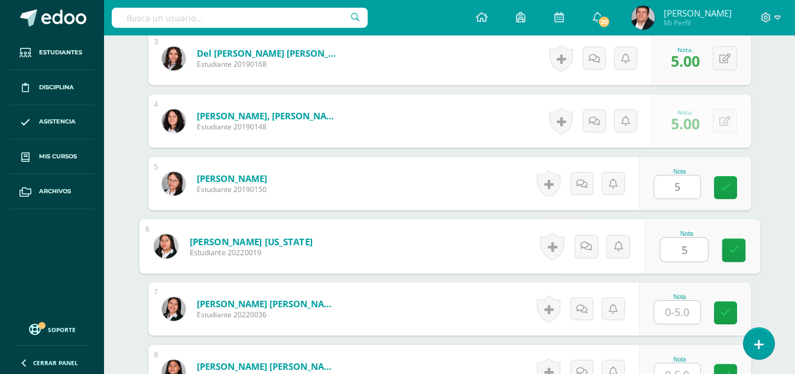
type input "5"
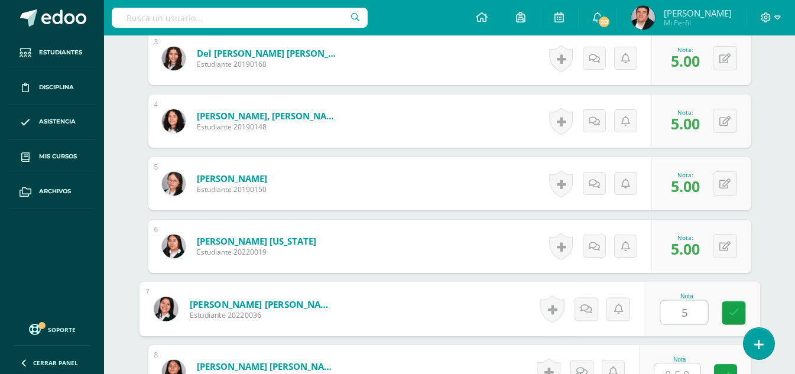
type input "5"
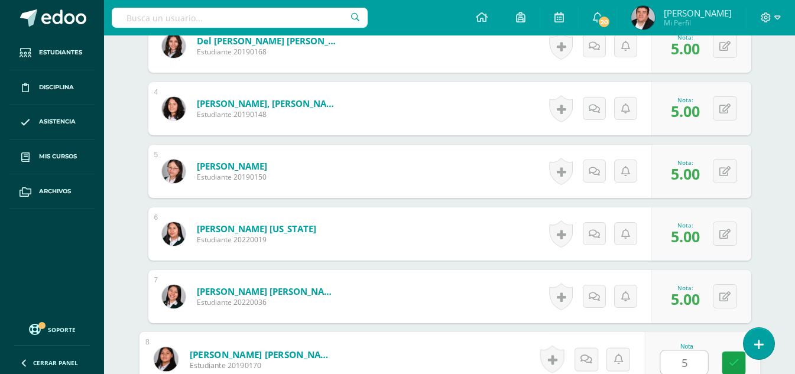
type input "5"
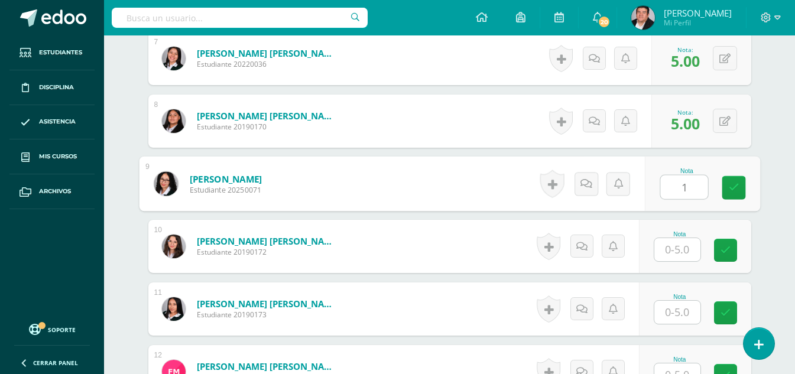
type input "1"
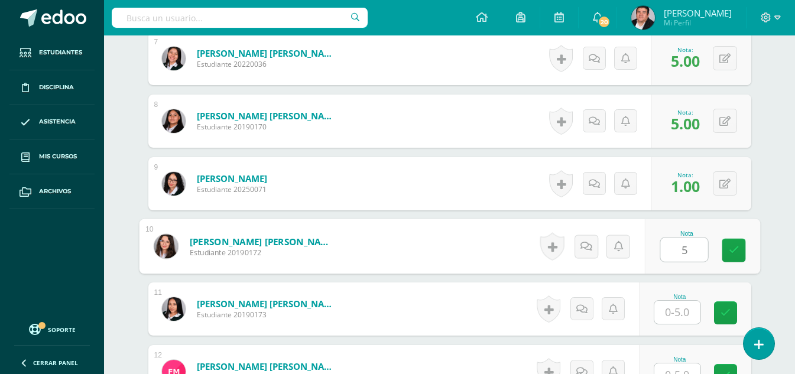
type input "5"
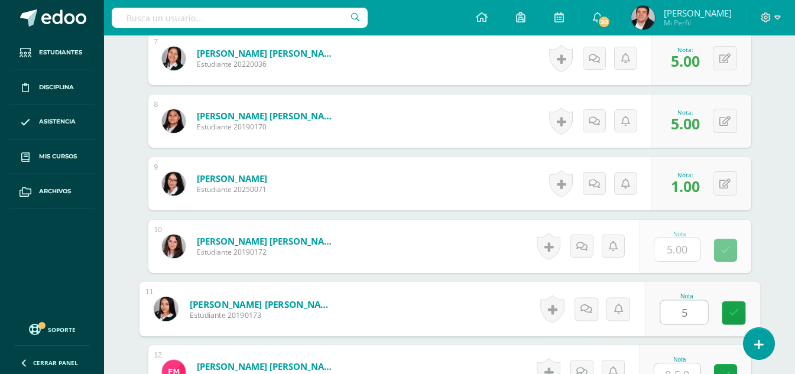
type input "5"
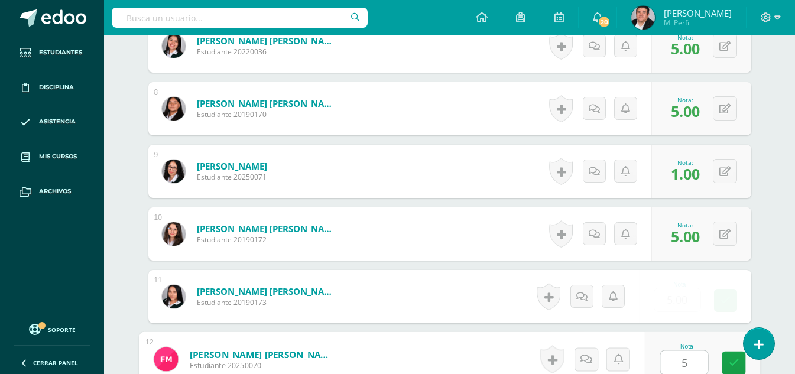
type input "5"
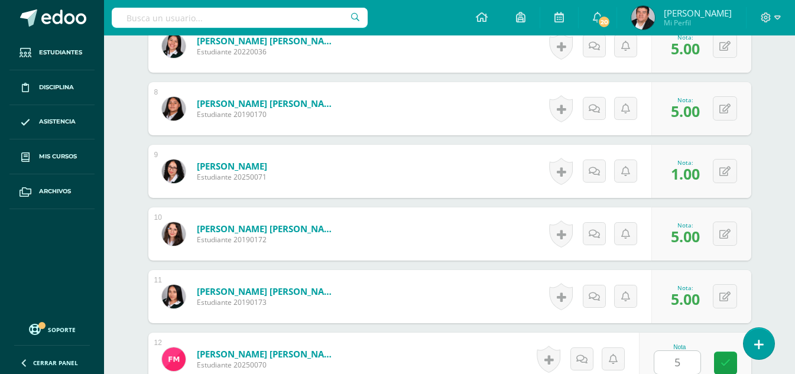
scroll to position [1006, 0]
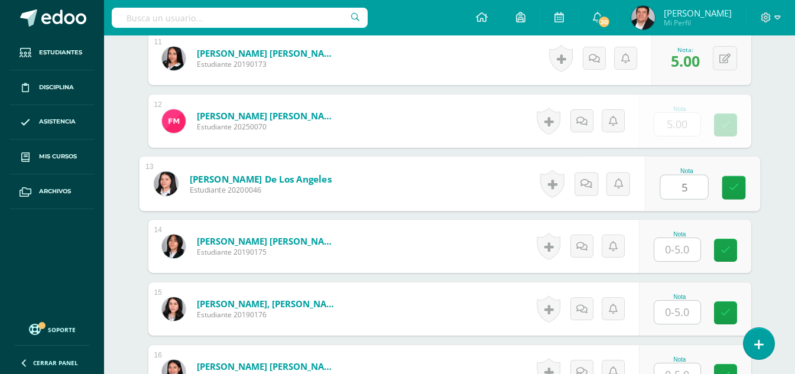
type input "5"
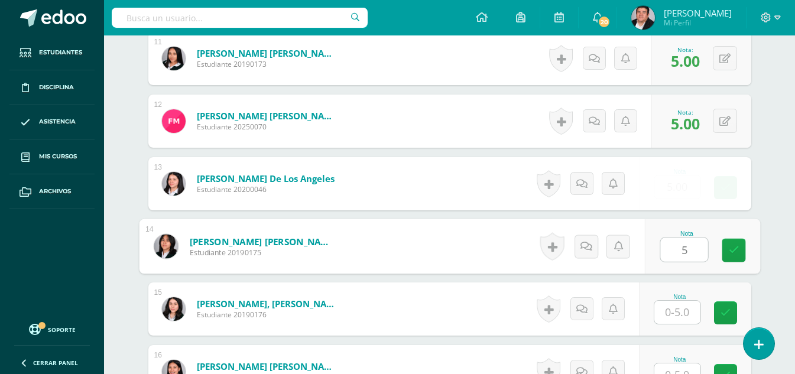
type input "5"
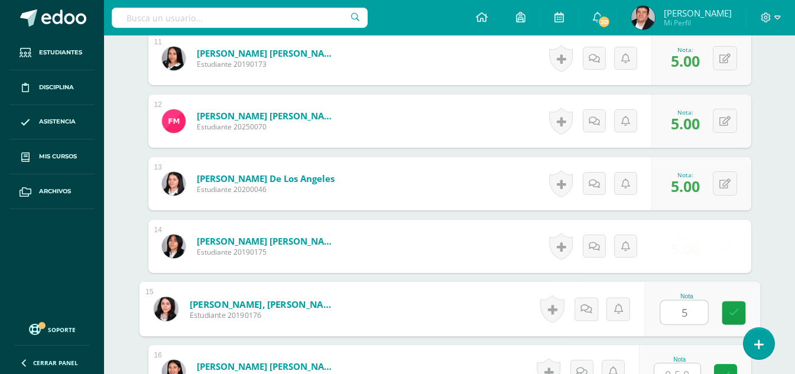
type input "5"
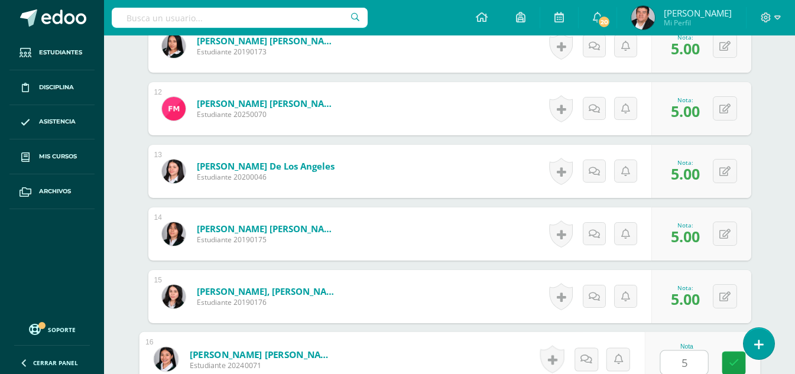
type input "5"
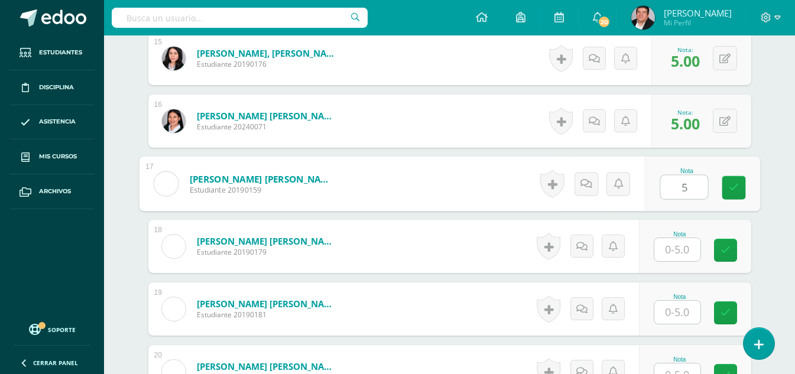
type input "5"
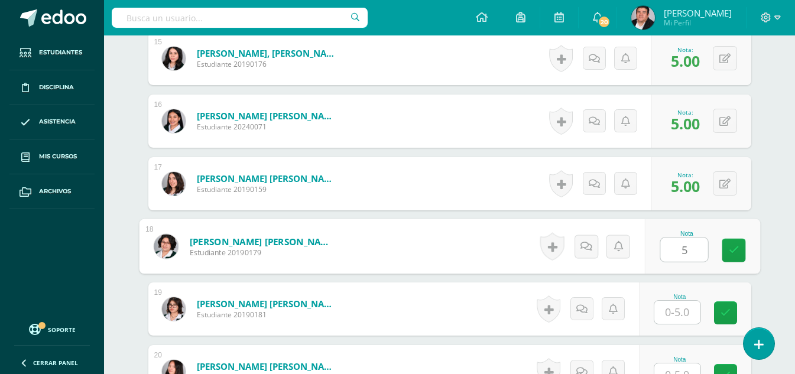
type input "5"
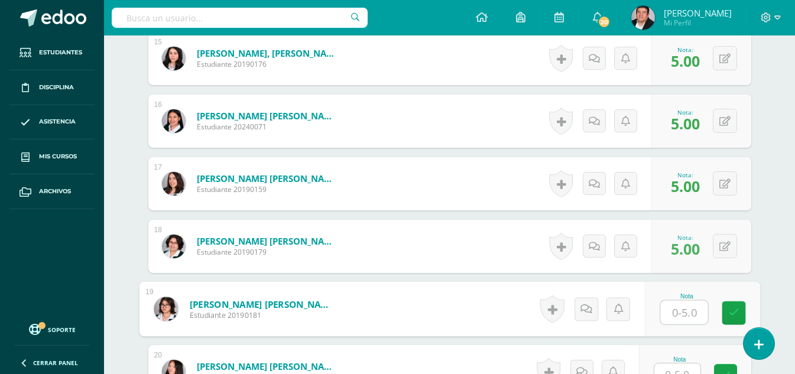
type input "5"
type input "1"
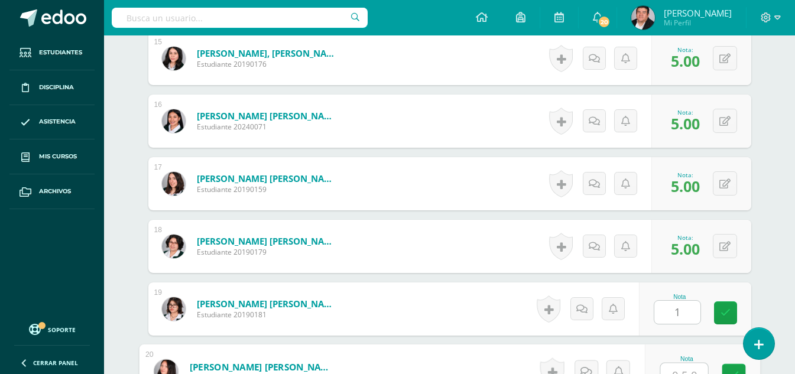
scroll to position [1269, 0]
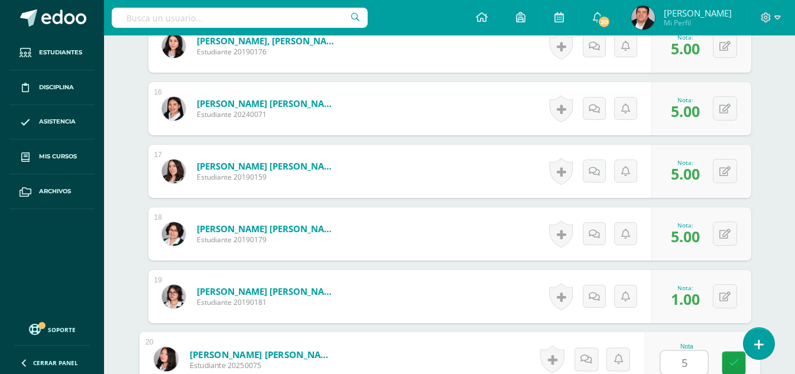
type input "5"
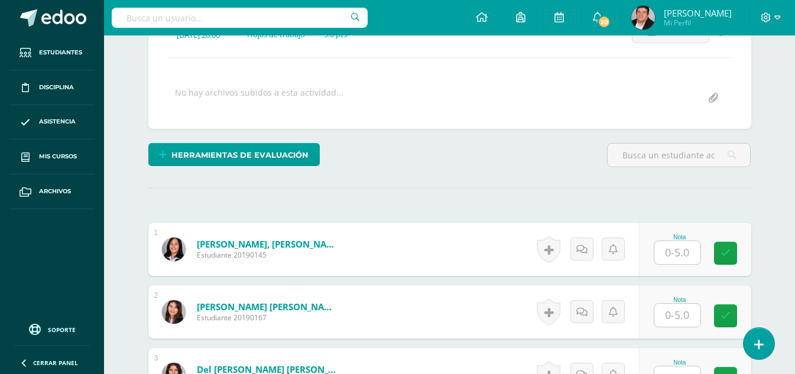
scroll to position [237, 0]
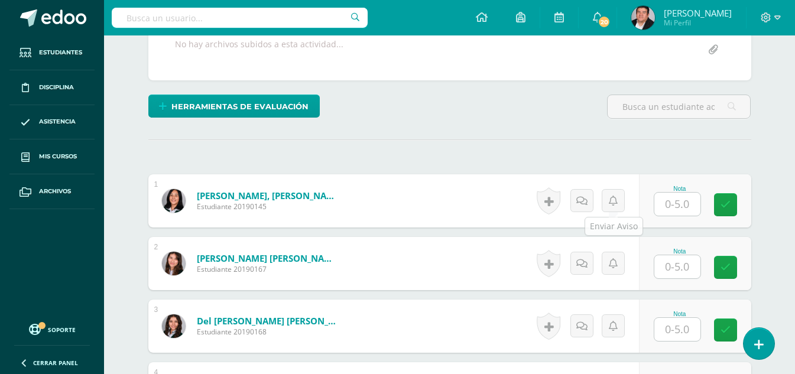
click at [674, 205] on input "text" at bounding box center [678, 204] width 46 height 23
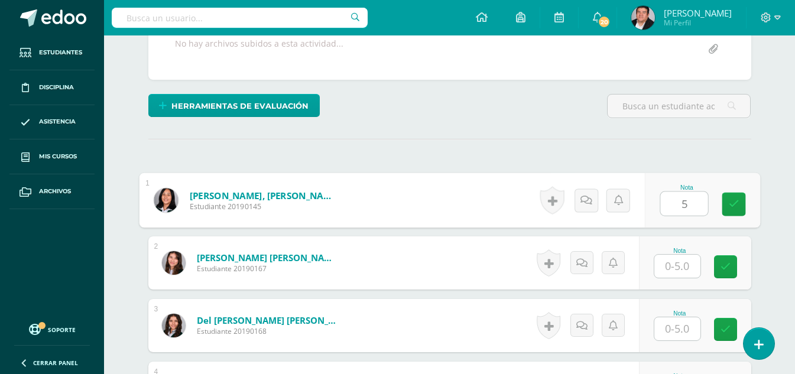
type input "5"
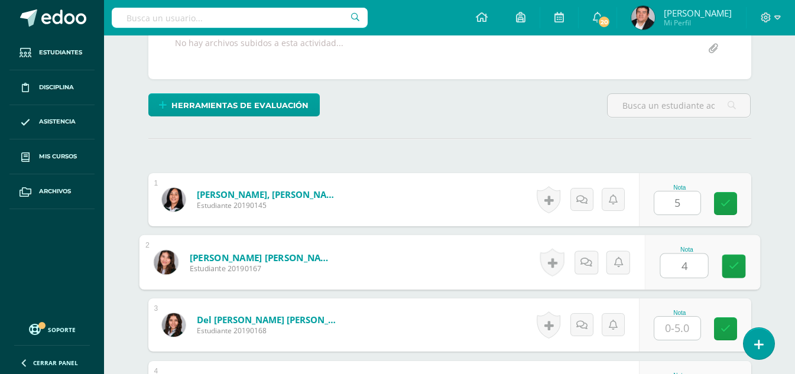
type input "4"
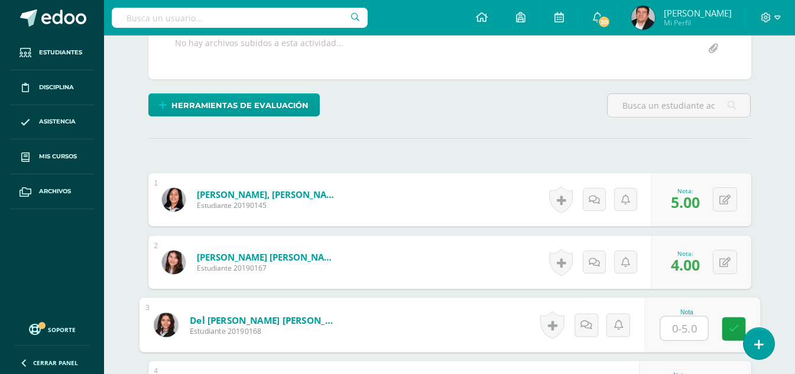
scroll to position [238, 0]
type input "5"
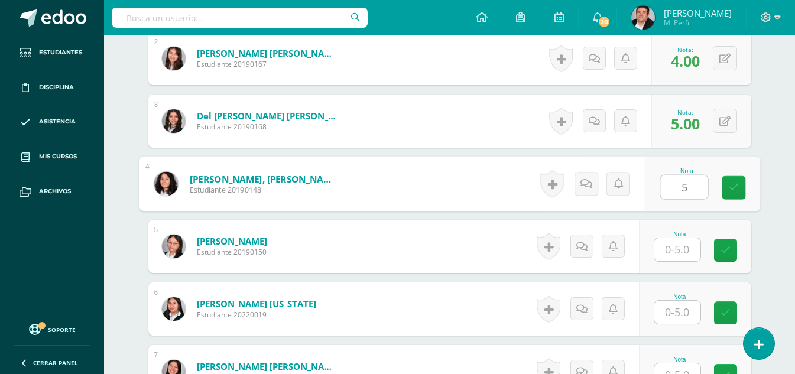
type input "5"
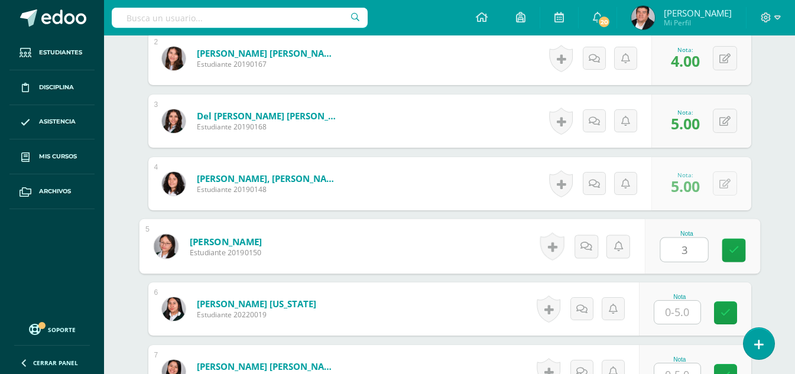
type input "3"
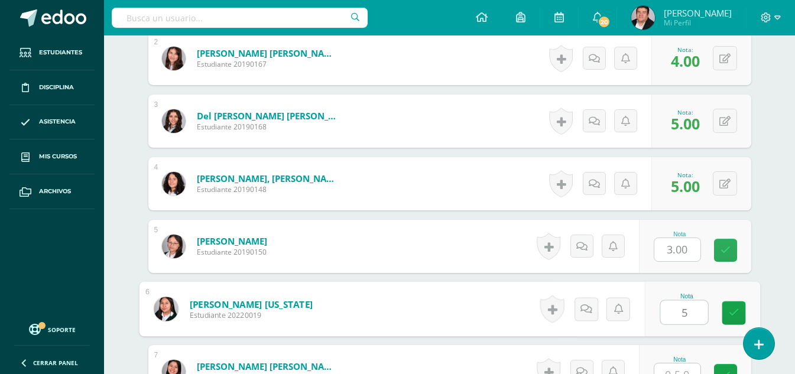
type input "5"
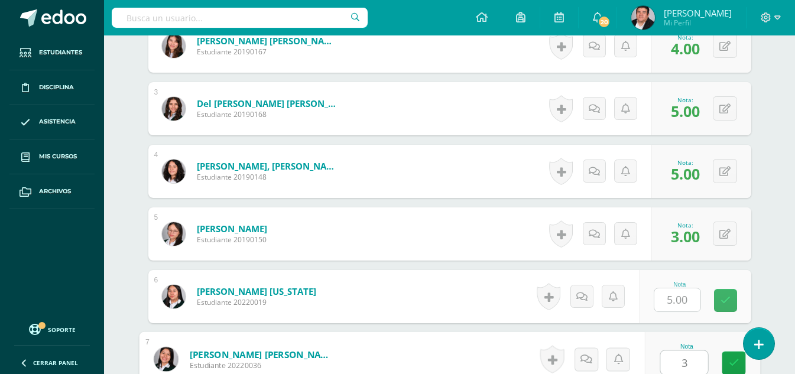
type input "3"
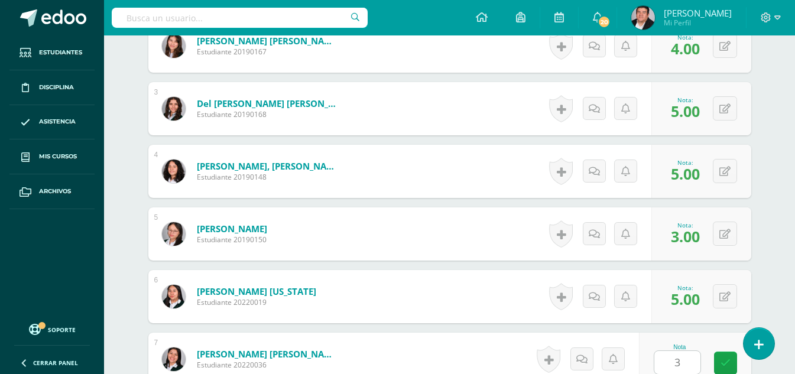
scroll to position [692, 0]
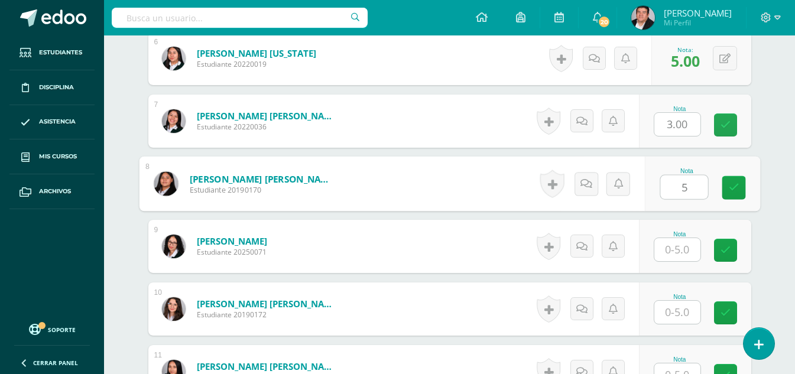
type input "5"
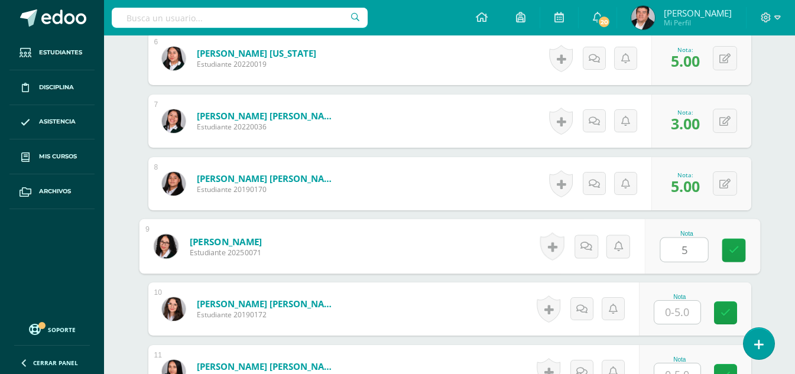
type input "5"
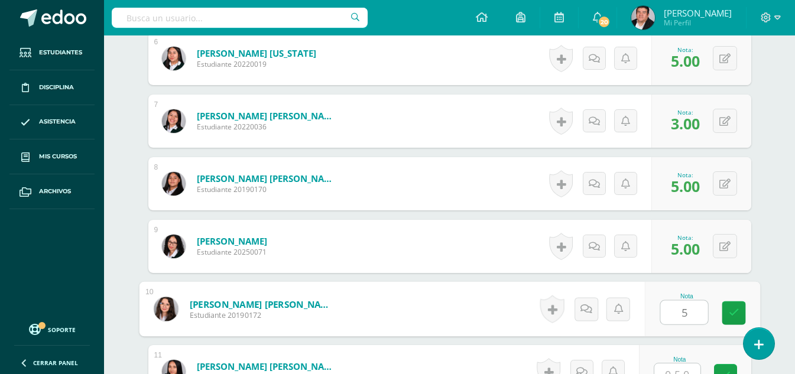
type input "5"
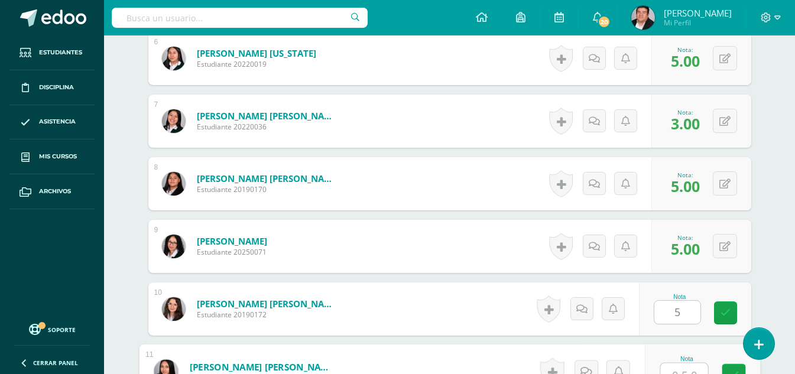
scroll to position [705, 0]
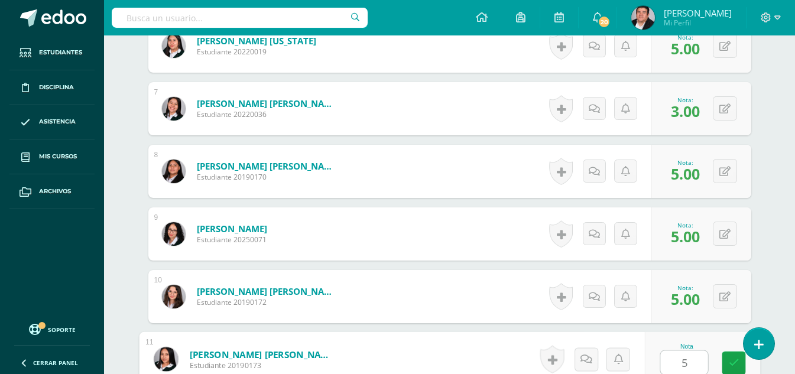
type input "5"
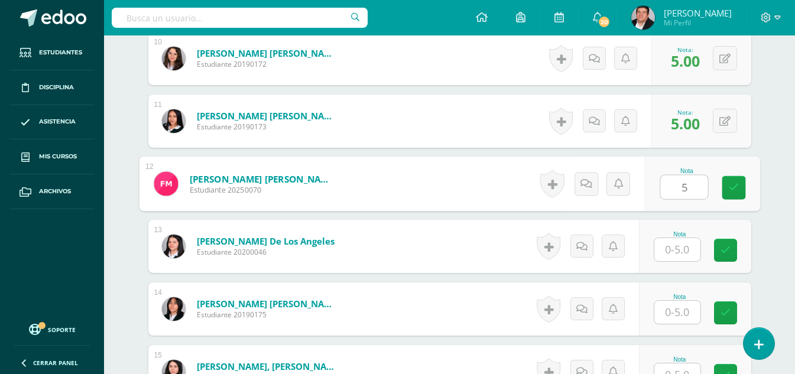
type input "5"
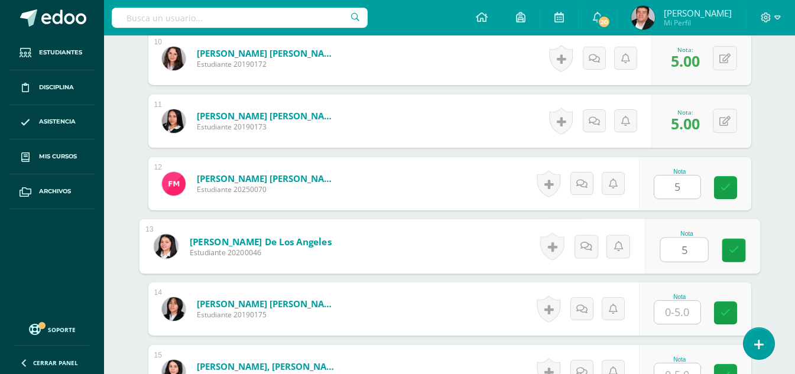
type input "5"
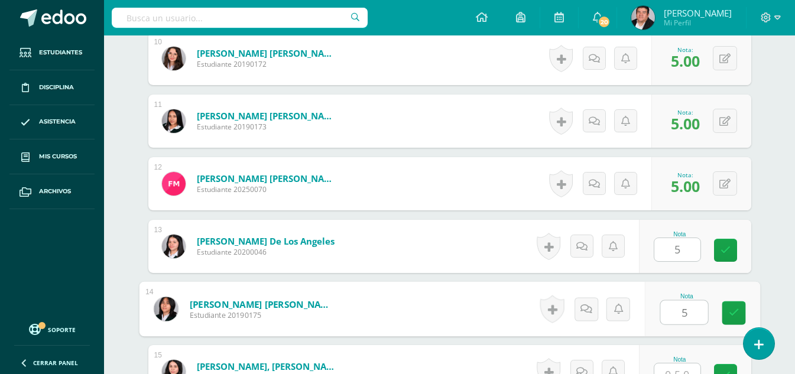
type input "5"
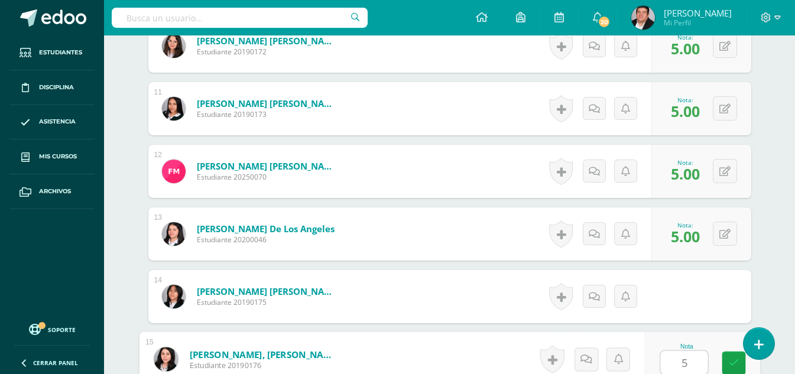
type input "5"
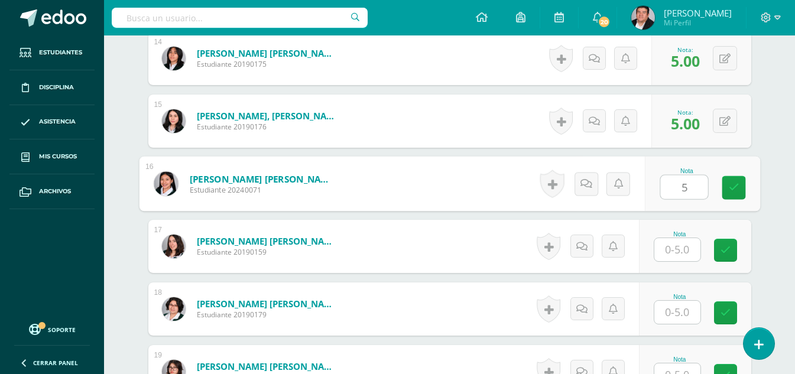
type input "5"
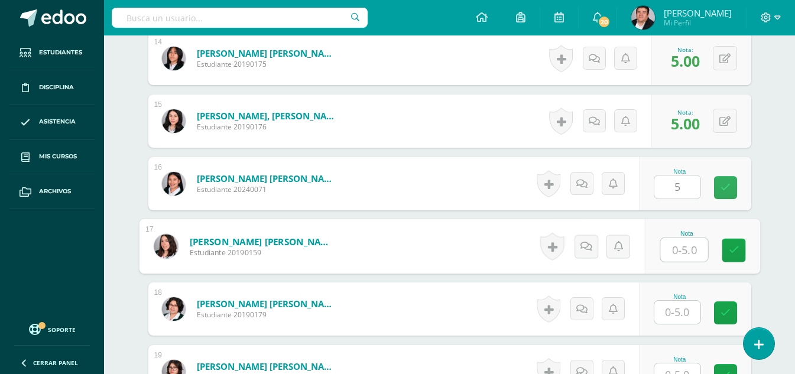
type input "5"
type input "4"
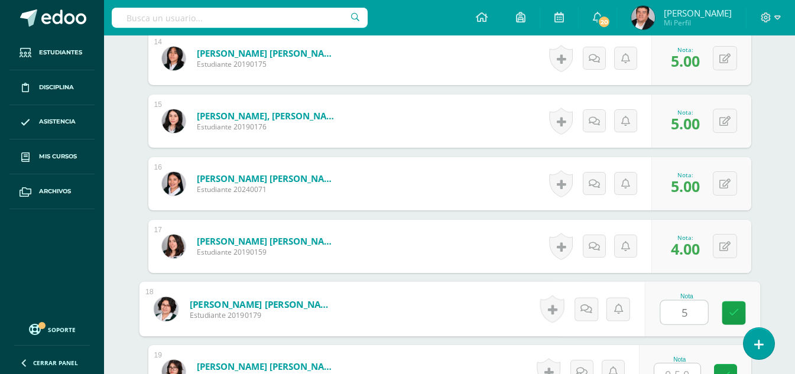
type input "5"
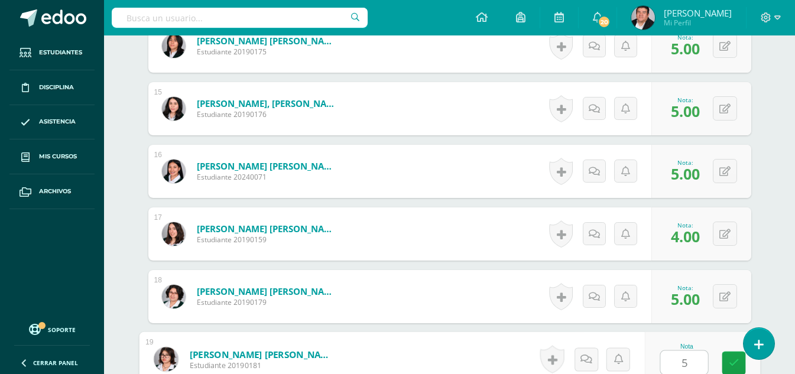
type input "5"
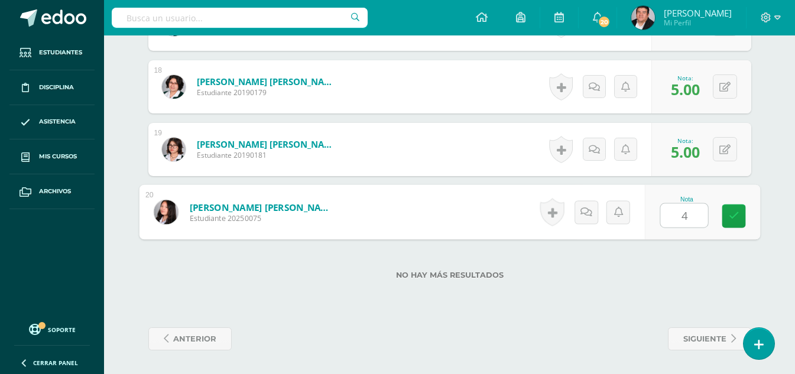
type input "4"
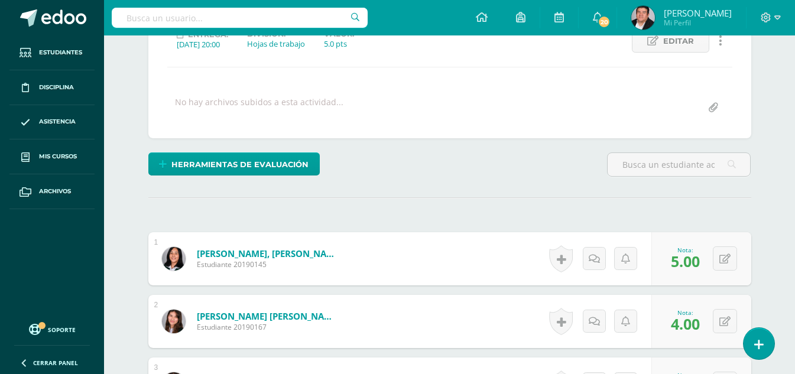
scroll to position [174, 0]
